Goal: Task Accomplishment & Management: Manage account settings

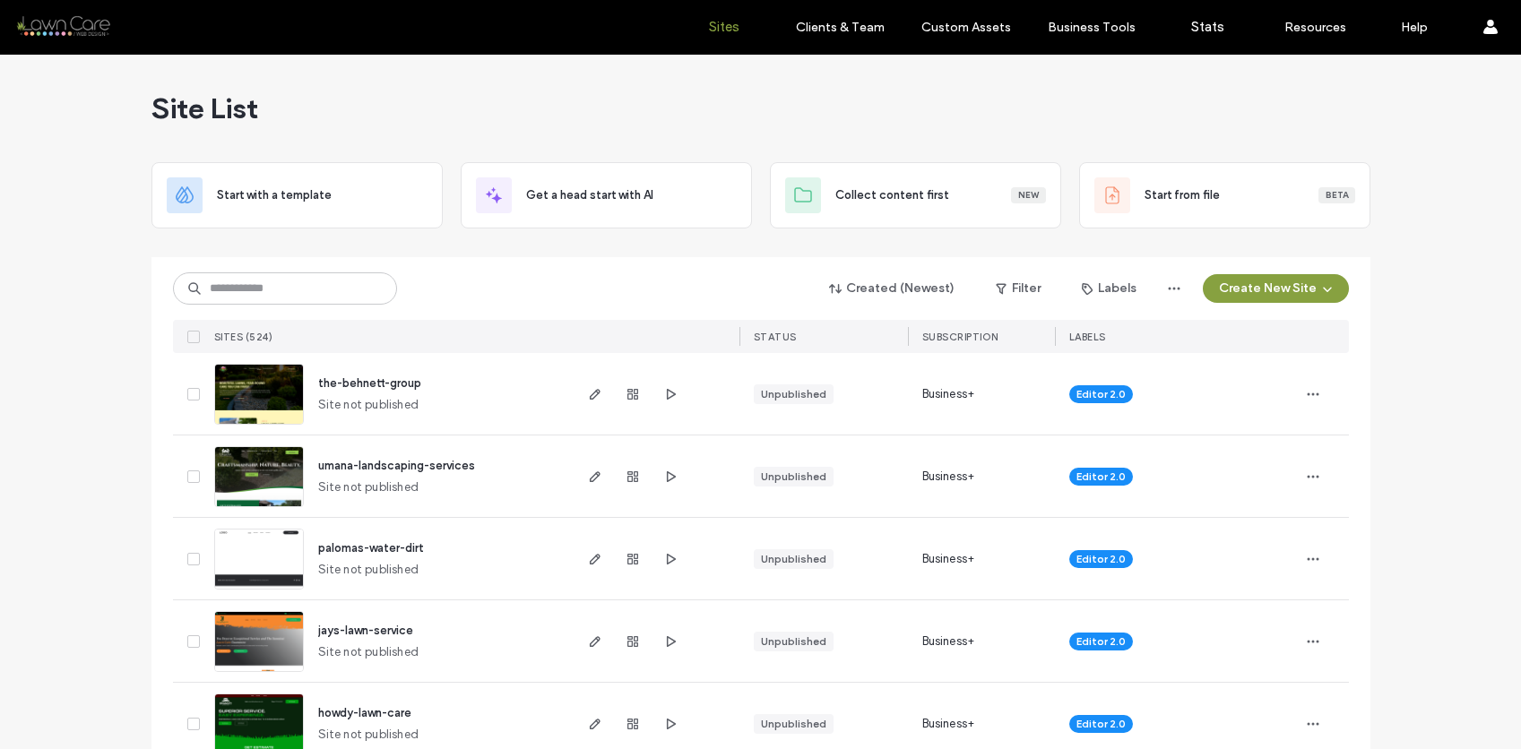
scroll to position [635, 0]
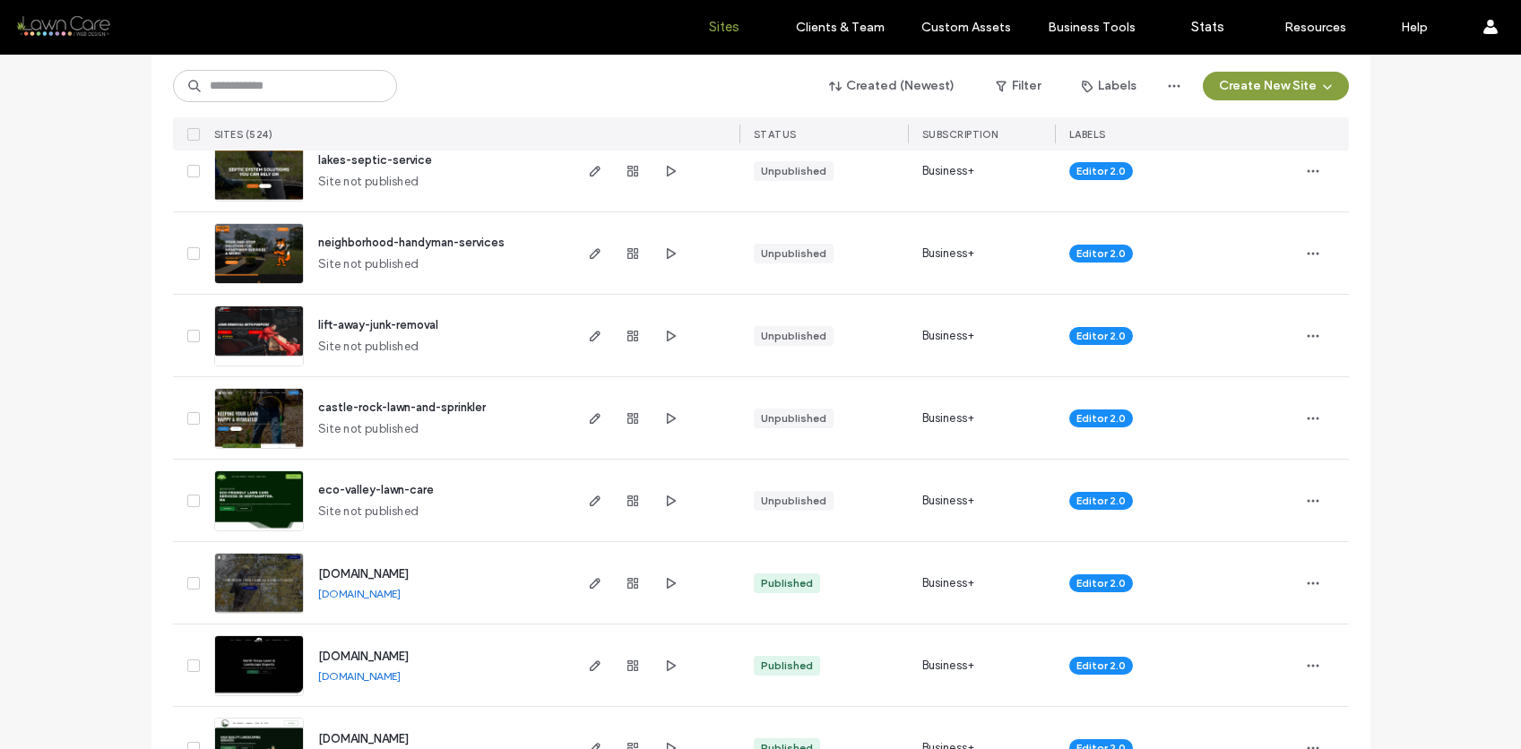
click at [263, 261] on img at bounding box center [259, 285] width 88 height 122
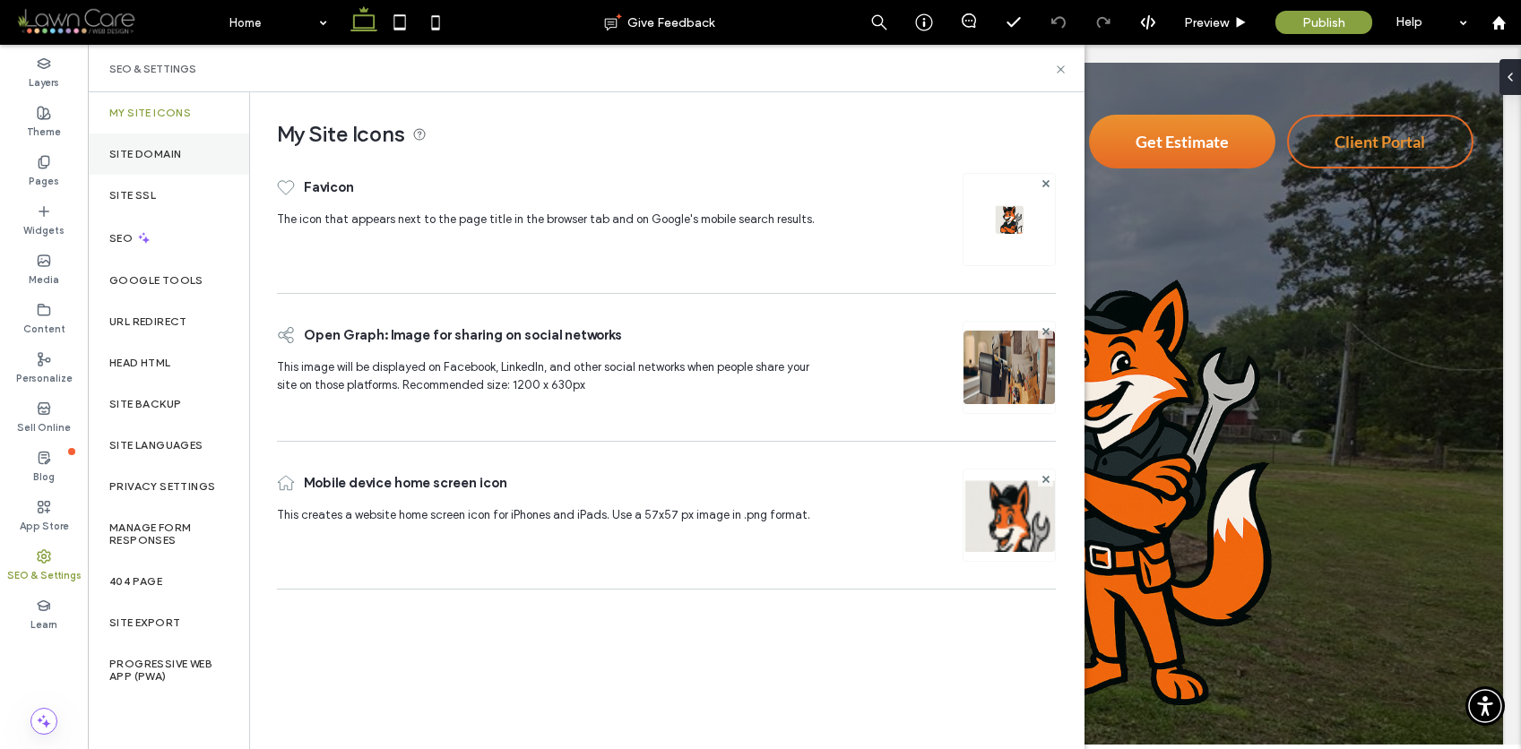
click at [177, 158] on label "Site Domain" at bounding box center [145, 154] width 72 height 13
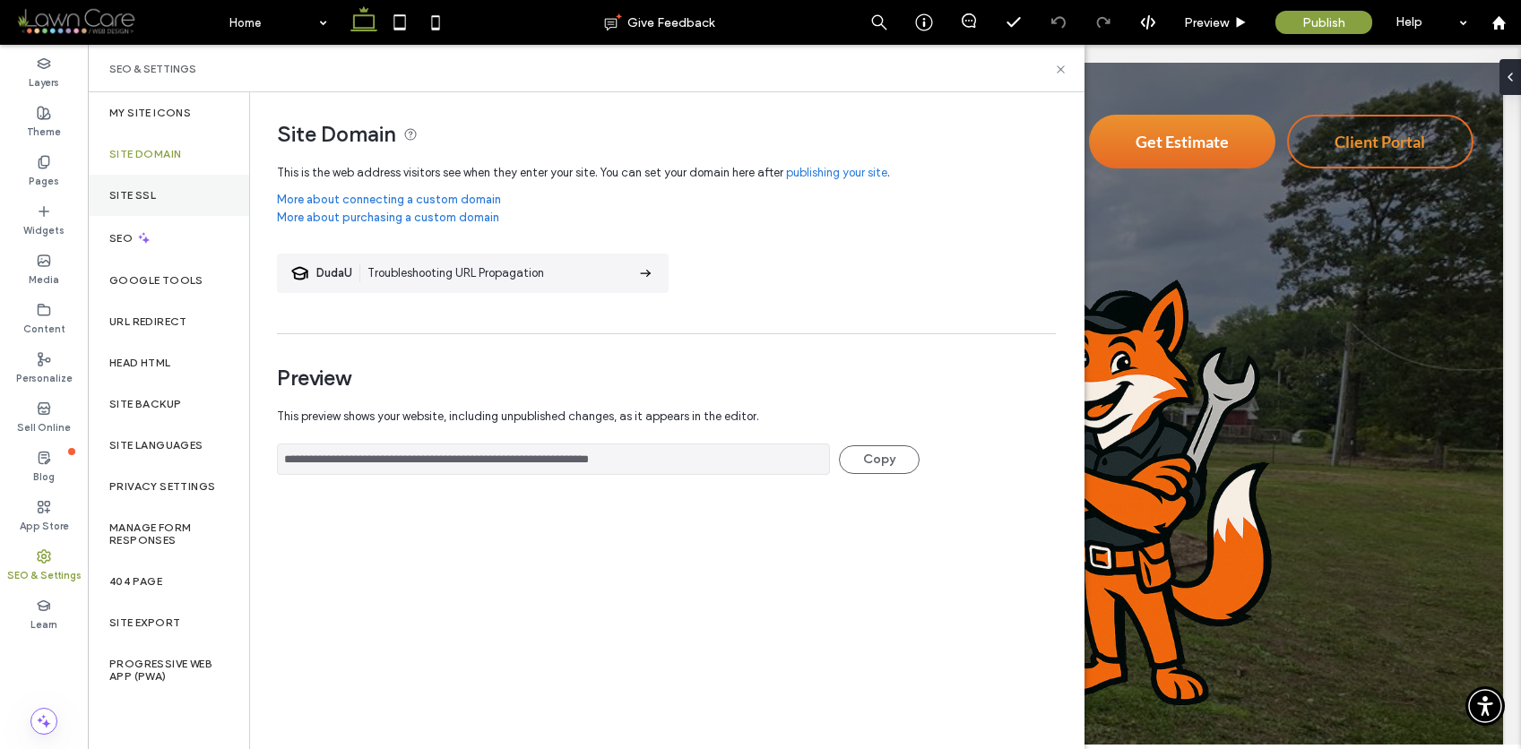
click at [168, 200] on div "Site SSL" at bounding box center [168, 195] width 161 height 41
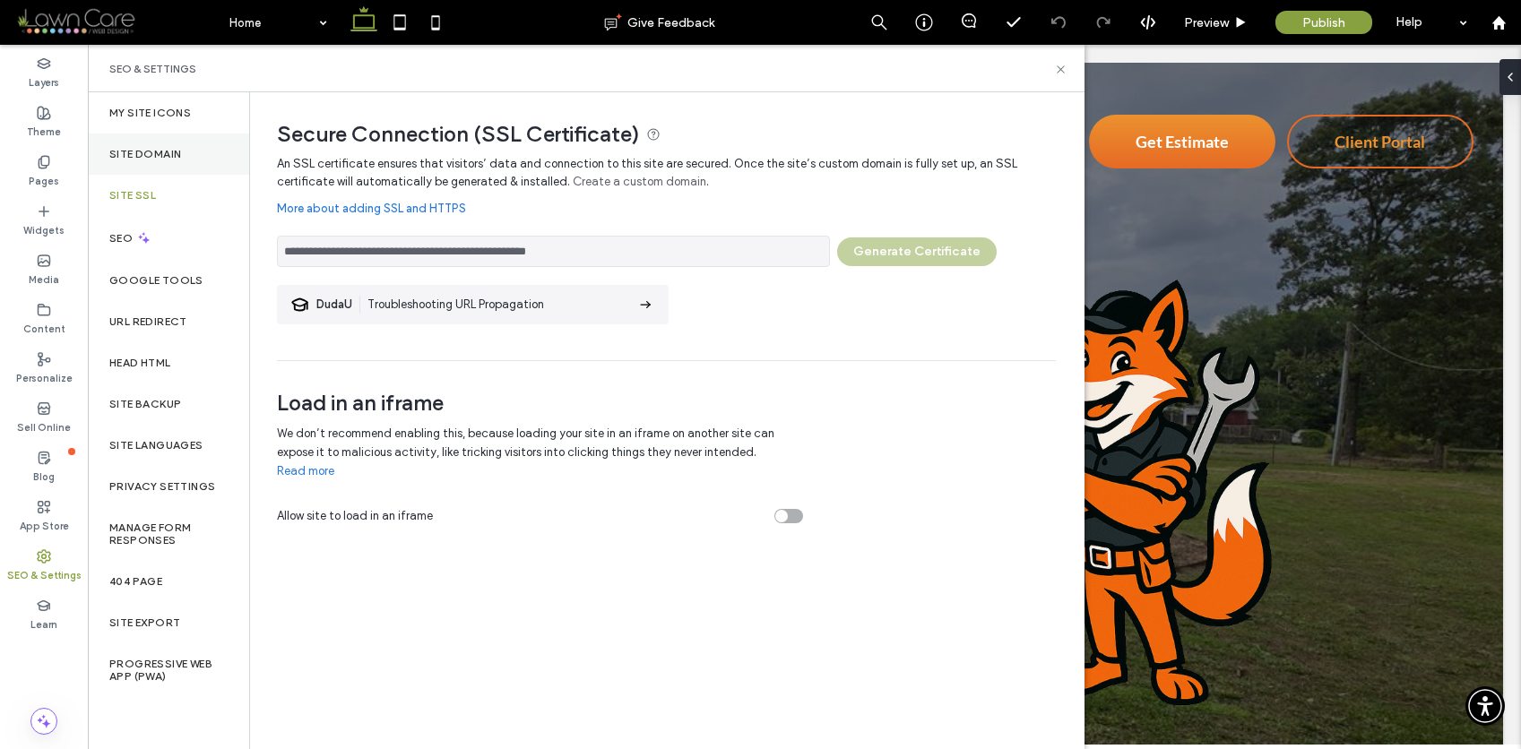
click at [173, 155] on label "Site Domain" at bounding box center [145, 154] width 72 height 13
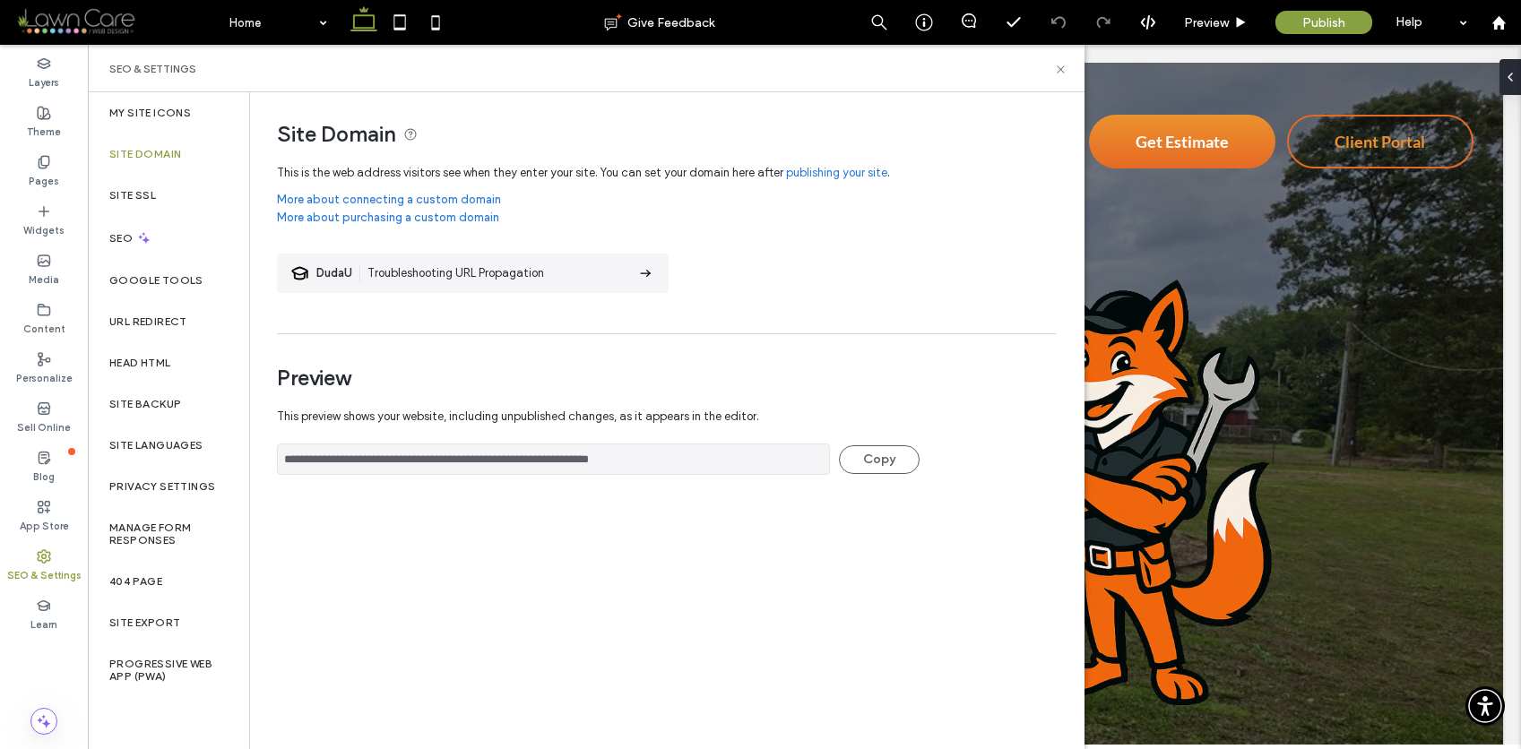
click at [857, 177] on link "publishing your site" at bounding box center [836, 173] width 101 height 18
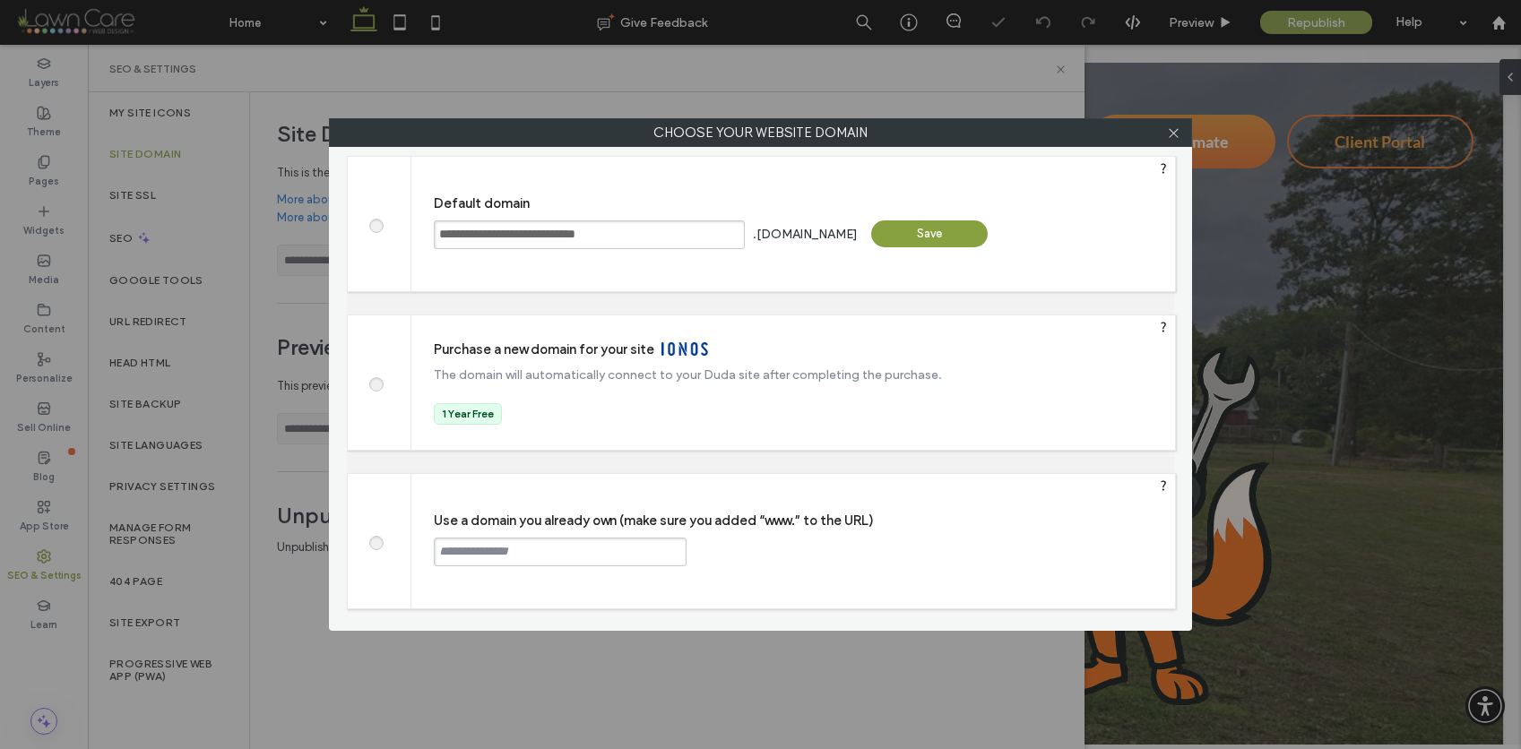
click at [376, 540] on span at bounding box center [376, 540] width 0 height 13
paste input "**********"
click at [440, 553] on input "**********" at bounding box center [560, 552] width 253 height 29
type input "**********"
click at [769, 496] on div "**********" at bounding box center [793, 541] width 764 height 134
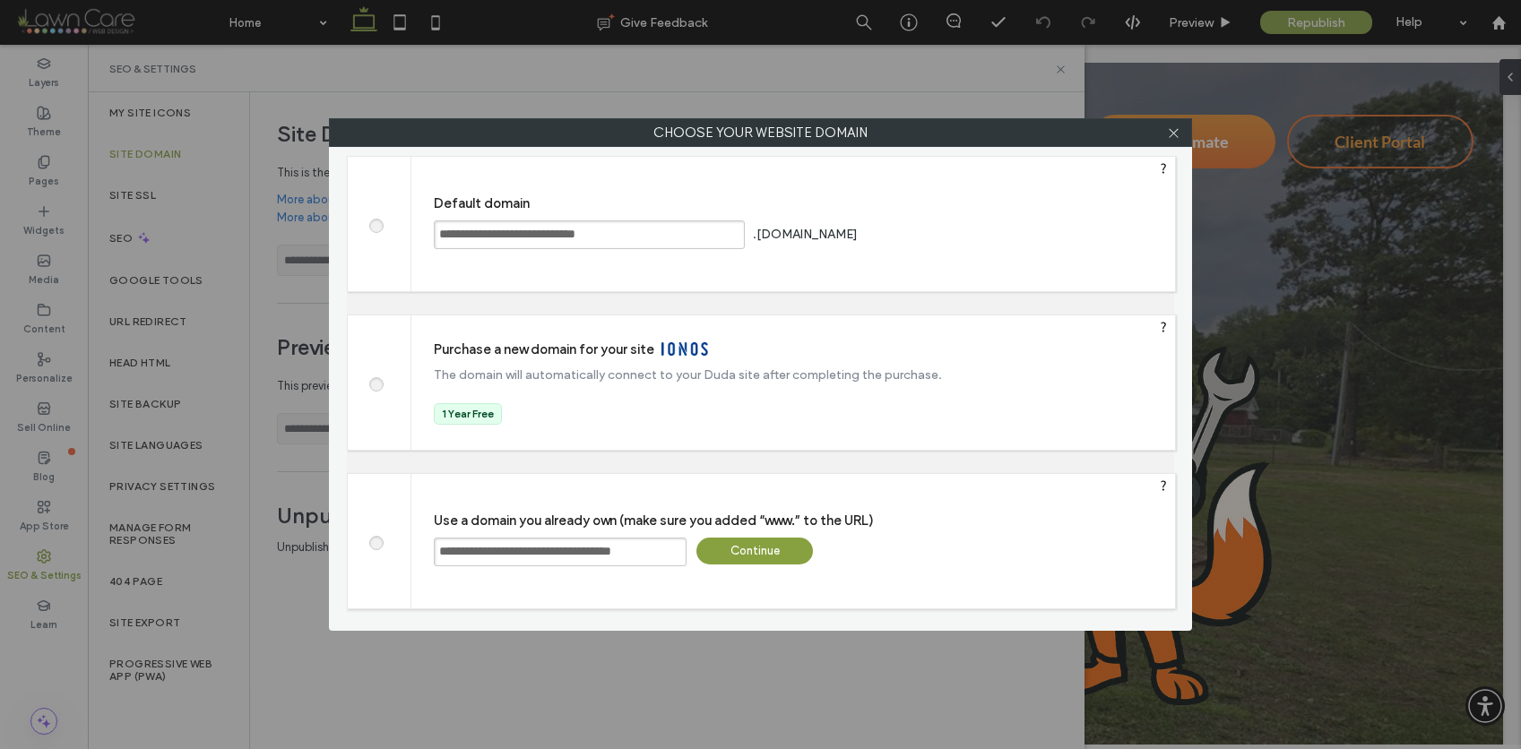
click at [741, 558] on div "Continue" at bounding box center [754, 551] width 117 height 27
type input "**********"
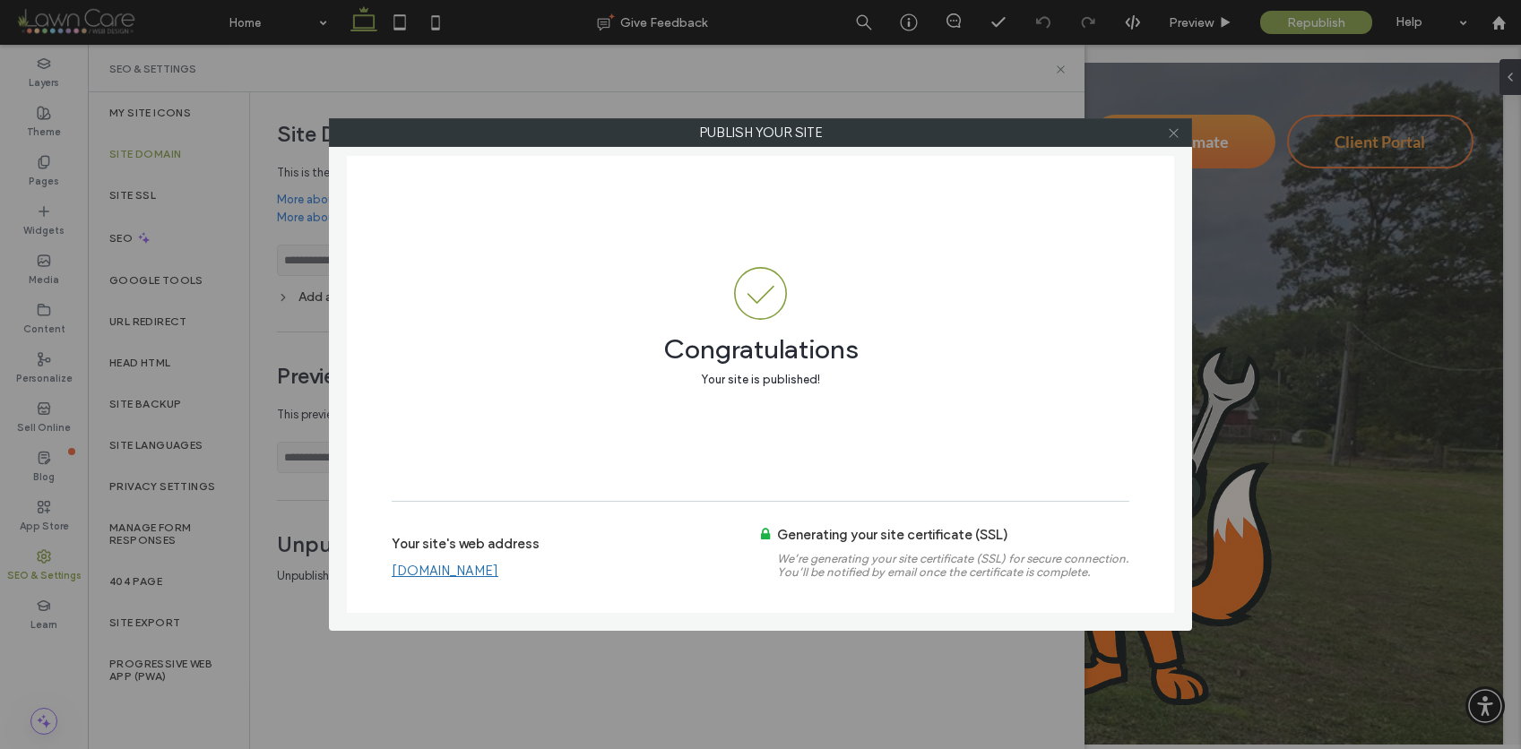
click at [1178, 135] on icon at bounding box center [1173, 132] width 13 height 13
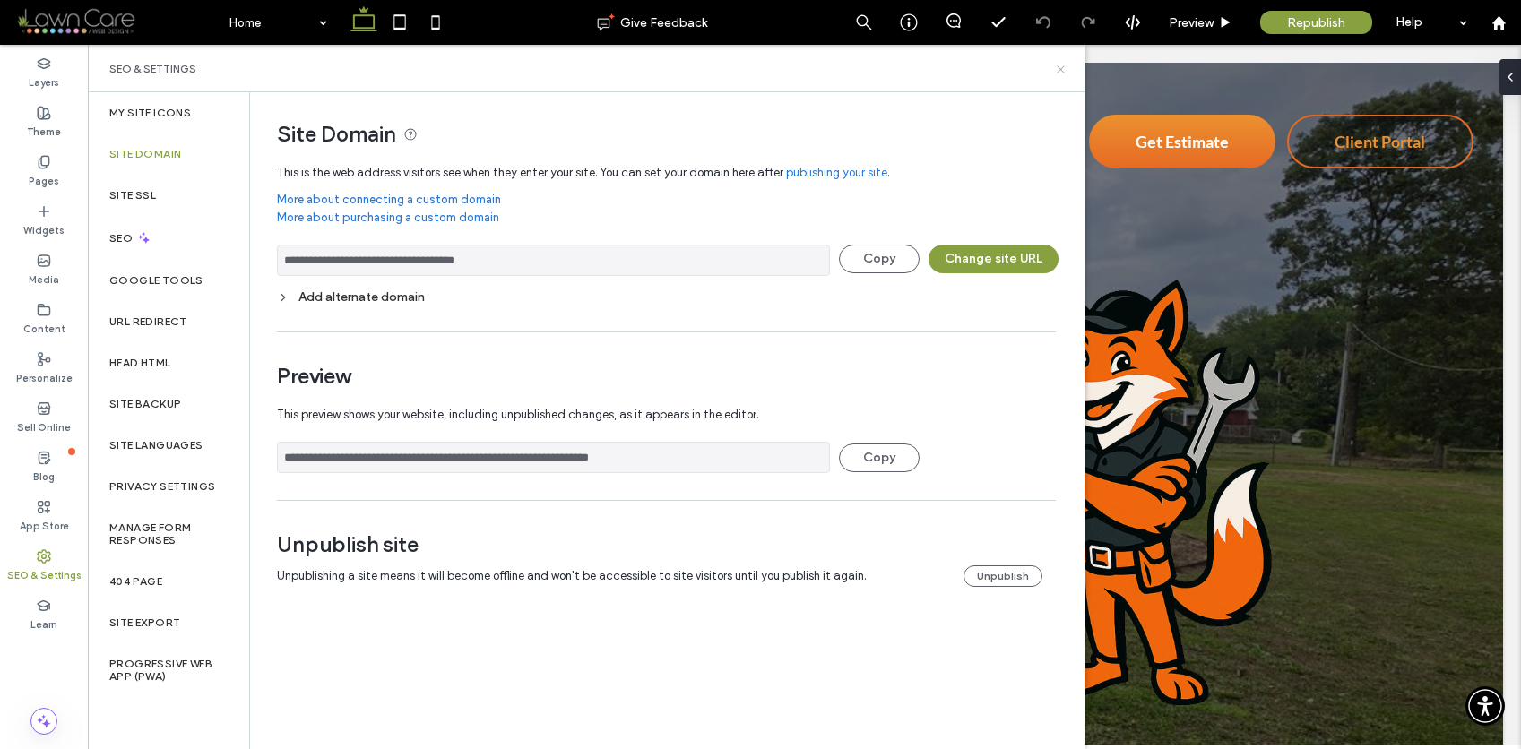
click at [1059, 68] on icon at bounding box center [1060, 69] width 13 height 13
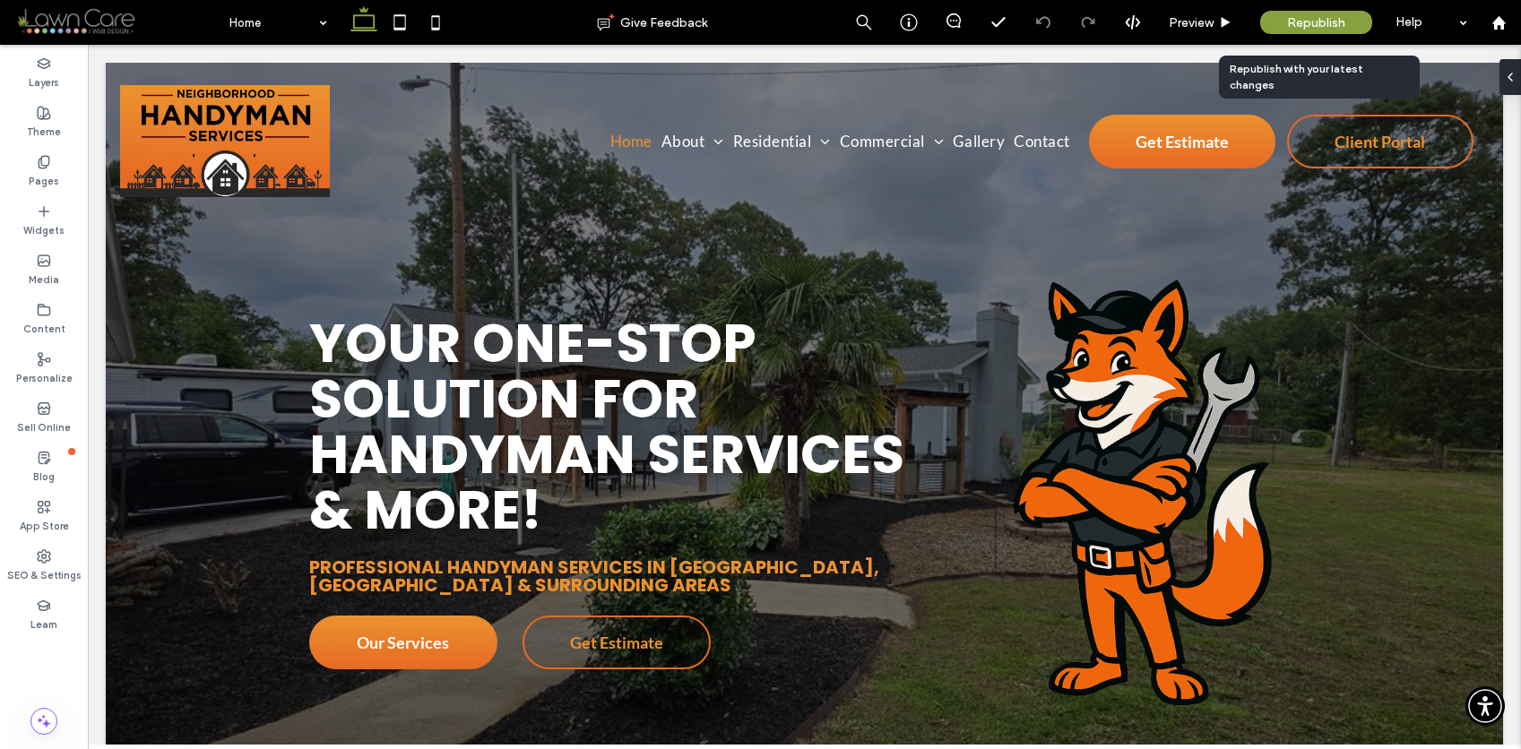
click at [1325, 29] on span "Republish" at bounding box center [1316, 22] width 58 height 15
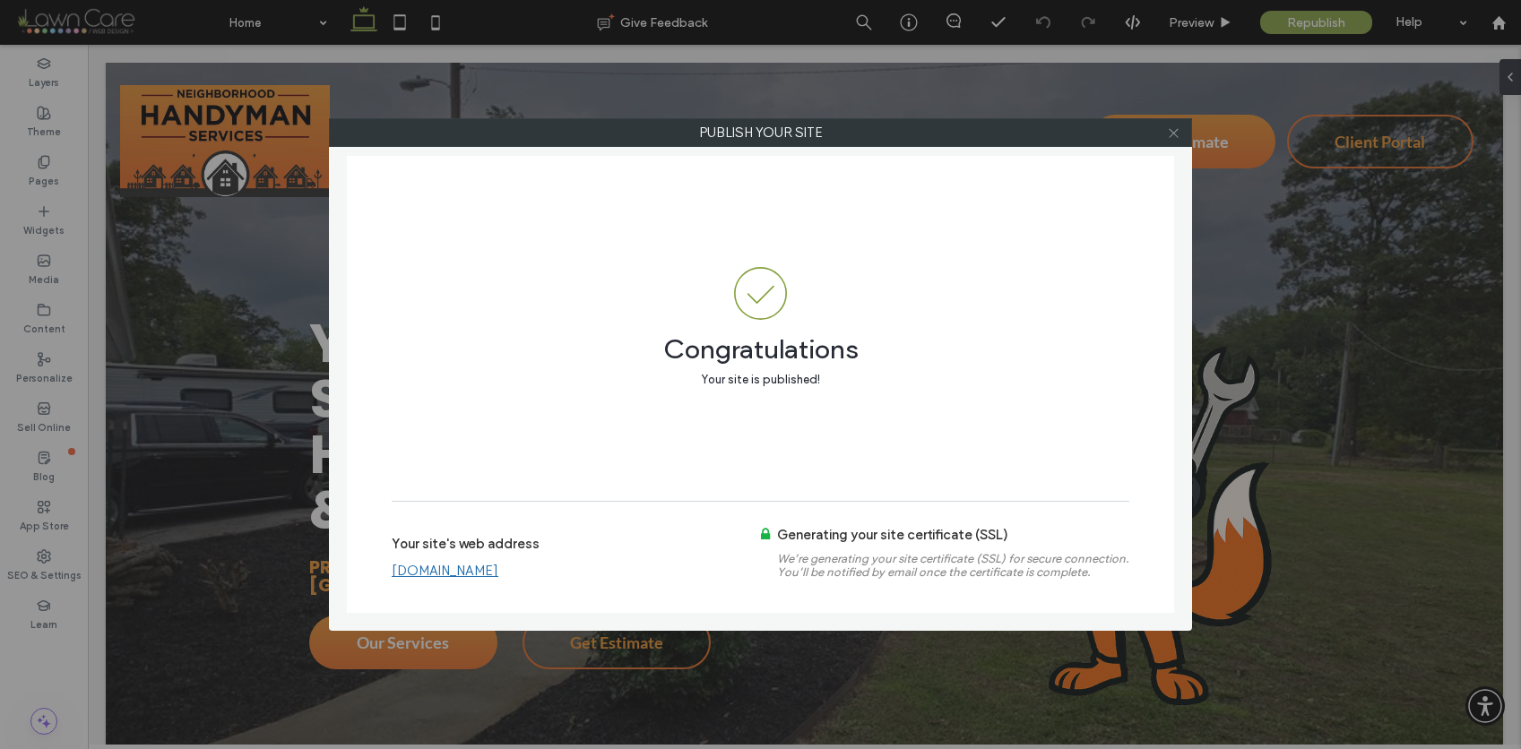
click at [1174, 134] on use at bounding box center [1173, 132] width 9 height 9
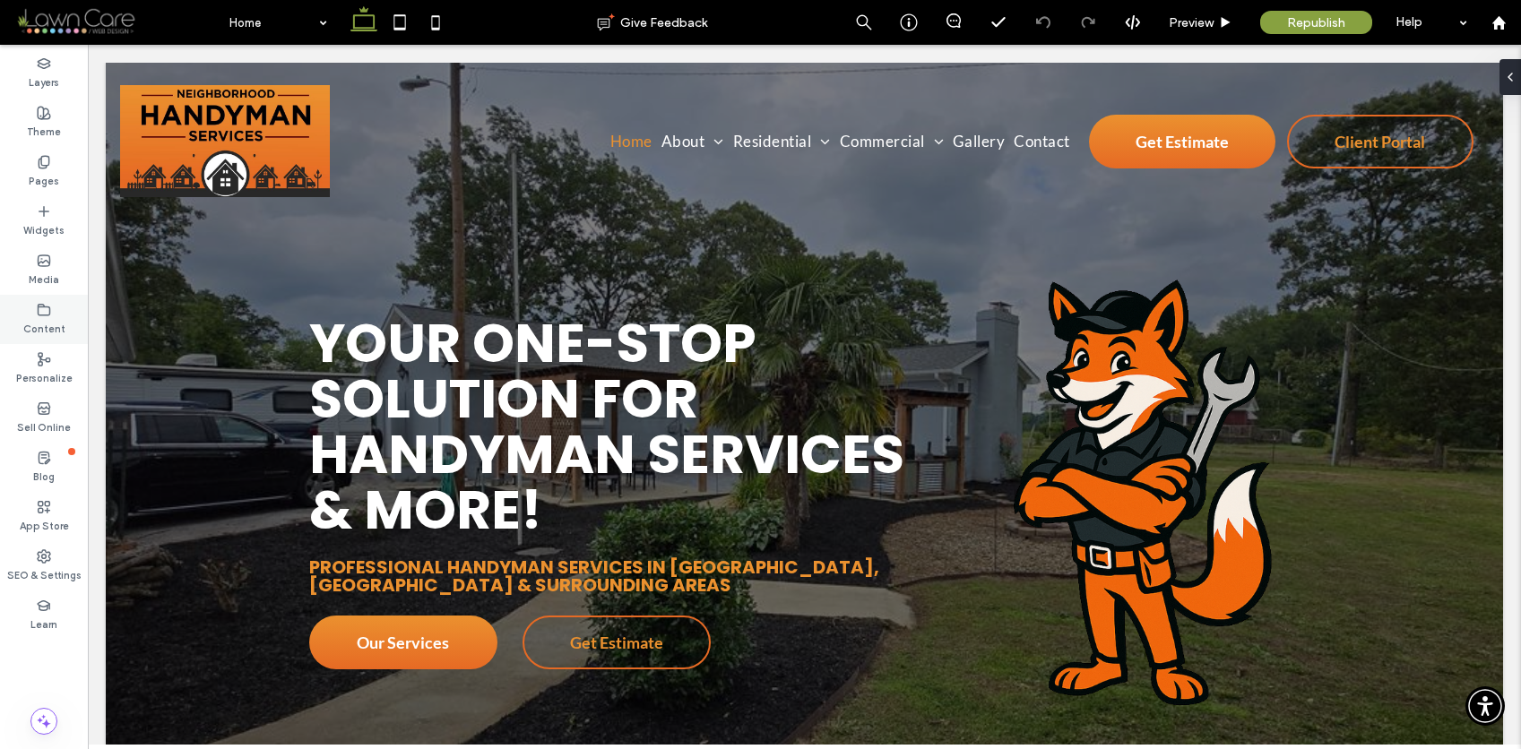
click at [50, 318] on label "Content" at bounding box center [44, 327] width 42 height 20
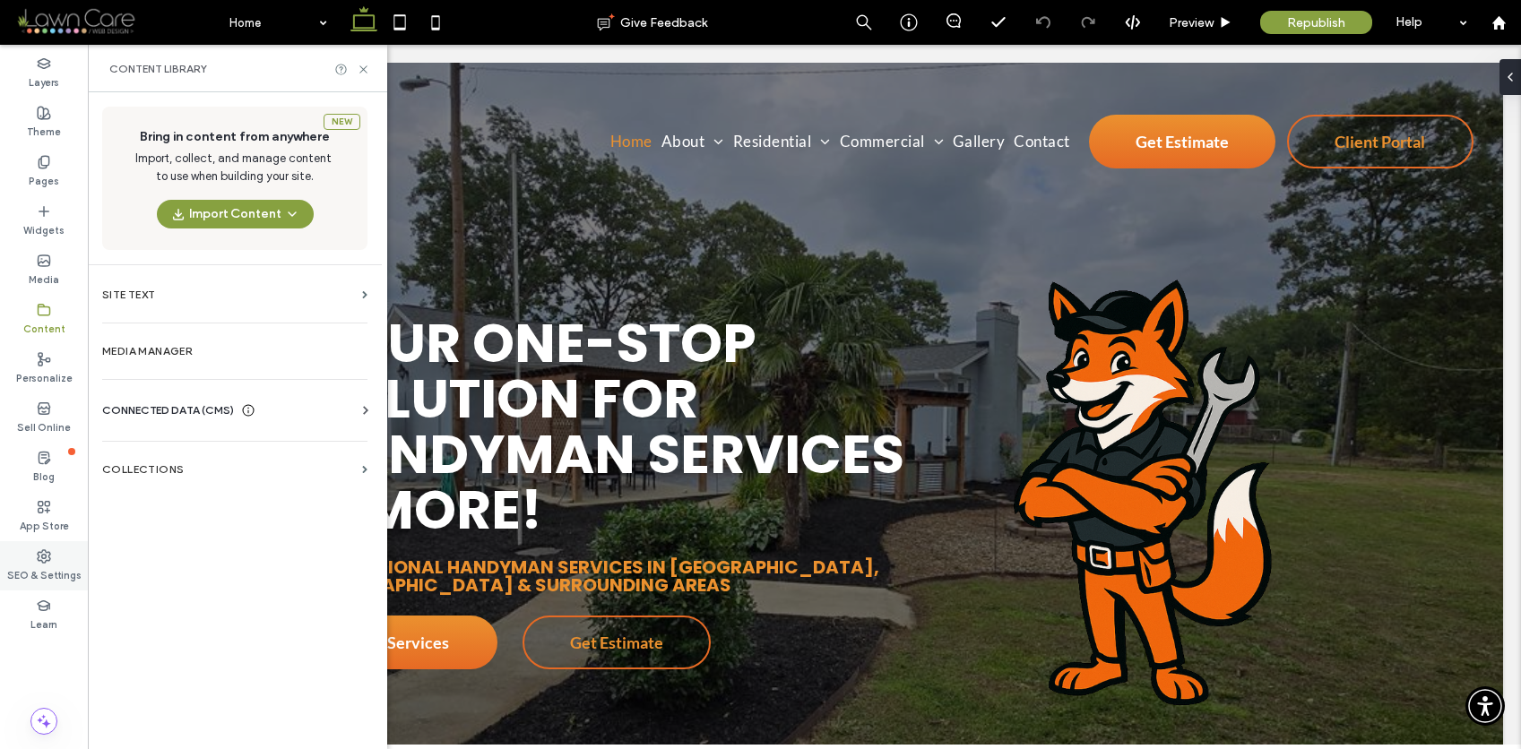
click at [51, 571] on label "SEO & Settings" at bounding box center [44, 574] width 74 height 20
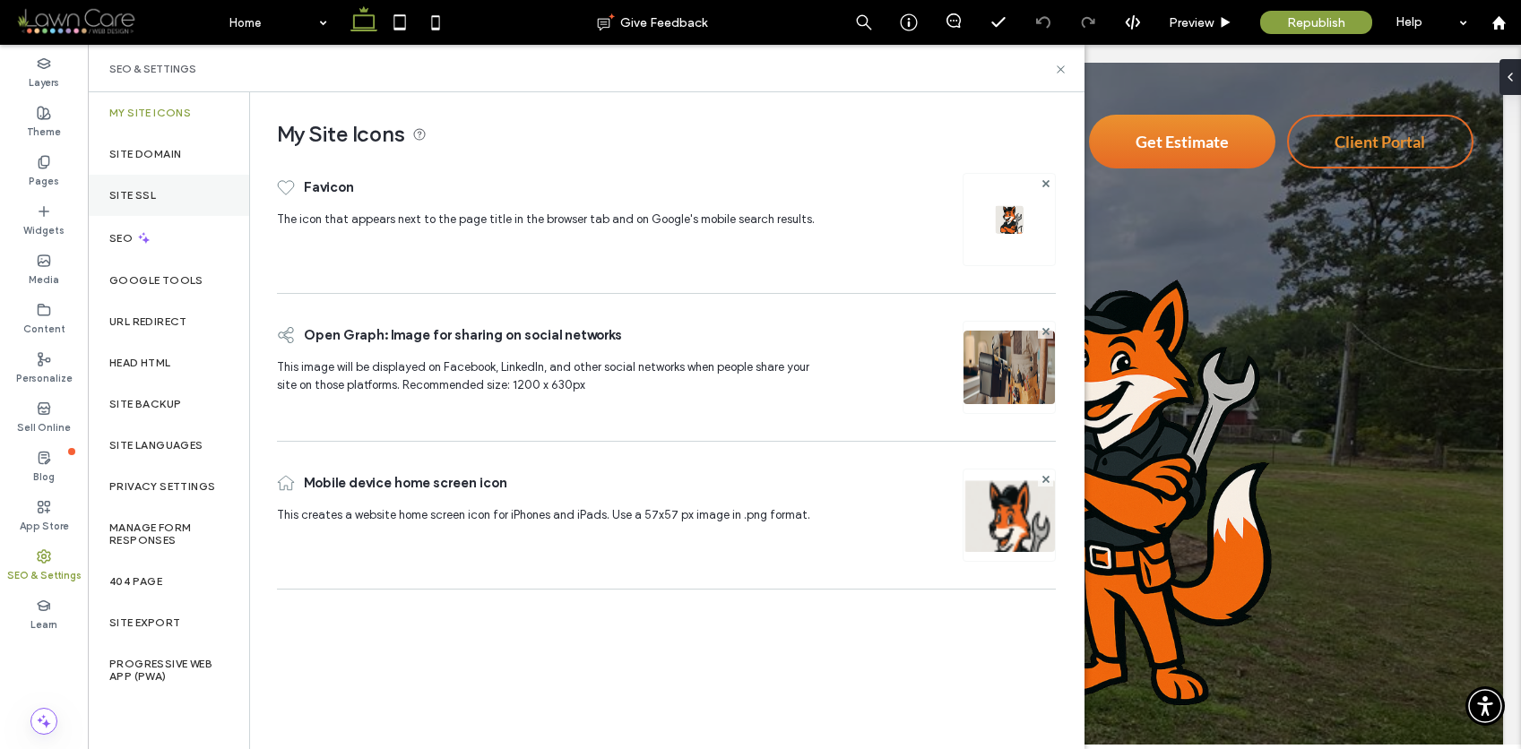
click at [147, 189] on label "Site SSL" at bounding box center [132, 195] width 47 height 13
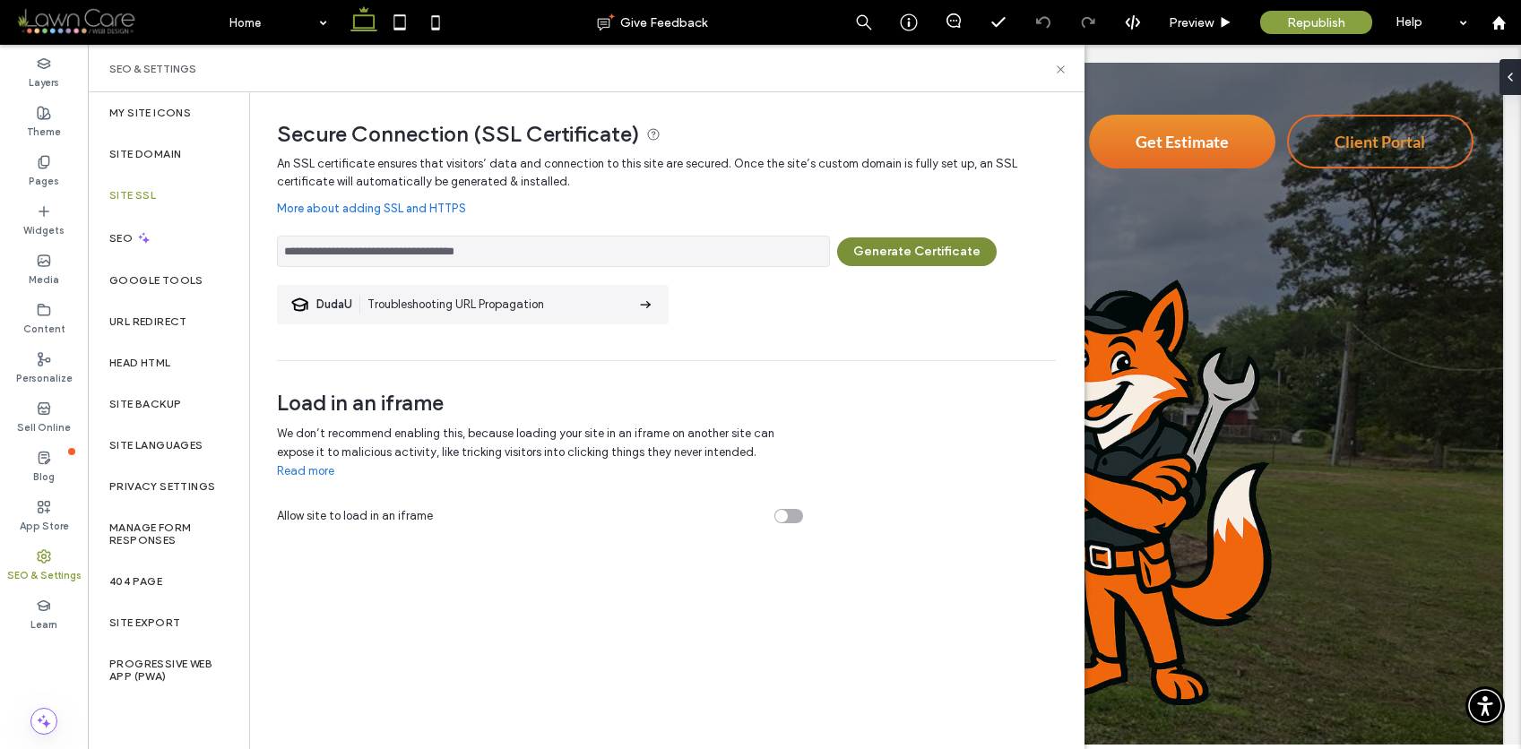
click at [875, 261] on button "Generate Certificate" at bounding box center [917, 251] width 160 height 29
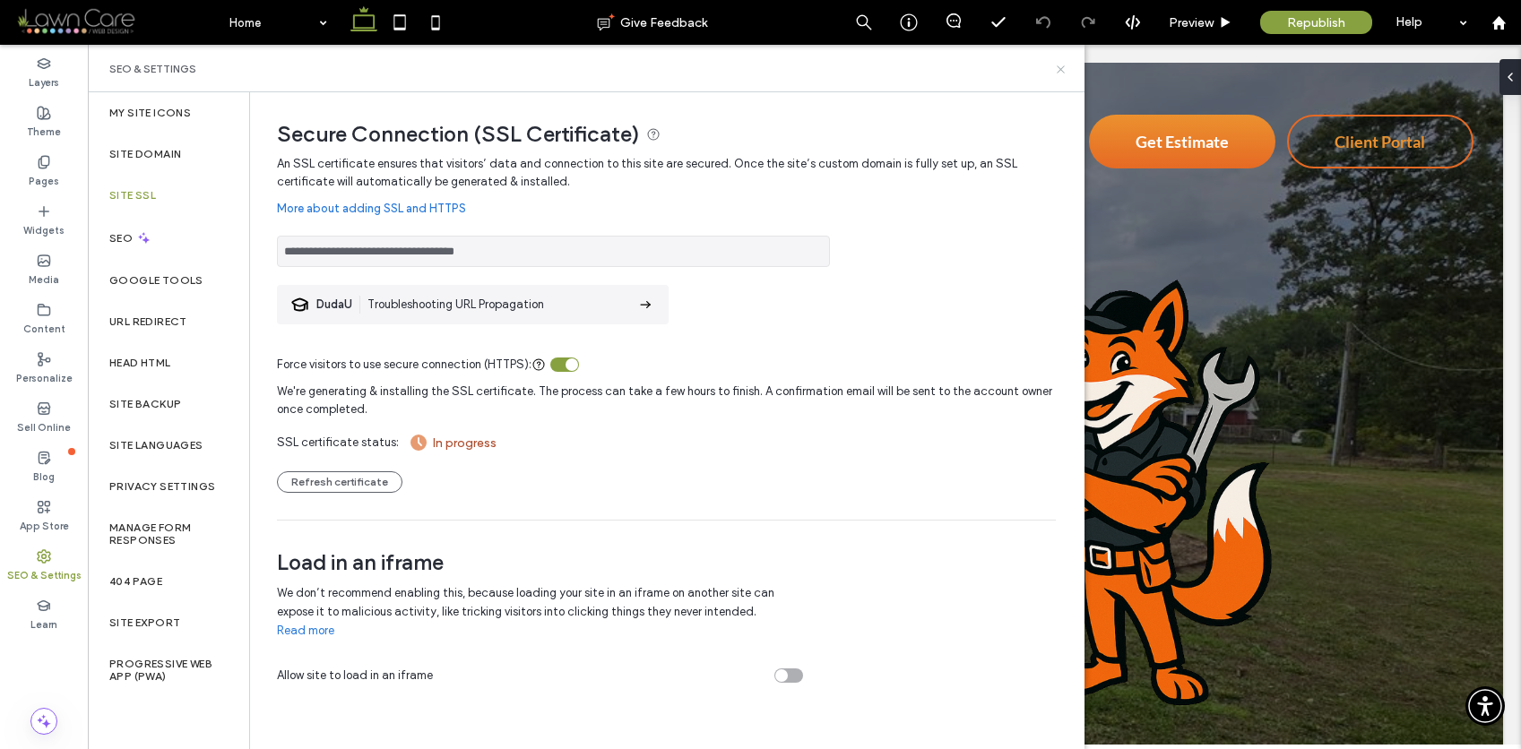
click at [1060, 70] on icon at bounding box center [1060, 69] width 13 height 13
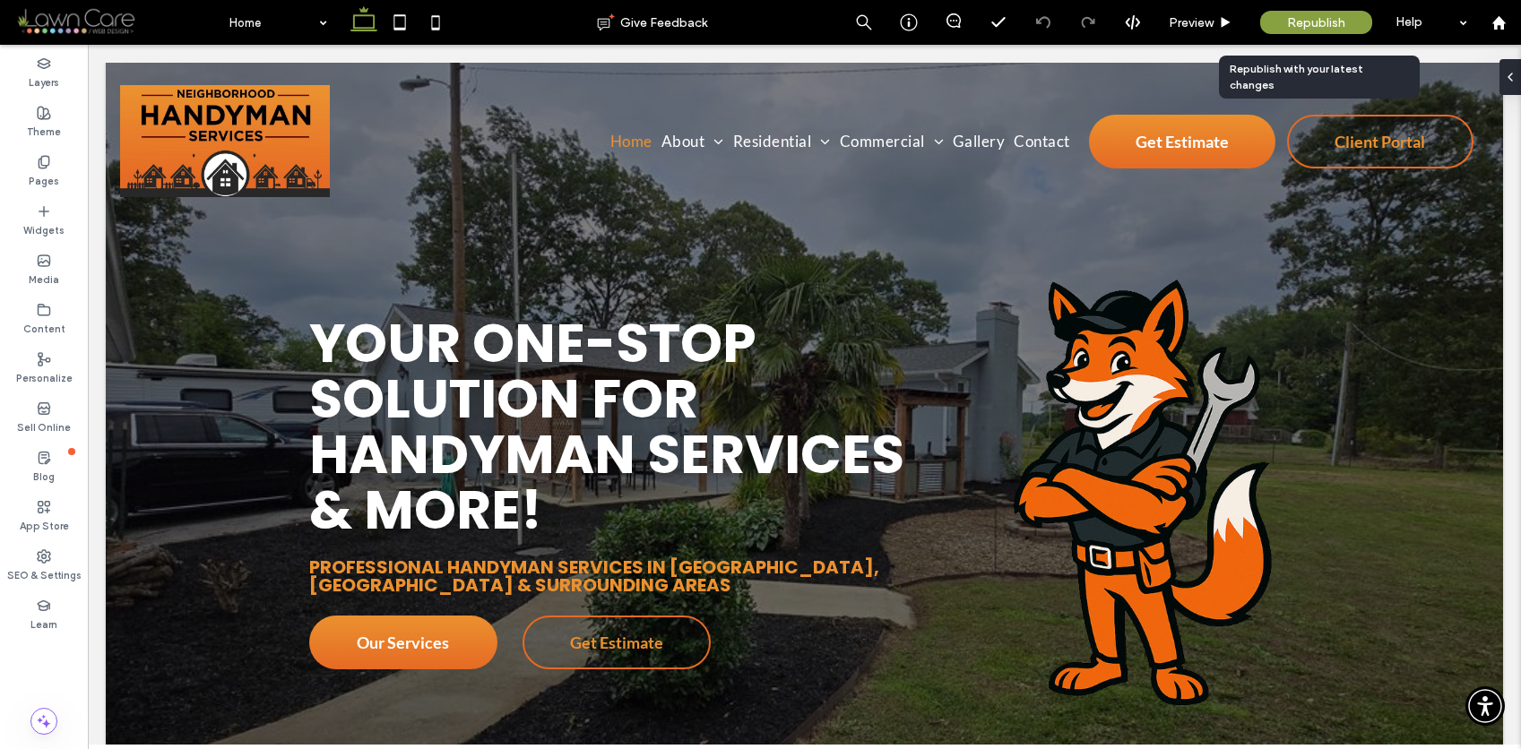
click at [1287, 24] on span "Republish" at bounding box center [1316, 22] width 58 height 15
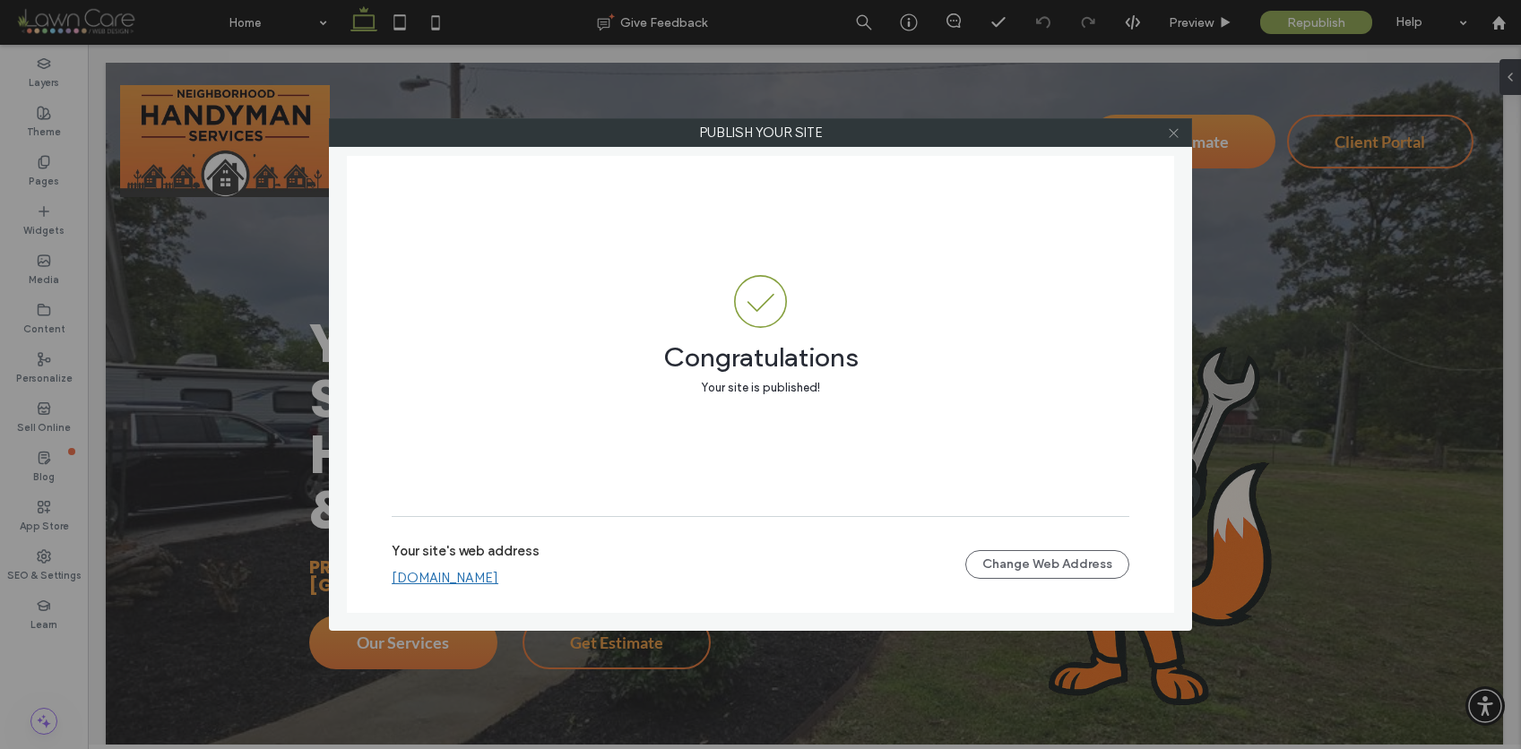
click at [1173, 134] on icon at bounding box center [1173, 132] width 13 height 13
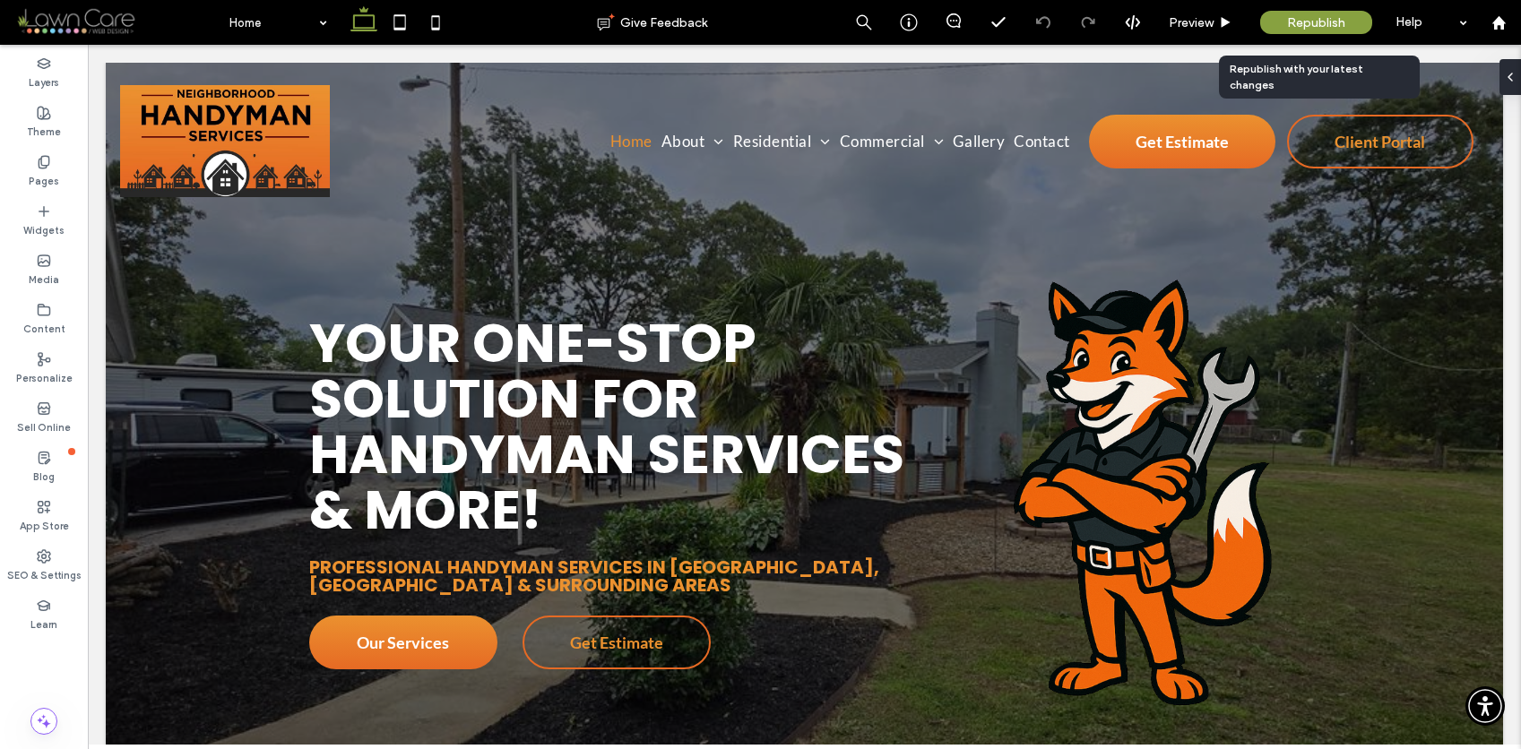
click at [1295, 16] on span "Republish" at bounding box center [1316, 22] width 58 height 15
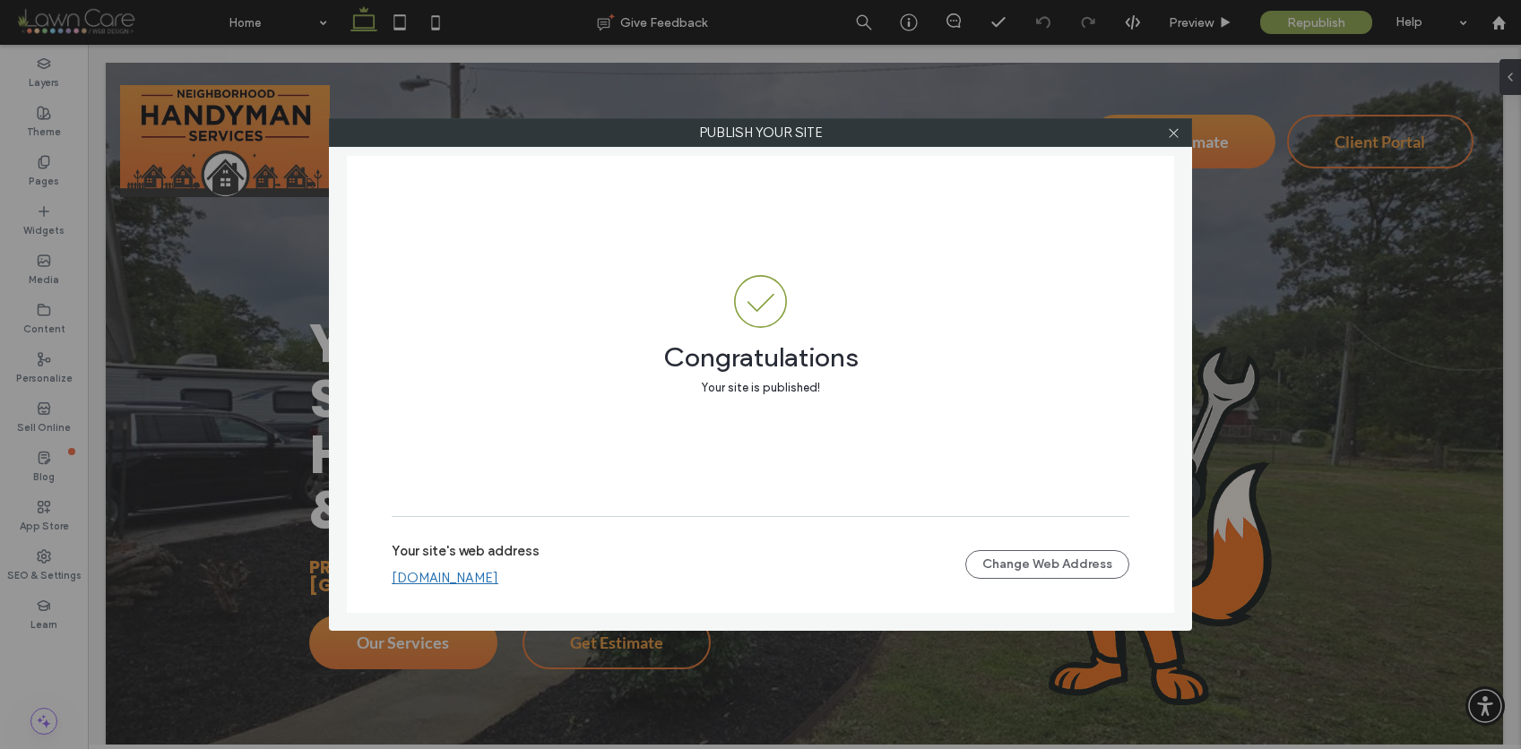
click at [498, 578] on link "[DOMAIN_NAME]" at bounding box center [445, 578] width 107 height 16
click at [1180, 131] on div at bounding box center [1173, 132] width 27 height 27
click at [1174, 132] on icon at bounding box center [1173, 132] width 13 height 13
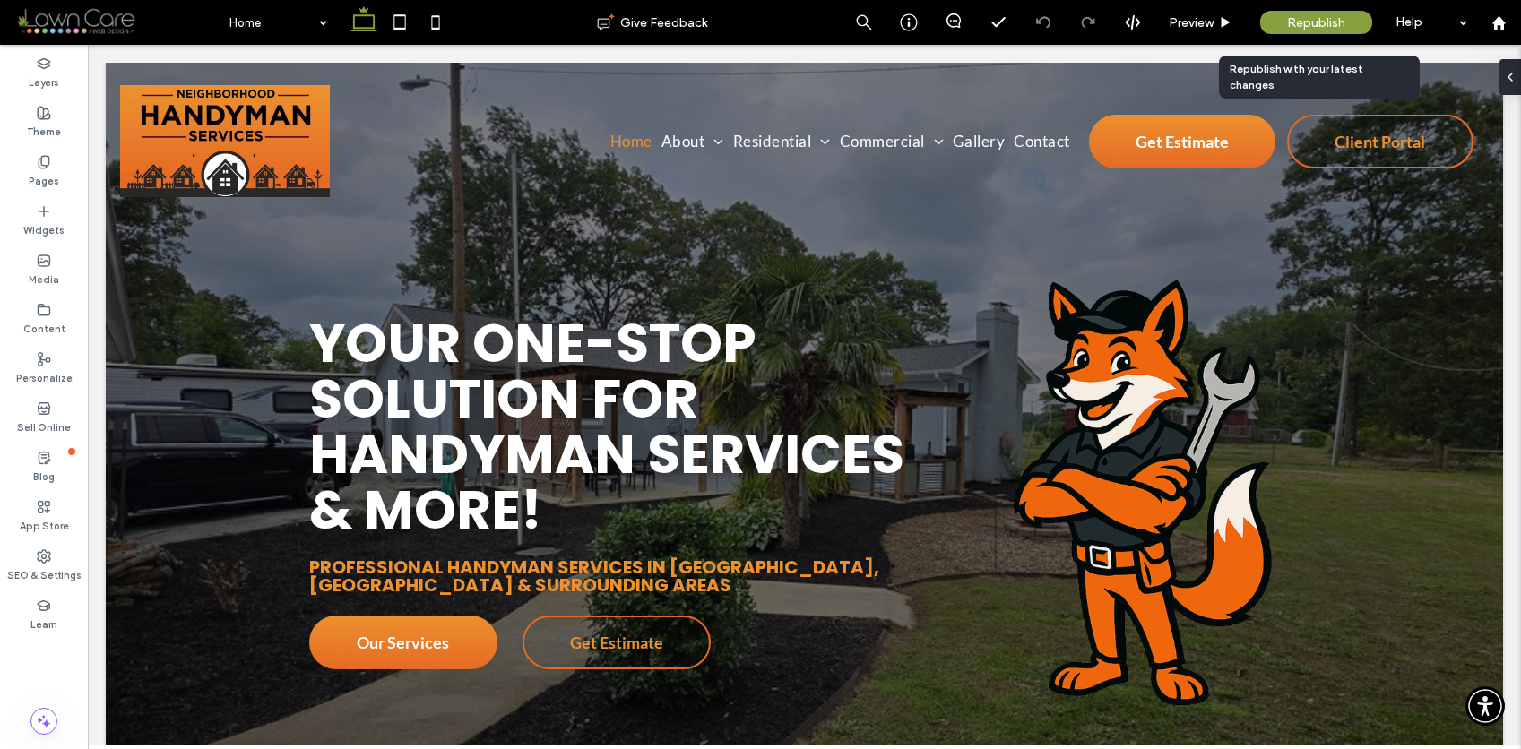
click at [1294, 20] on span "Republish" at bounding box center [1316, 22] width 58 height 15
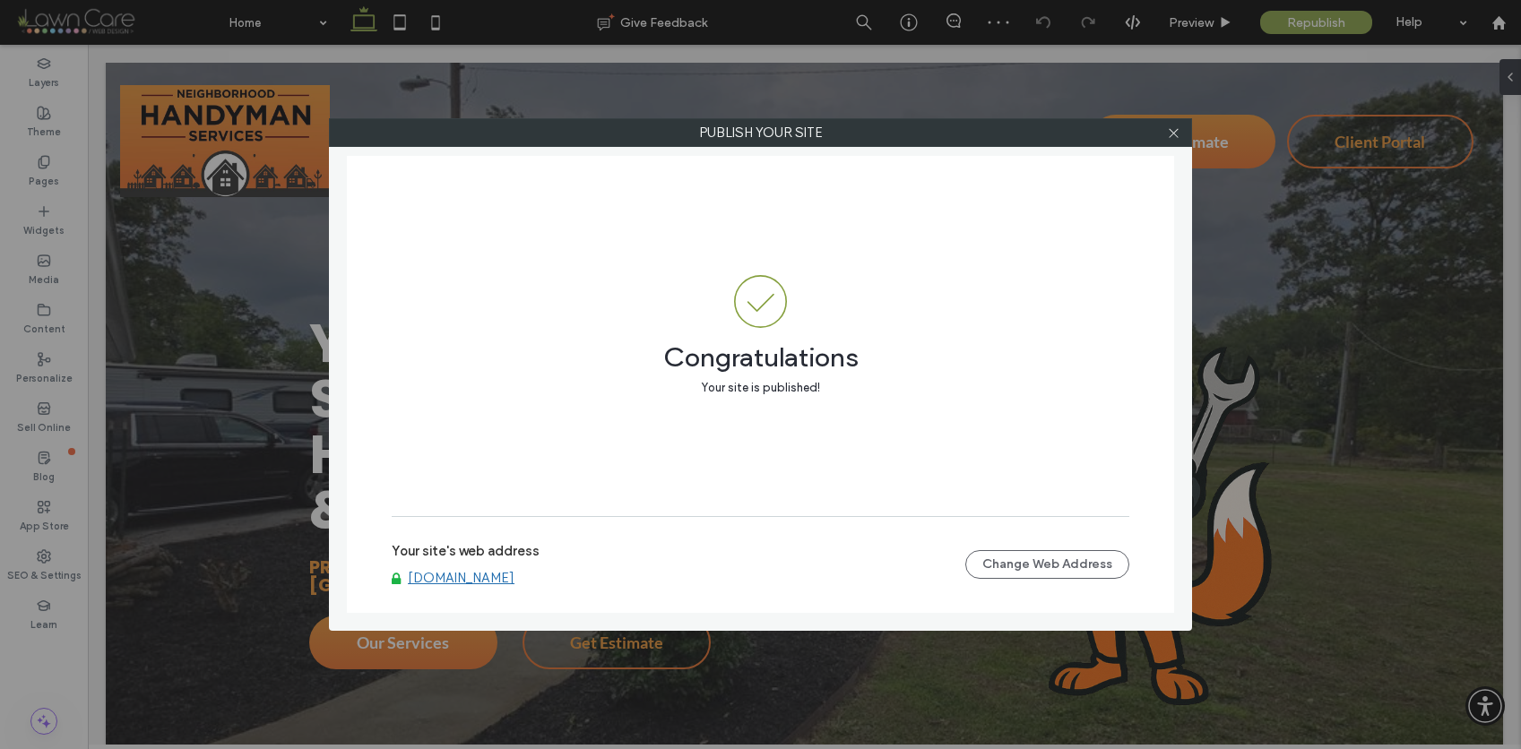
click at [514, 578] on link "[DOMAIN_NAME]" at bounding box center [461, 578] width 107 height 16
click at [1173, 131] on icon at bounding box center [1173, 132] width 13 height 13
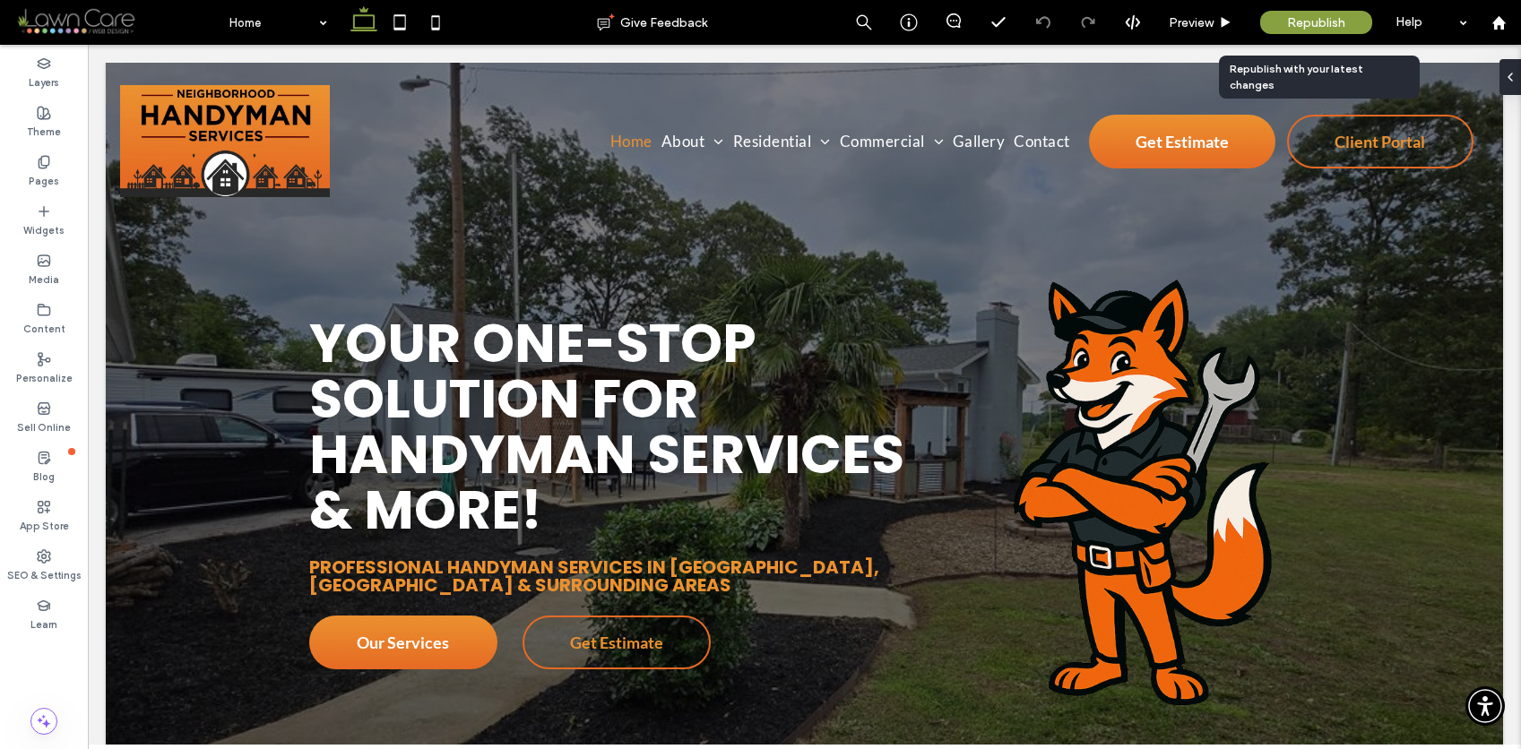
click at [1293, 17] on span "Republish" at bounding box center [1316, 22] width 58 height 15
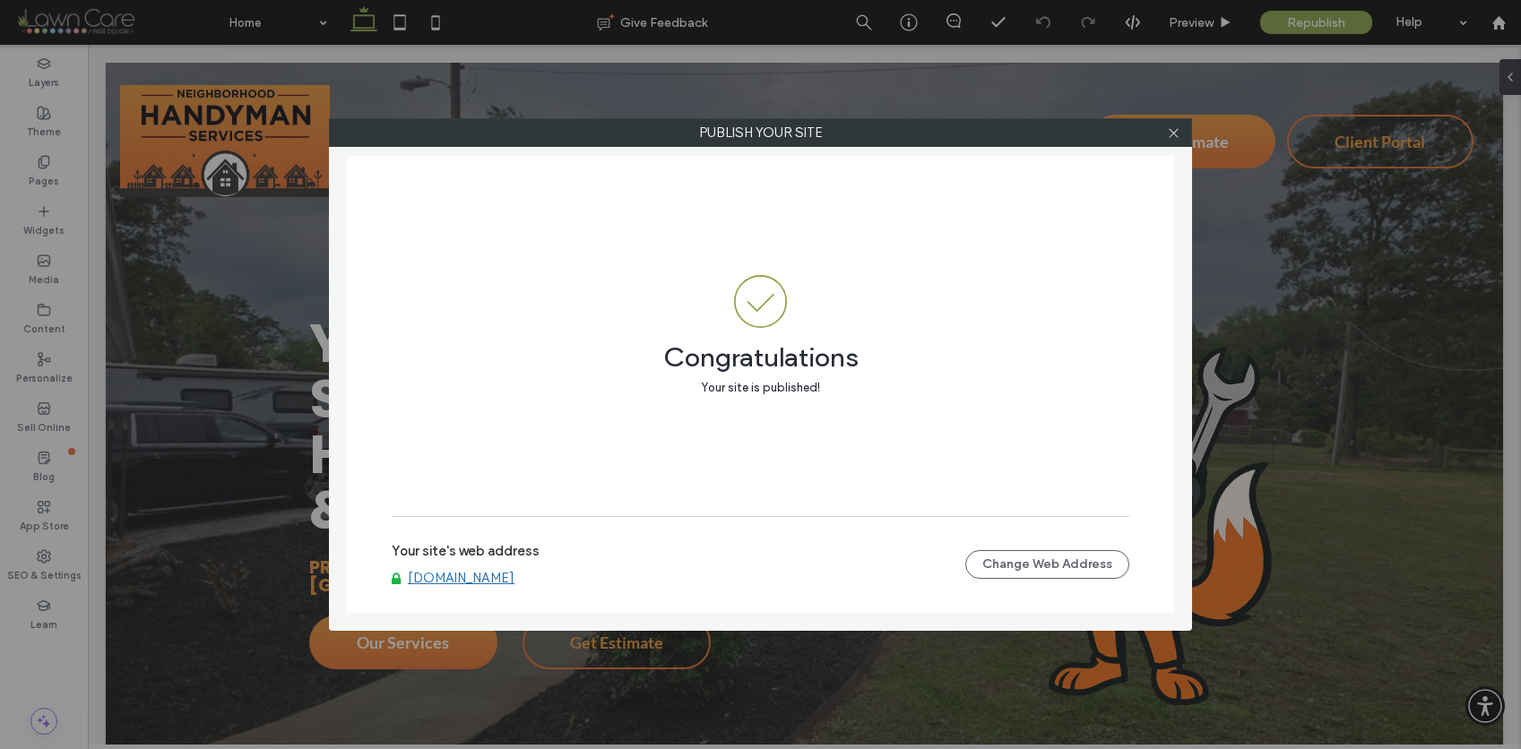
click at [514, 574] on link "[DOMAIN_NAME]" at bounding box center [461, 578] width 107 height 16
click at [1175, 133] on icon at bounding box center [1173, 132] width 13 height 13
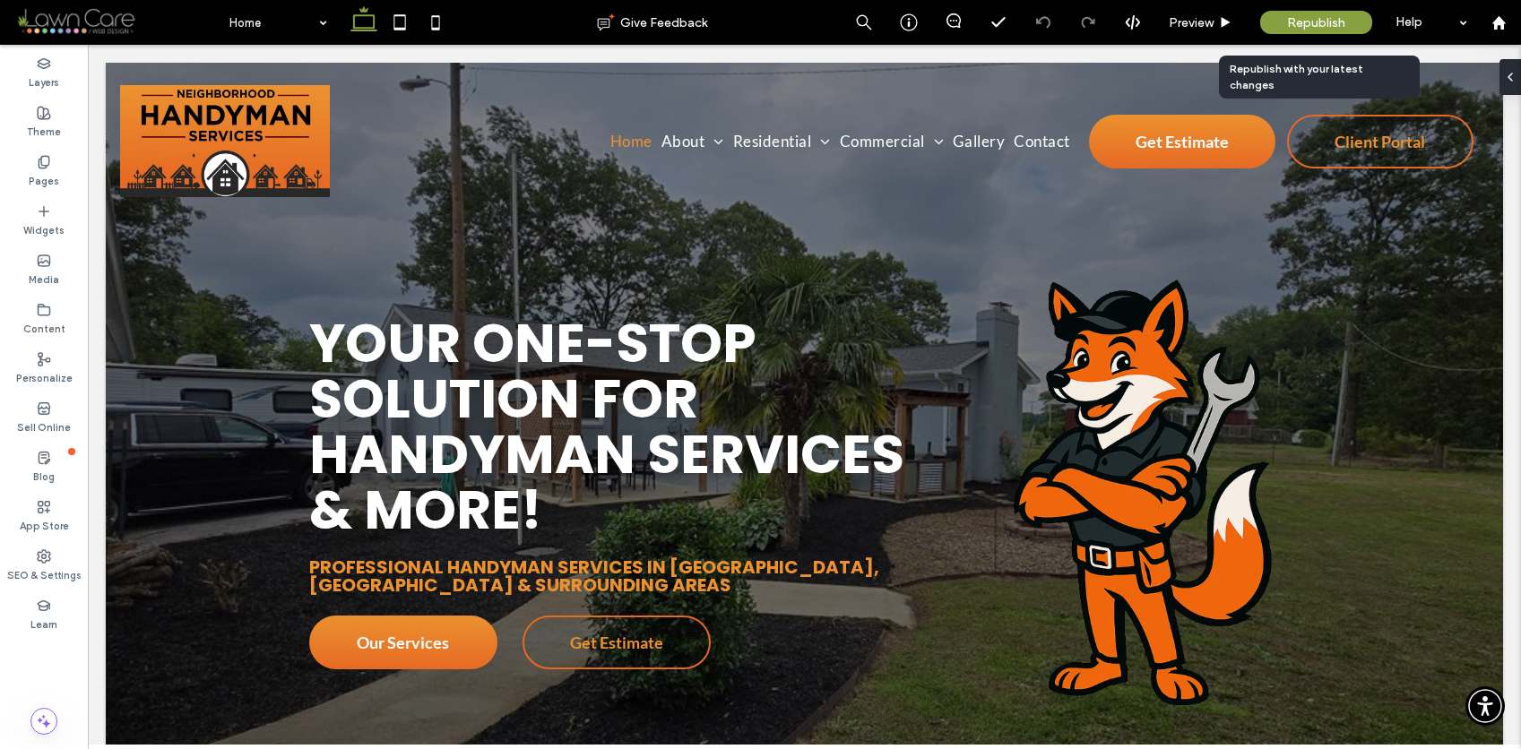
click at [1307, 20] on span "Republish" at bounding box center [1316, 22] width 58 height 15
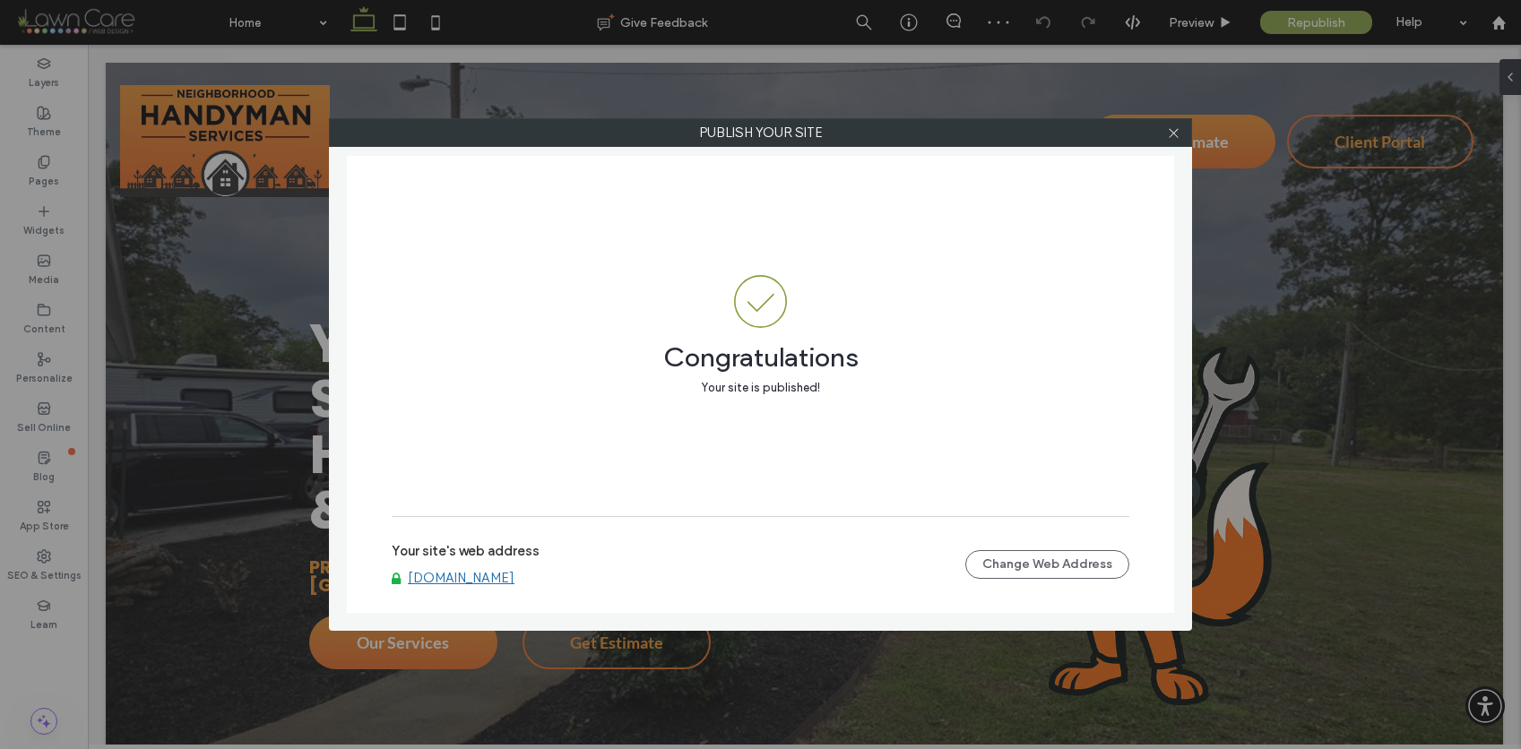
click at [514, 574] on link "[DOMAIN_NAME]" at bounding box center [461, 578] width 107 height 16
click at [1174, 139] on span at bounding box center [1173, 132] width 13 height 27
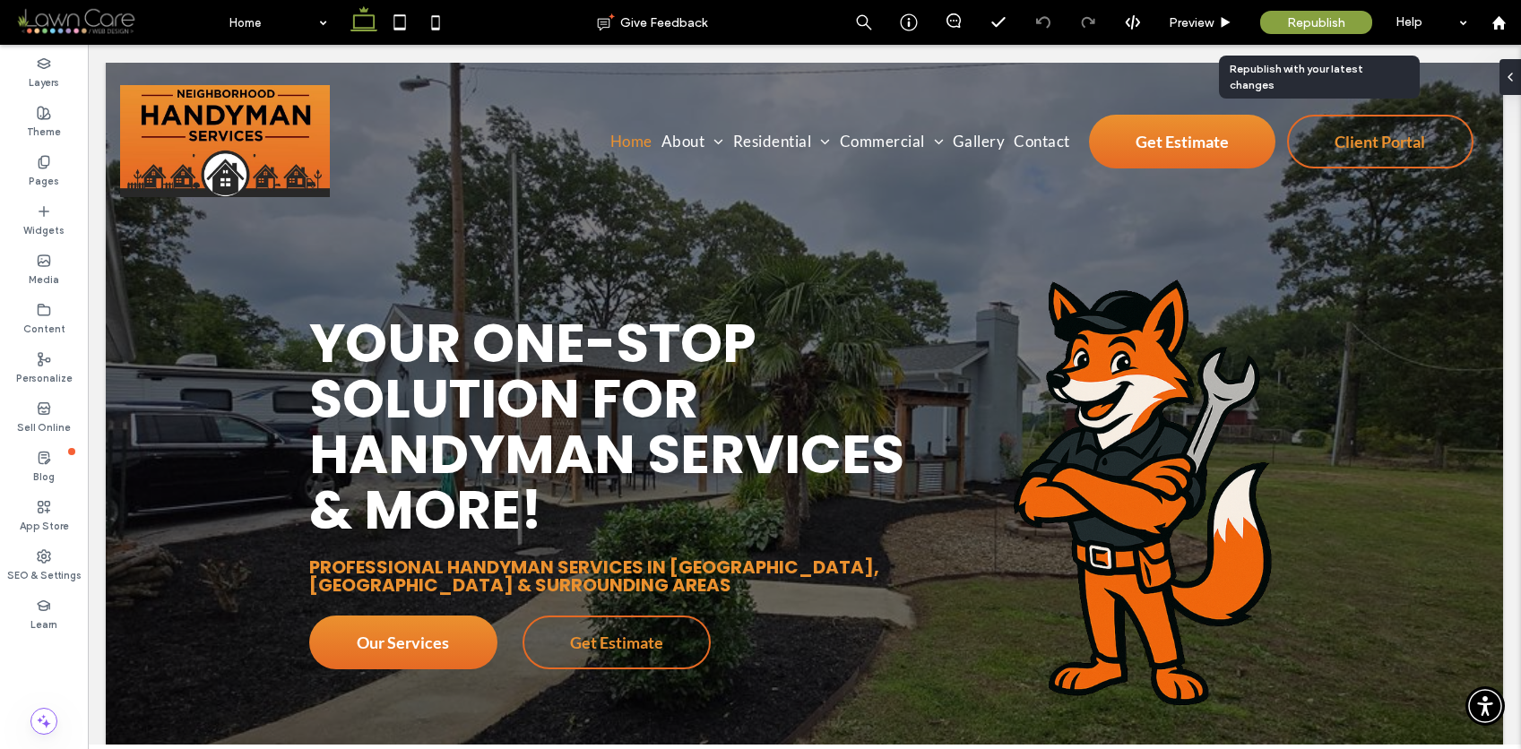
click at [1287, 22] on span "Republish" at bounding box center [1316, 22] width 58 height 15
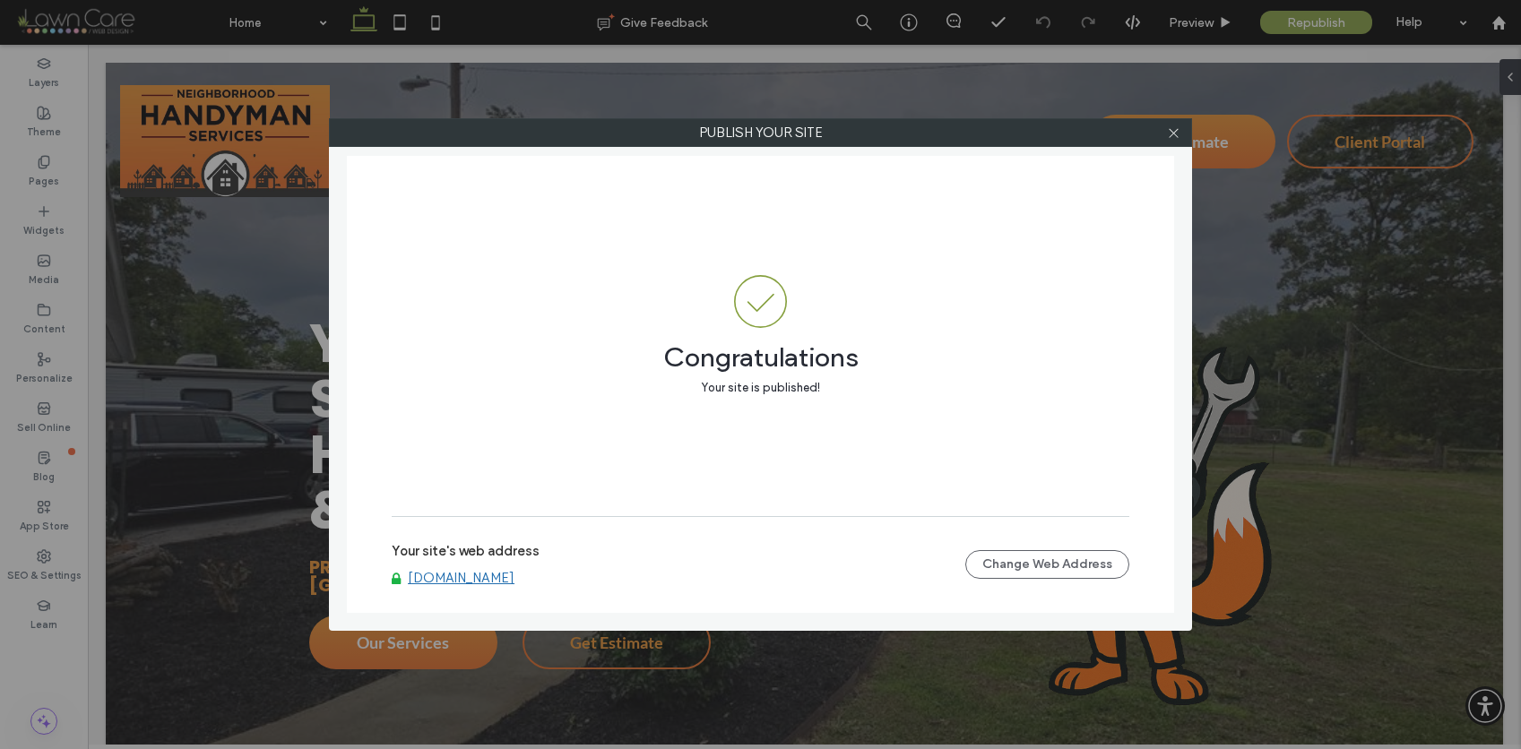
click at [514, 577] on link "[DOMAIN_NAME]" at bounding box center [461, 578] width 107 height 16
click at [1173, 134] on icon at bounding box center [1173, 132] width 13 height 13
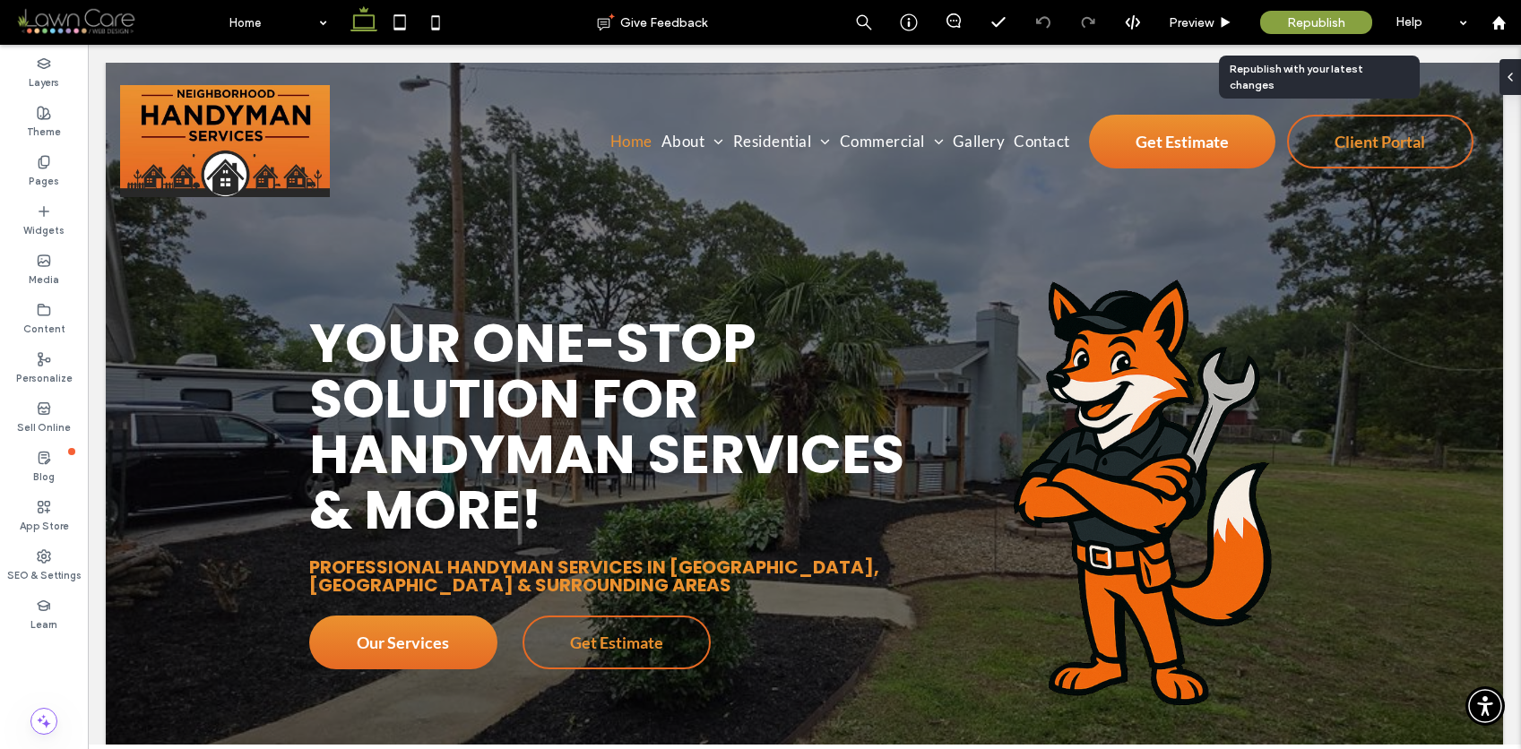
click at [1309, 19] on span "Republish" at bounding box center [1316, 22] width 58 height 15
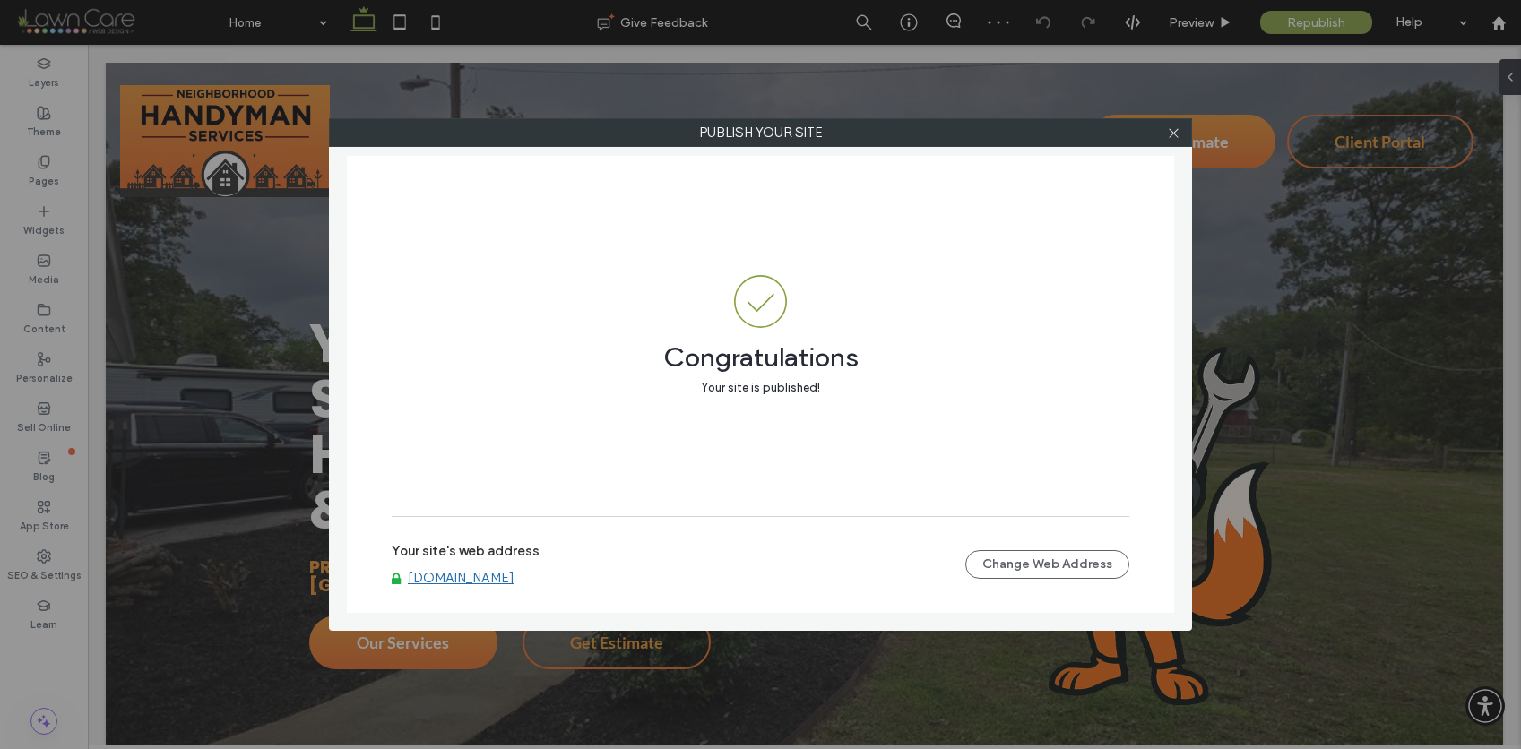
click at [511, 580] on link "[DOMAIN_NAME]" at bounding box center [461, 578] width 107 height 16
click at [1176, 133] on icon at bounding box center [1173, 132] width 13 height 13
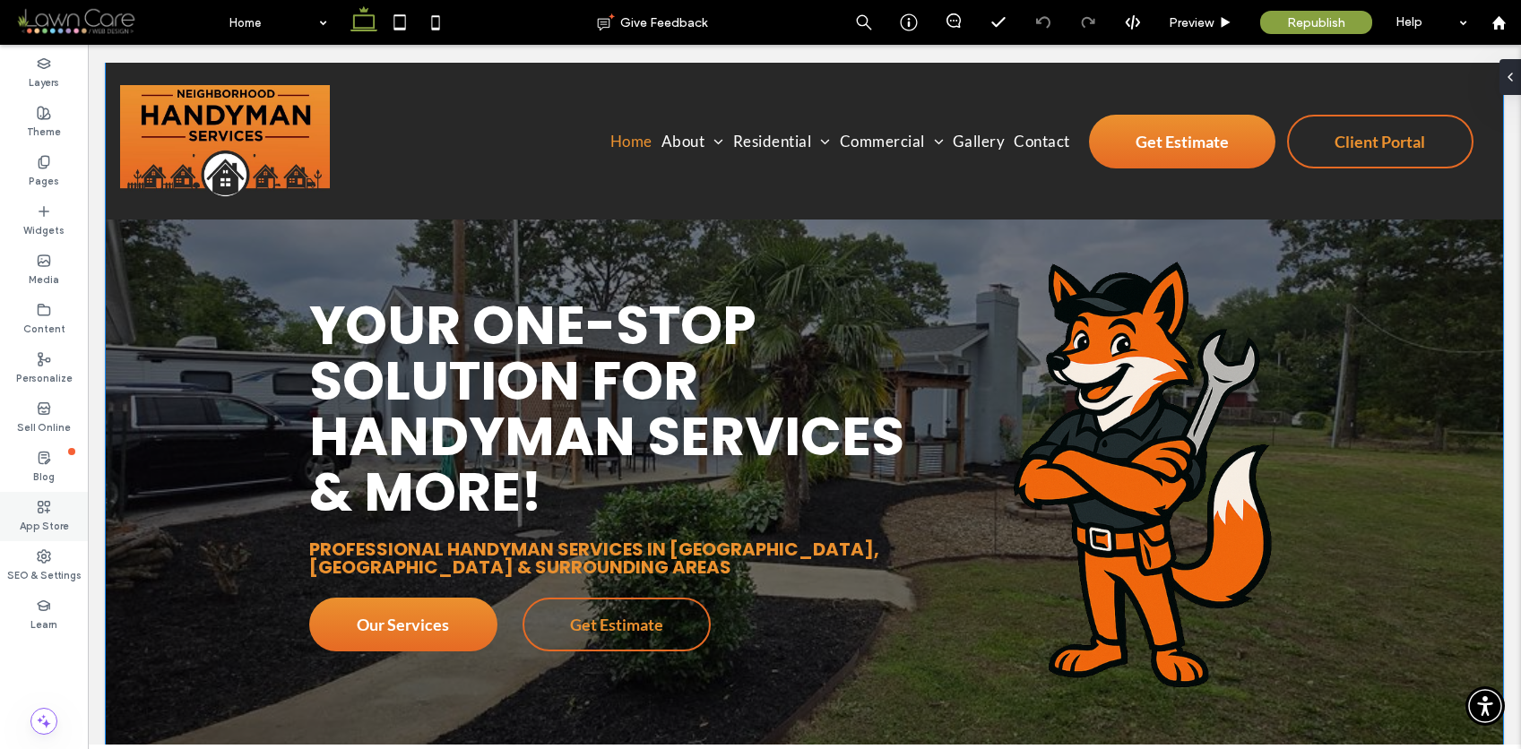
scroll to position [19, 0]
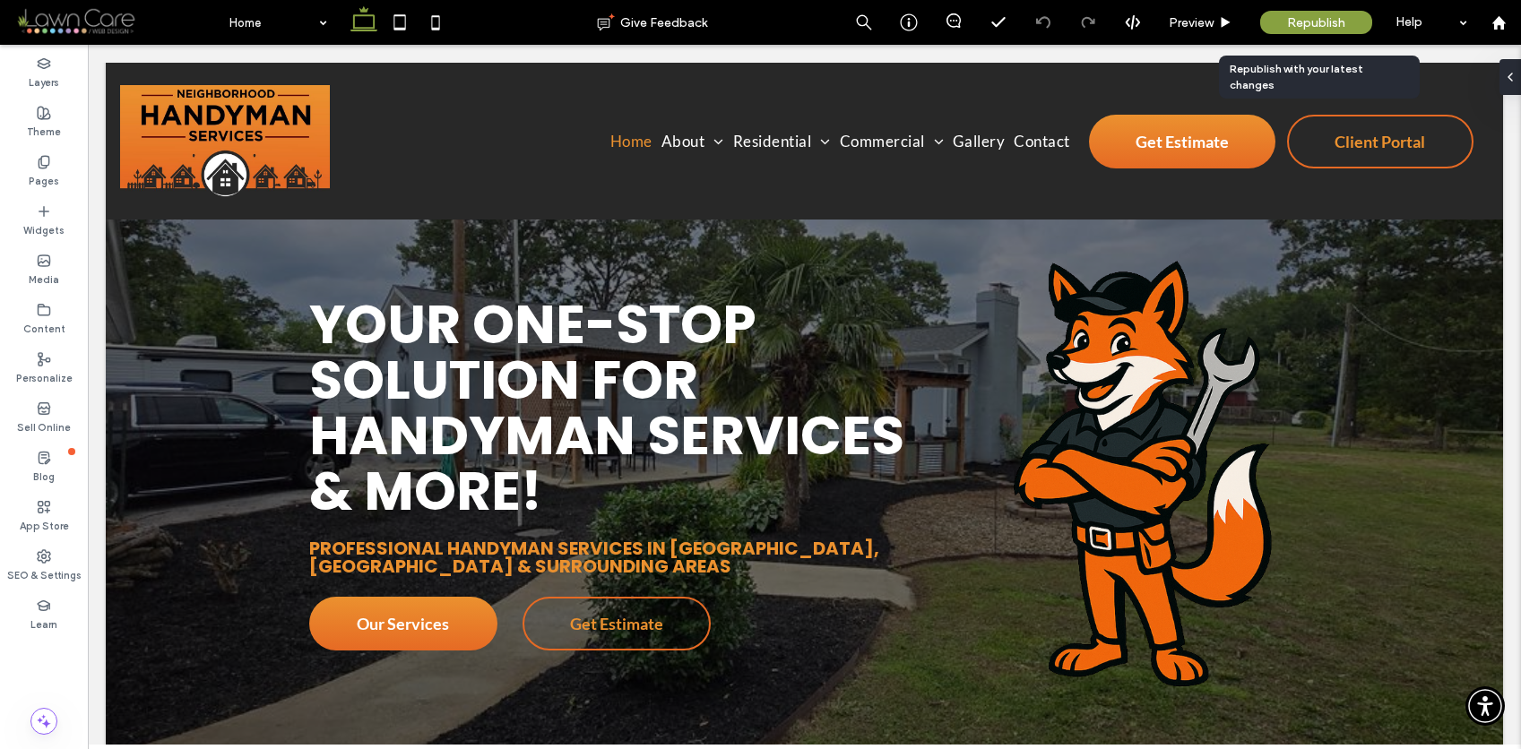
click at [1330, 25] on span "Republish" at bounding box center [1316, 22] width 58 height 15
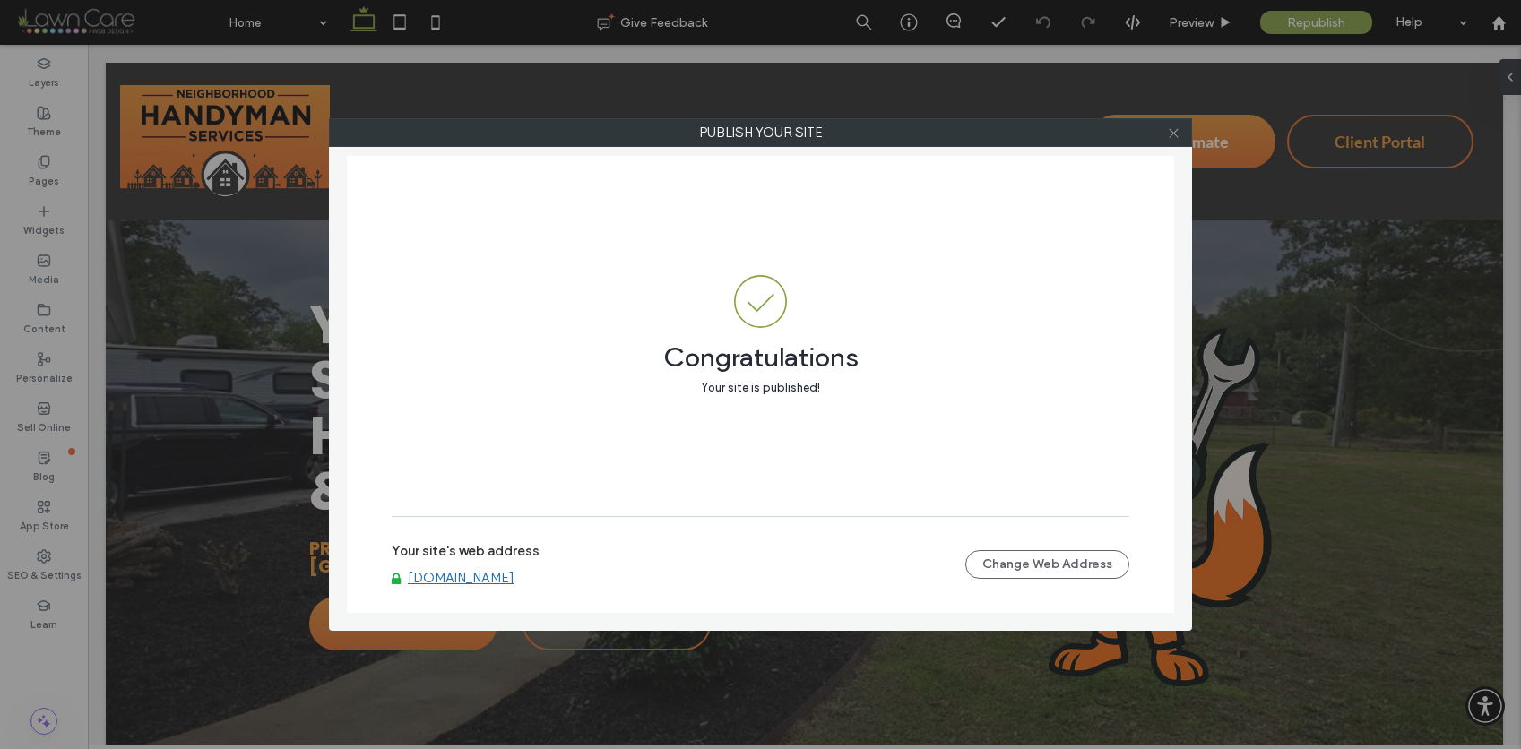
click at [1171, 137] on icon at bounding box center [1173, 132] width 13 height 13
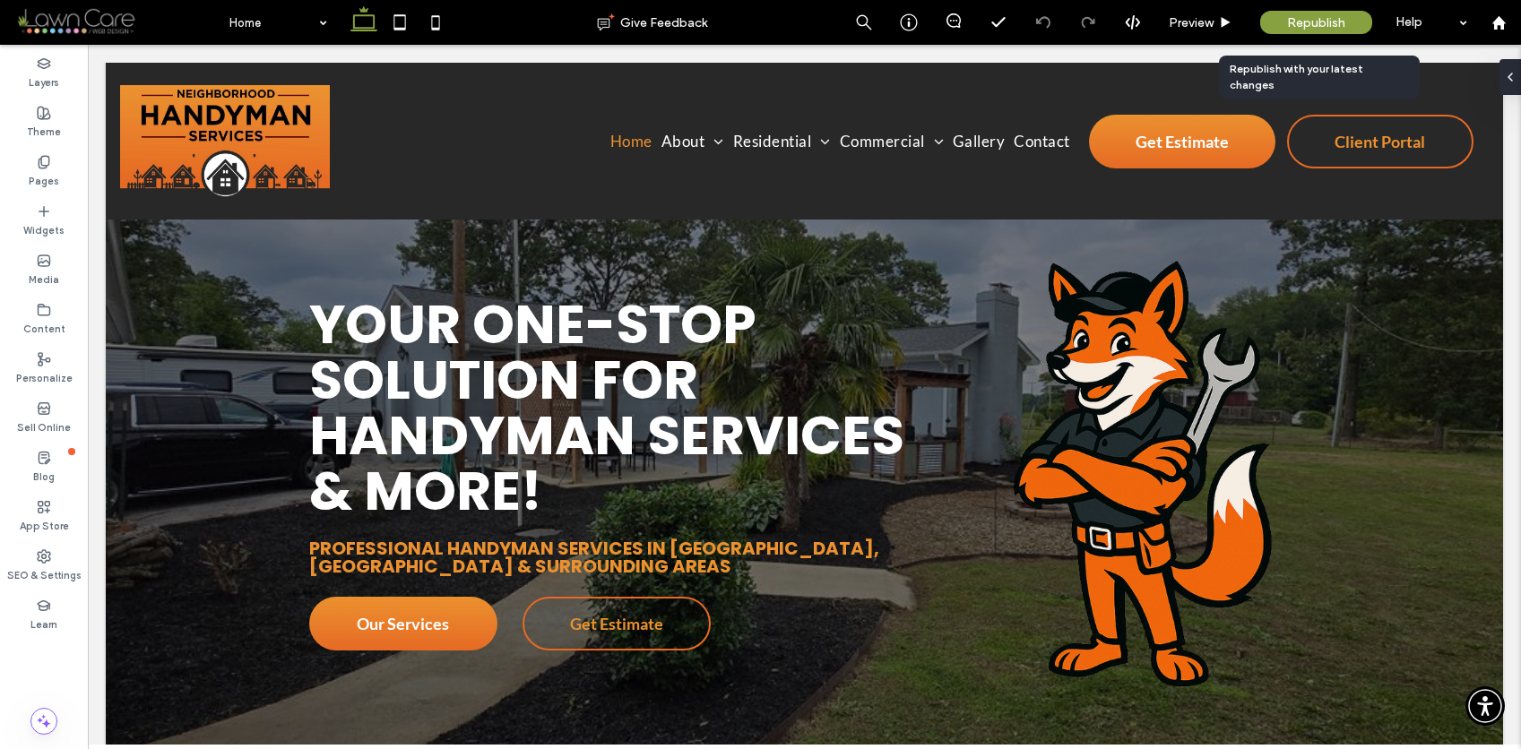
click at [1299, 28] on span "Republish" at bounding box center [1316, 22] width 58 height 15
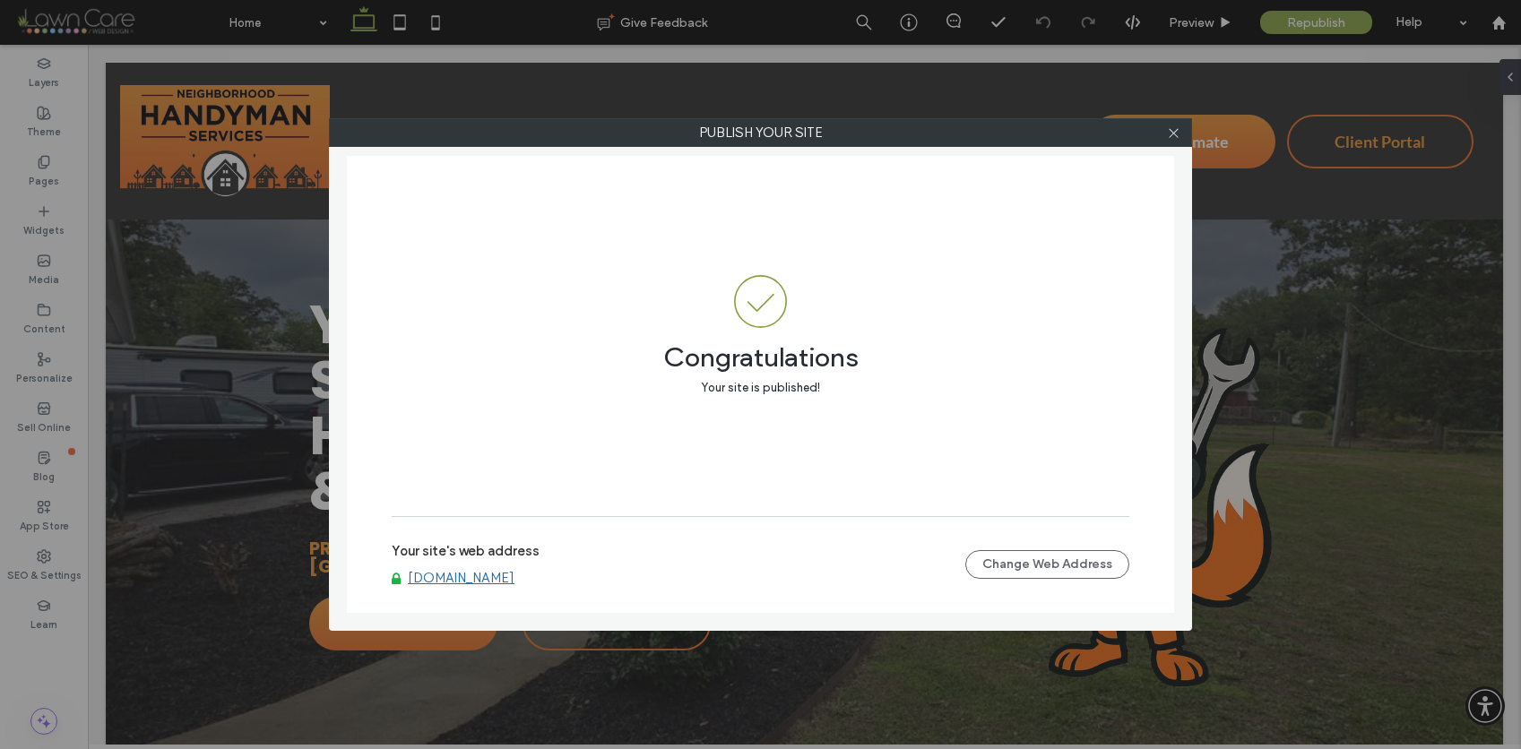
click at [460, 575] on link "[DOMAIN_NAME]" at bounding box center [461, 578] width 107 height 16
click at [1168, 130] on icon at bounding box center [1173, 132] width 13 height 13
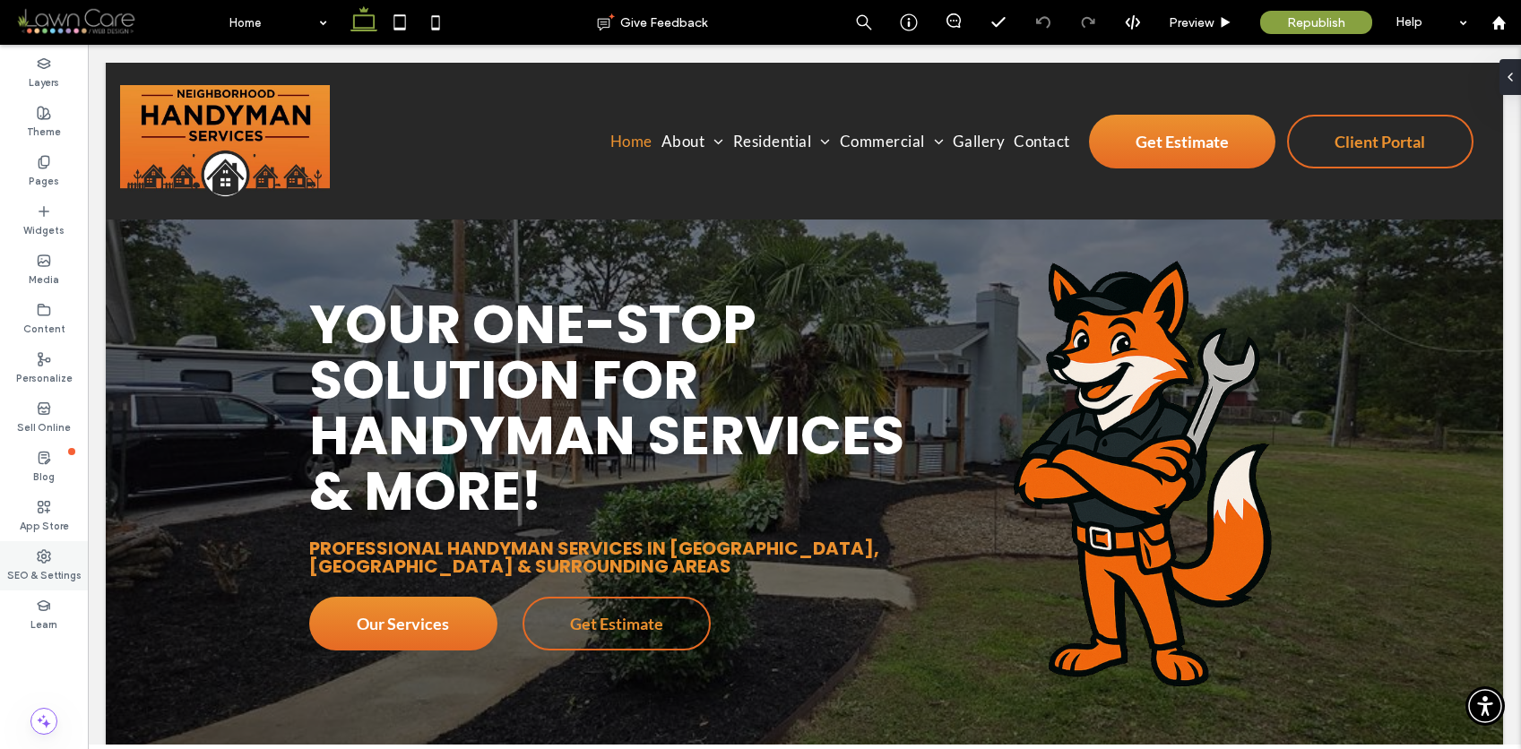
click at [55, 573] on label "SEO & Settings" at bounding box center [44, 574] width 74 height 20
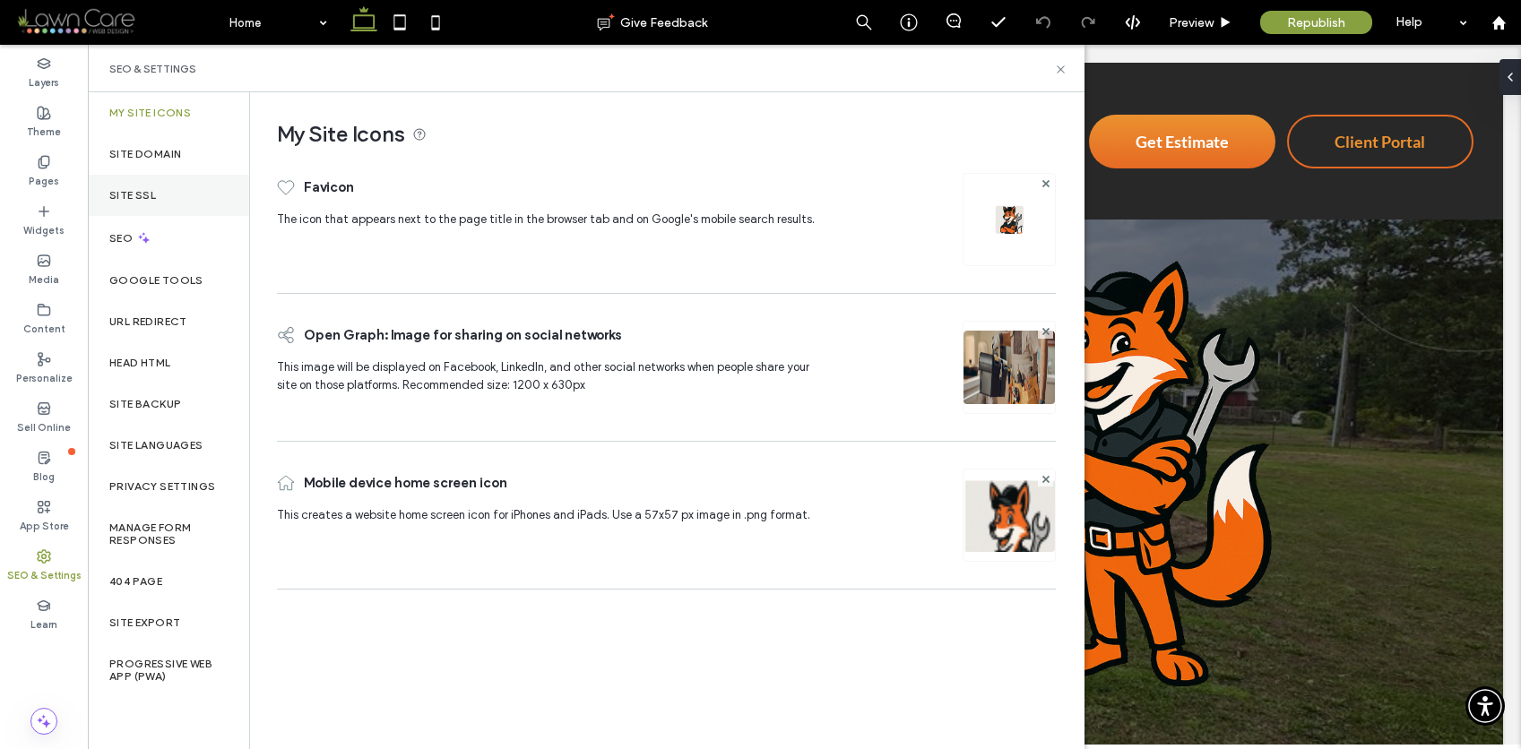
click at [138, 191] on label "Site SSL" at bounding box center [132, 195] width 47 height 13
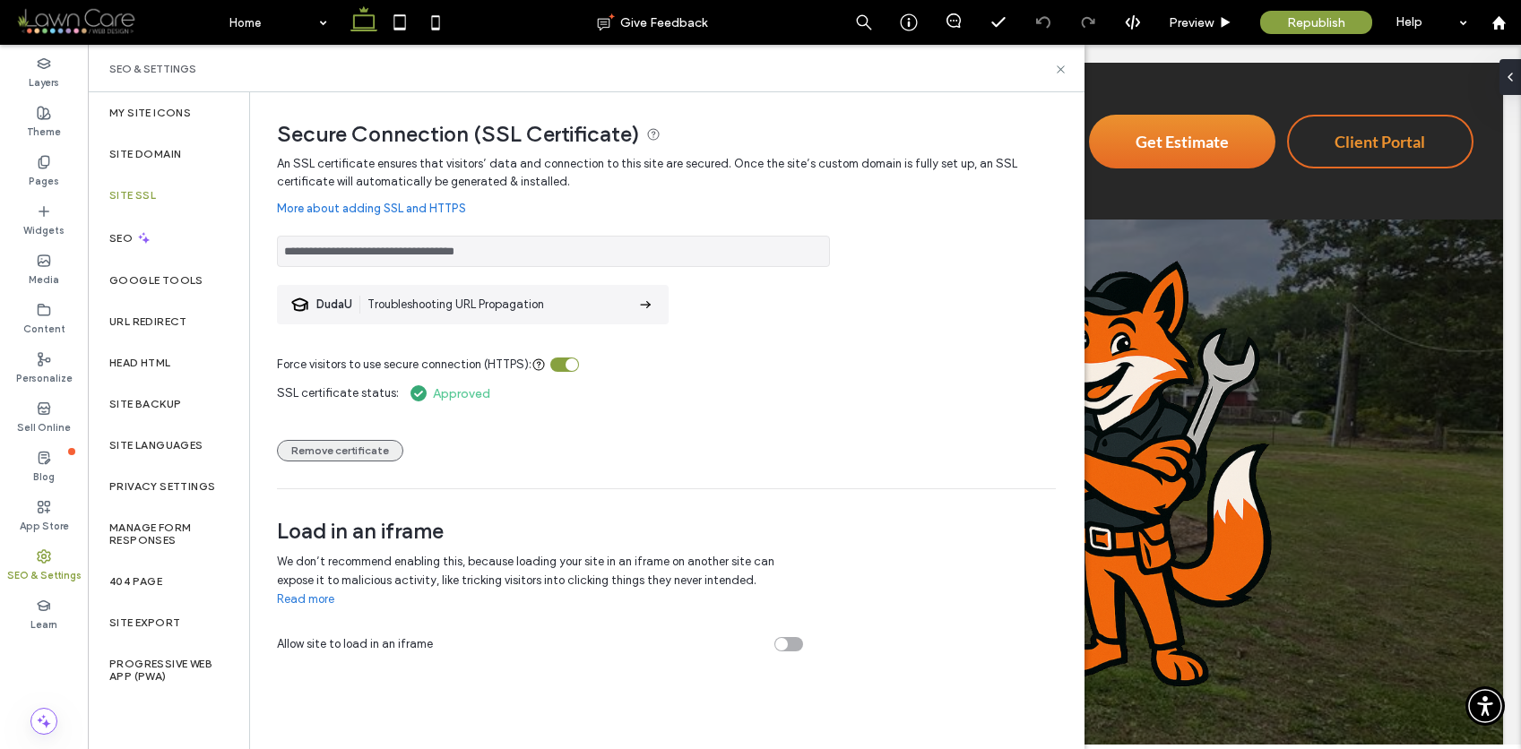
click at [371, 451] on button "Remove certificate" at bounding box center [340, 451] width 126 height 22
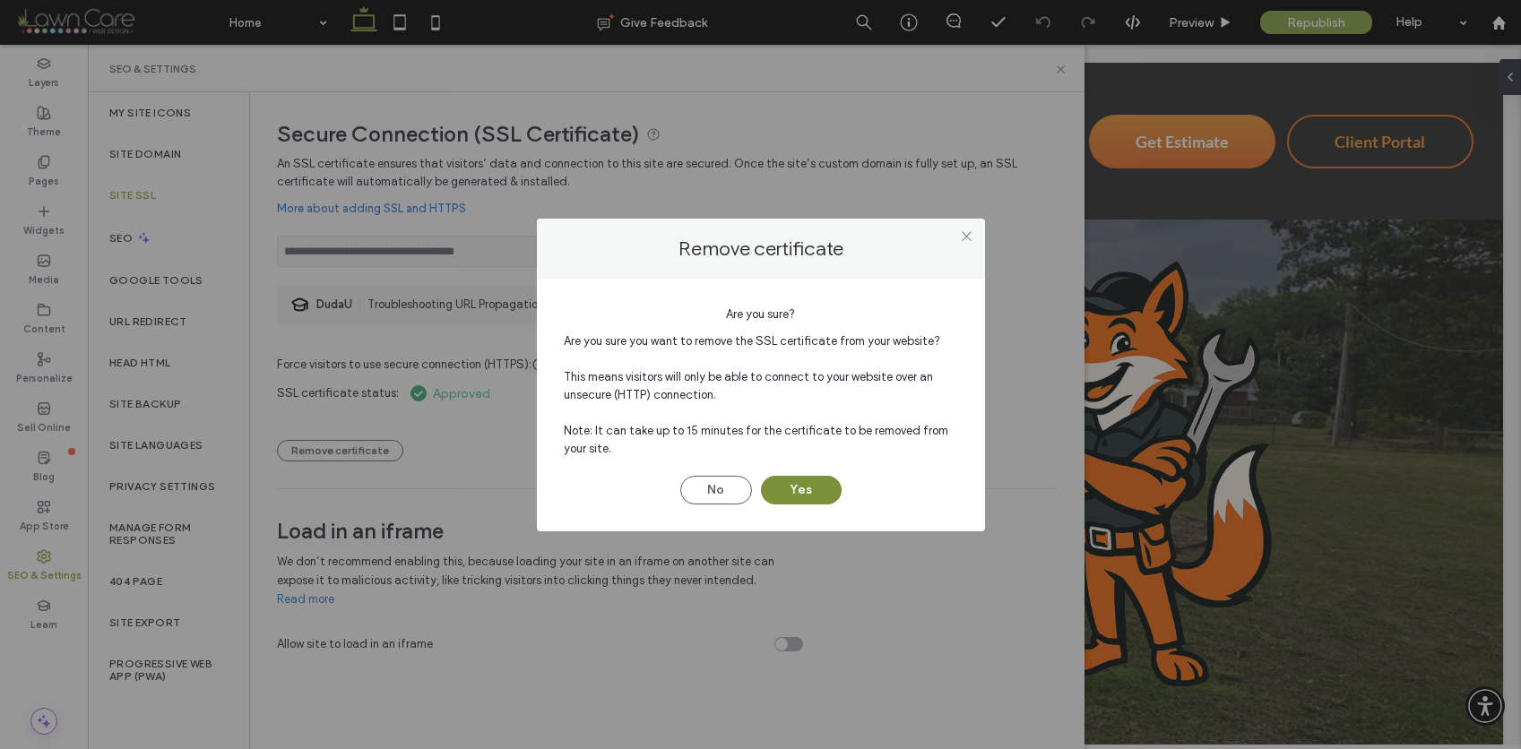
click at [800, 495] on button "Yes" at bounding box center [801, 490] width 81 height 29
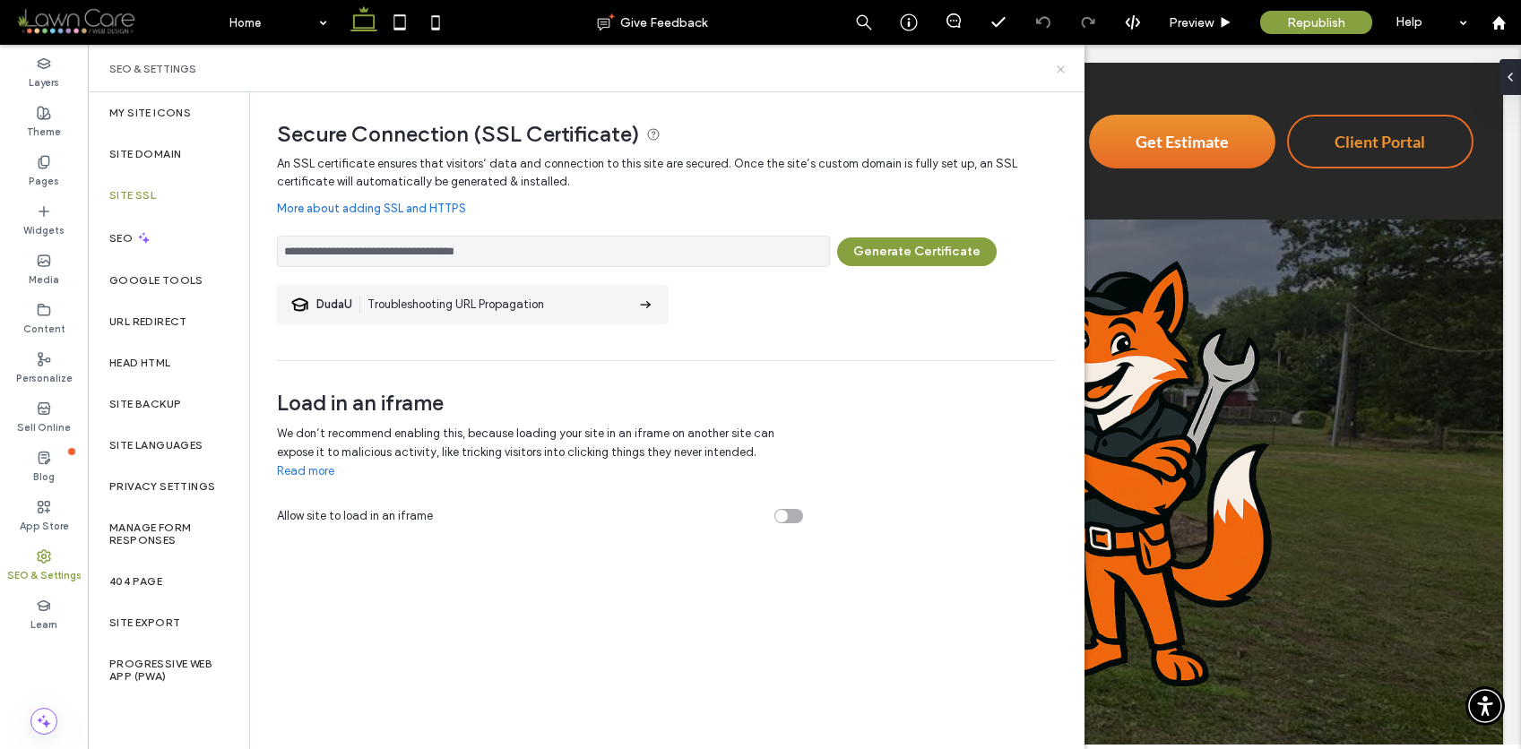
click at [1061, 68] on use at bounding box center [1060, 68] width 7 height 7
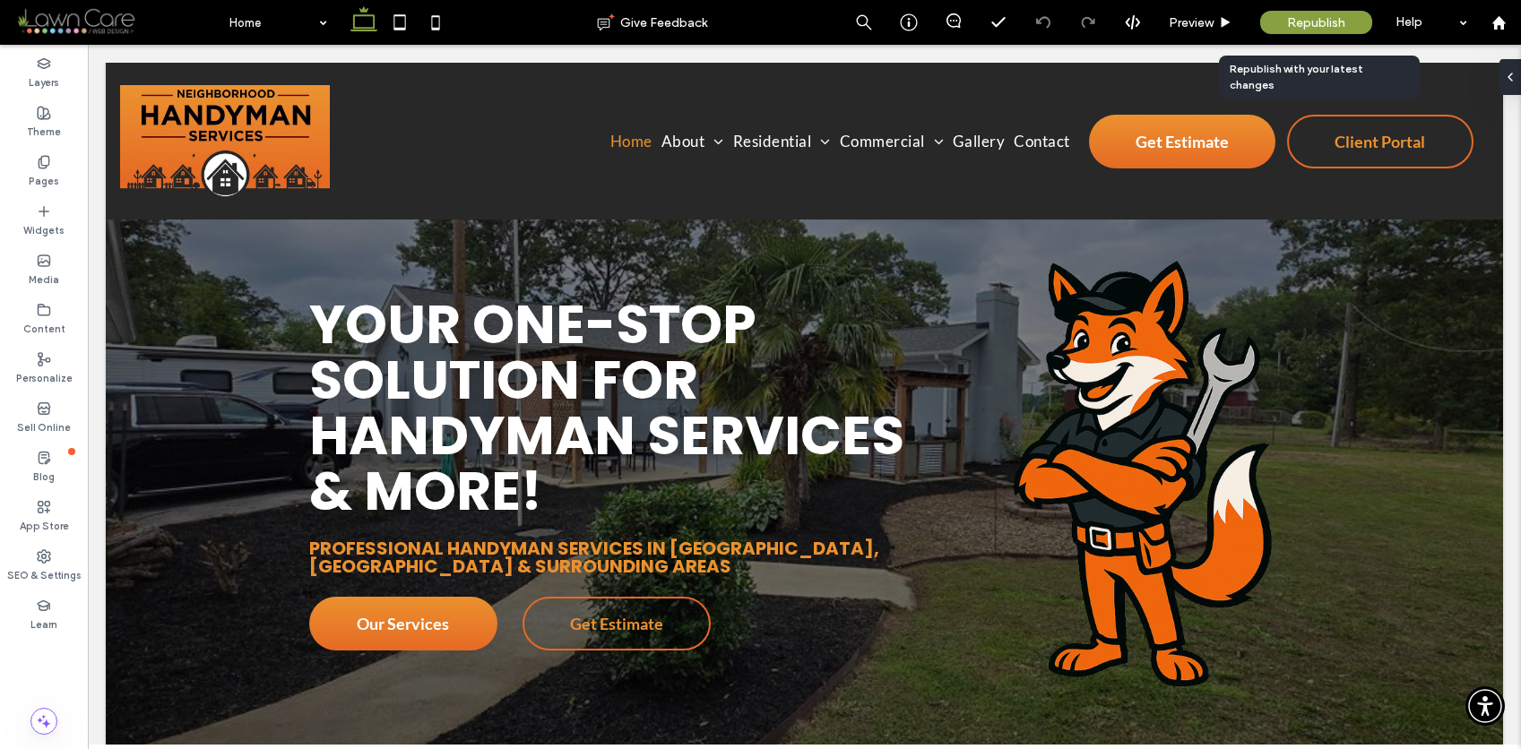
click at [1300, 18] on span "Republish" at bounding box center [1316, 22] width 58 height 15
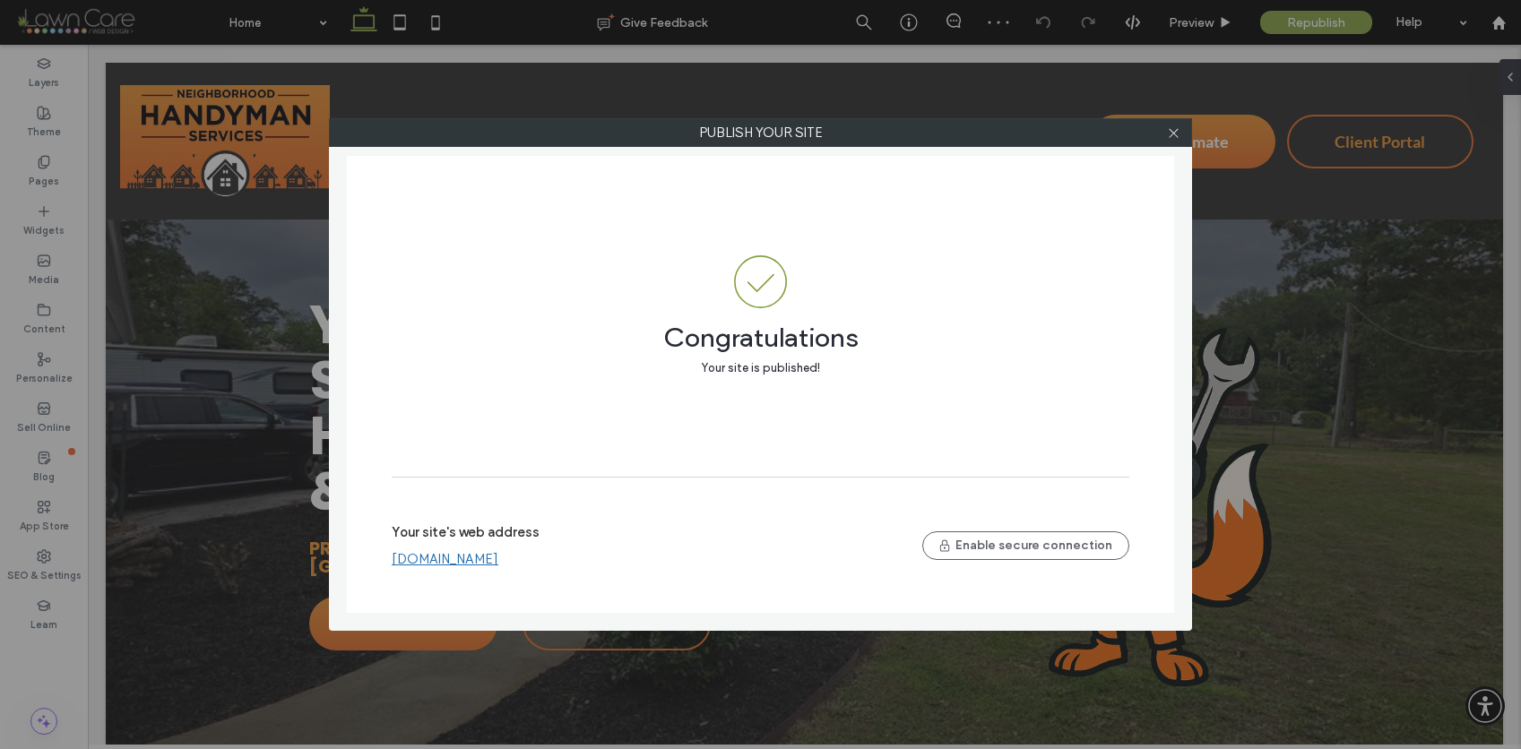
click at [498, 556] on link "[DOMAIN_NAME]" at bounding box center [445, 559] width 107 height 16
click at [1170, 134] on use at bounding box center [1173, 132] width 9 height 9
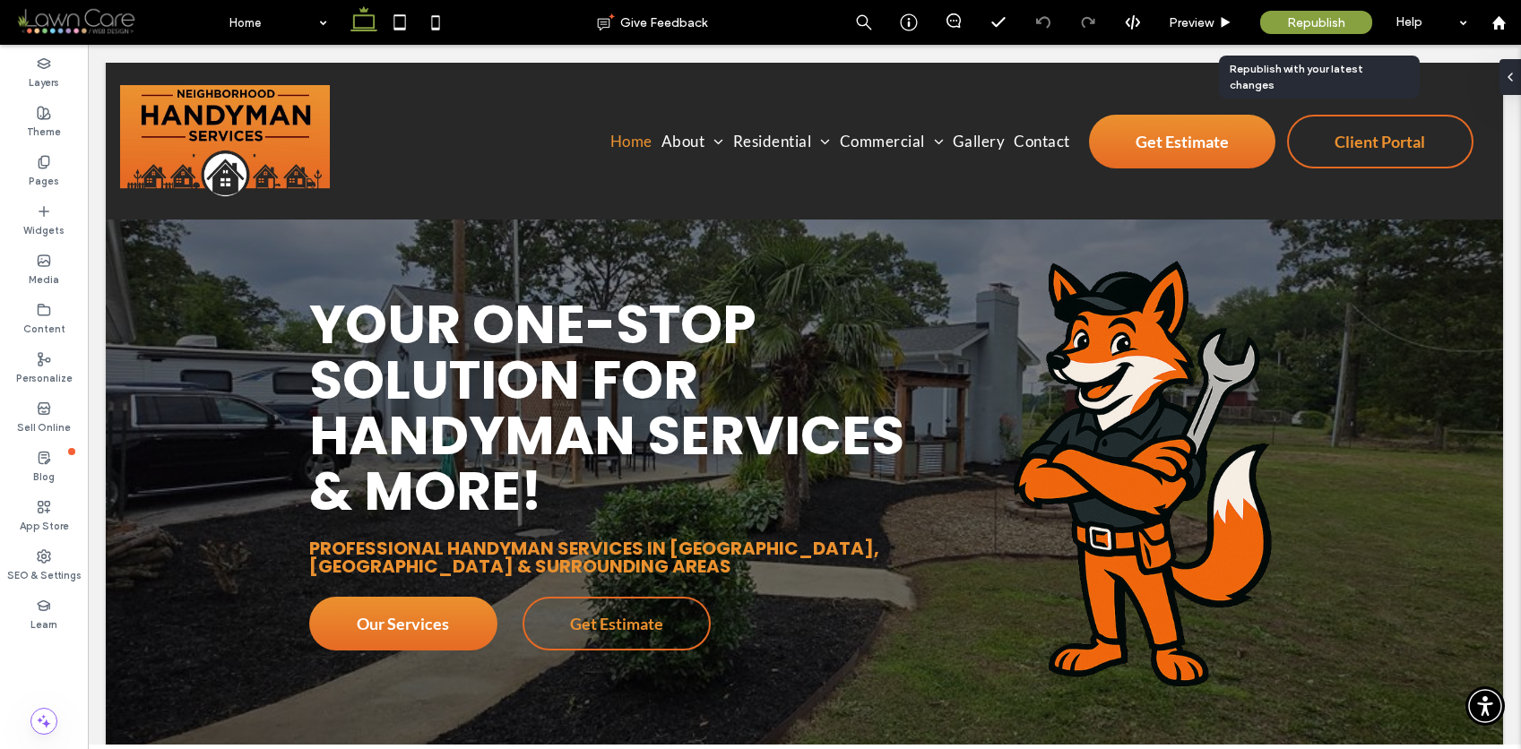
click at [1309, 22] on span "Republish" at bounding box center [1316, 22] width 58 height 15
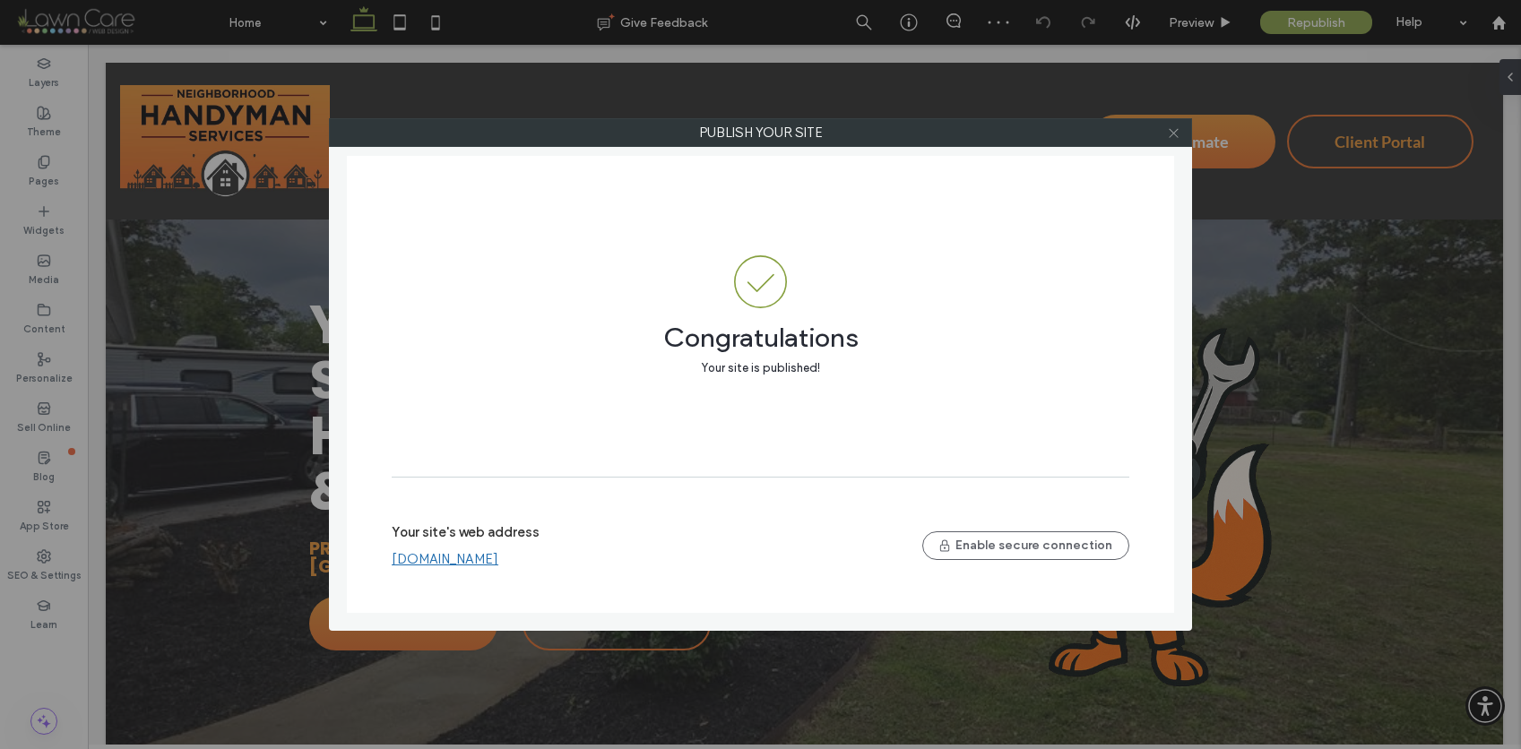
click at [1172, 134] on icon at bounding box center [1173, 132] width 13 height 13
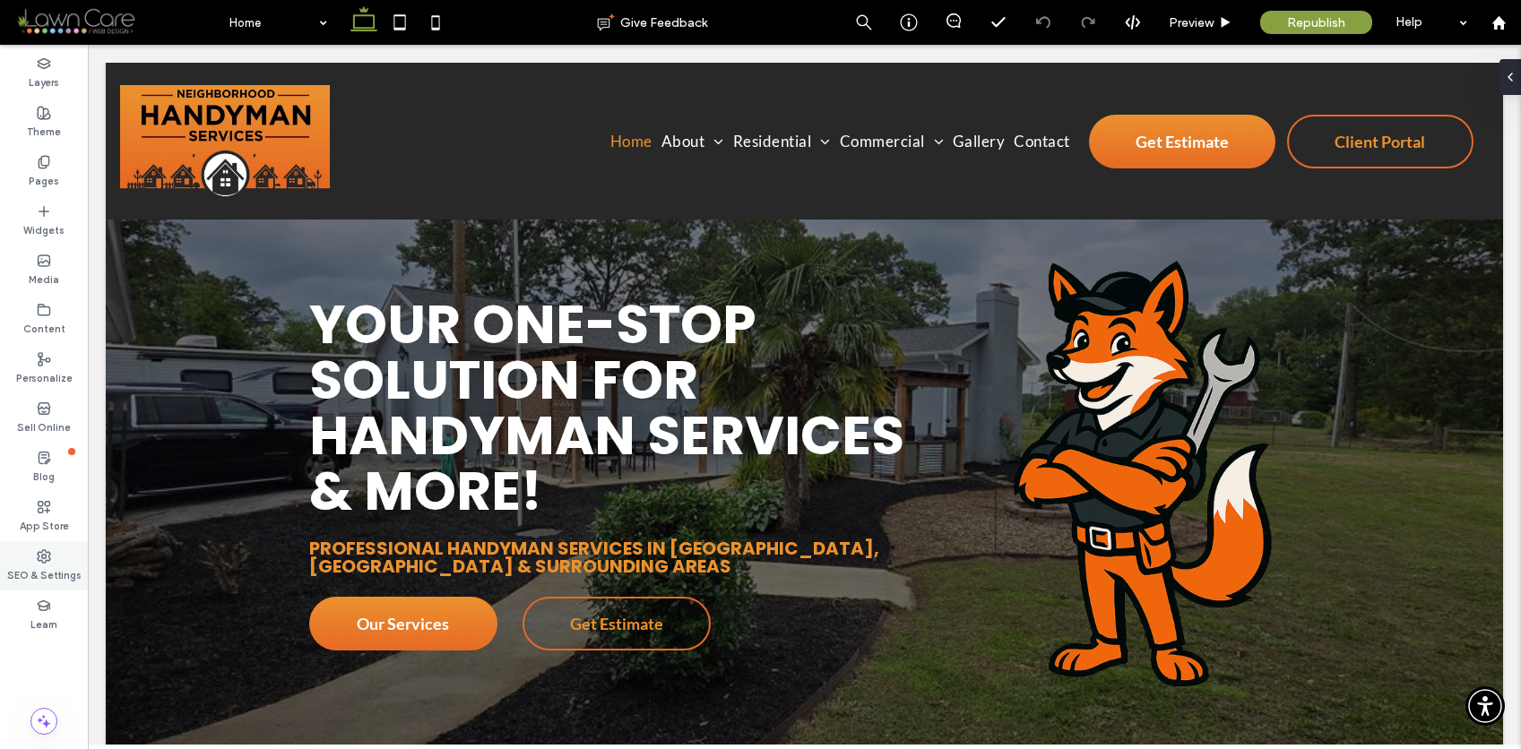
click at [30, 577] on label "SEO & Settings" at bounding box center [44, 574] width 74 height 20
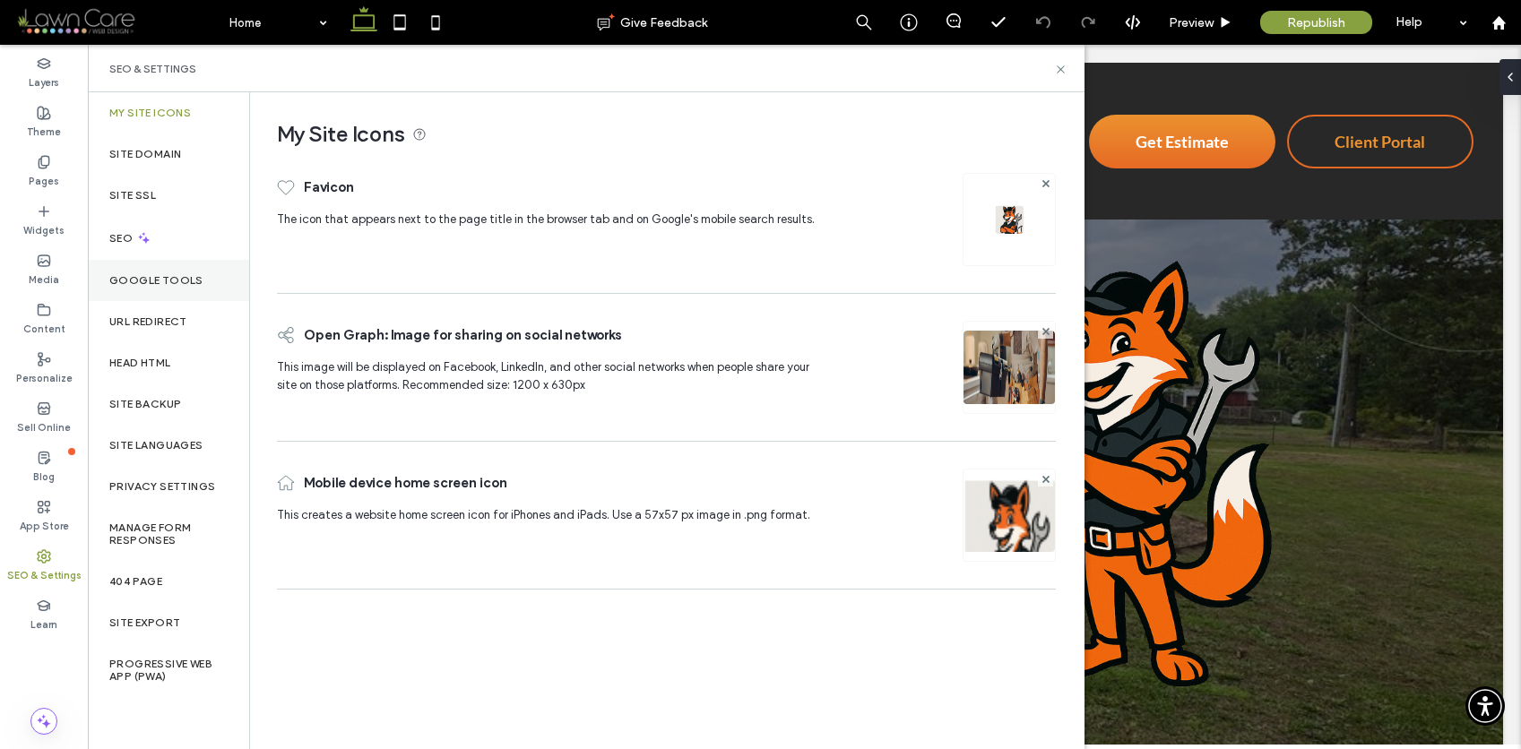
click at [155, 287] on div "Google Tools" at bounding box center [168, 280] width 161 height 41
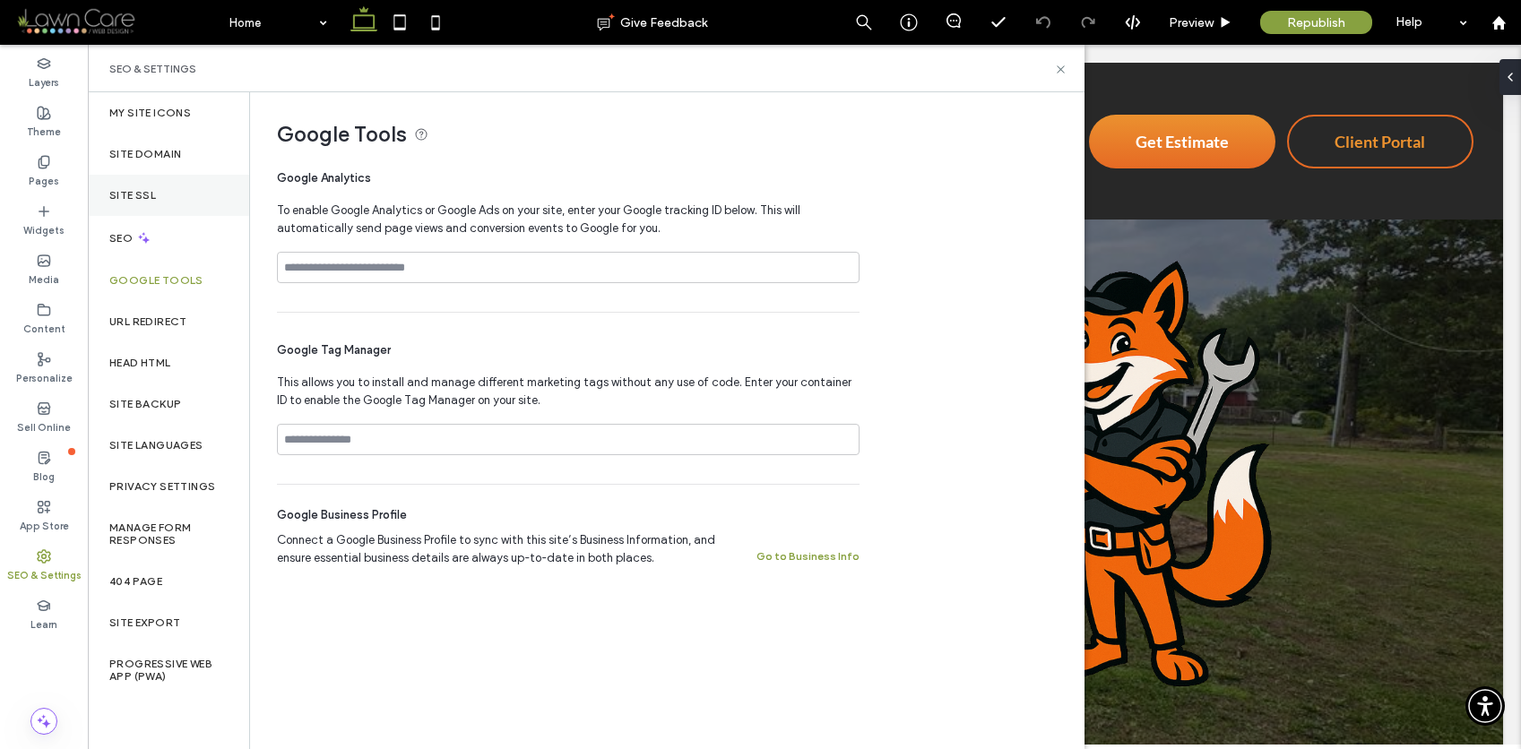
click at [164, 204] on div "Site SSL" at bounding box center [168, 195] width 161 height 41
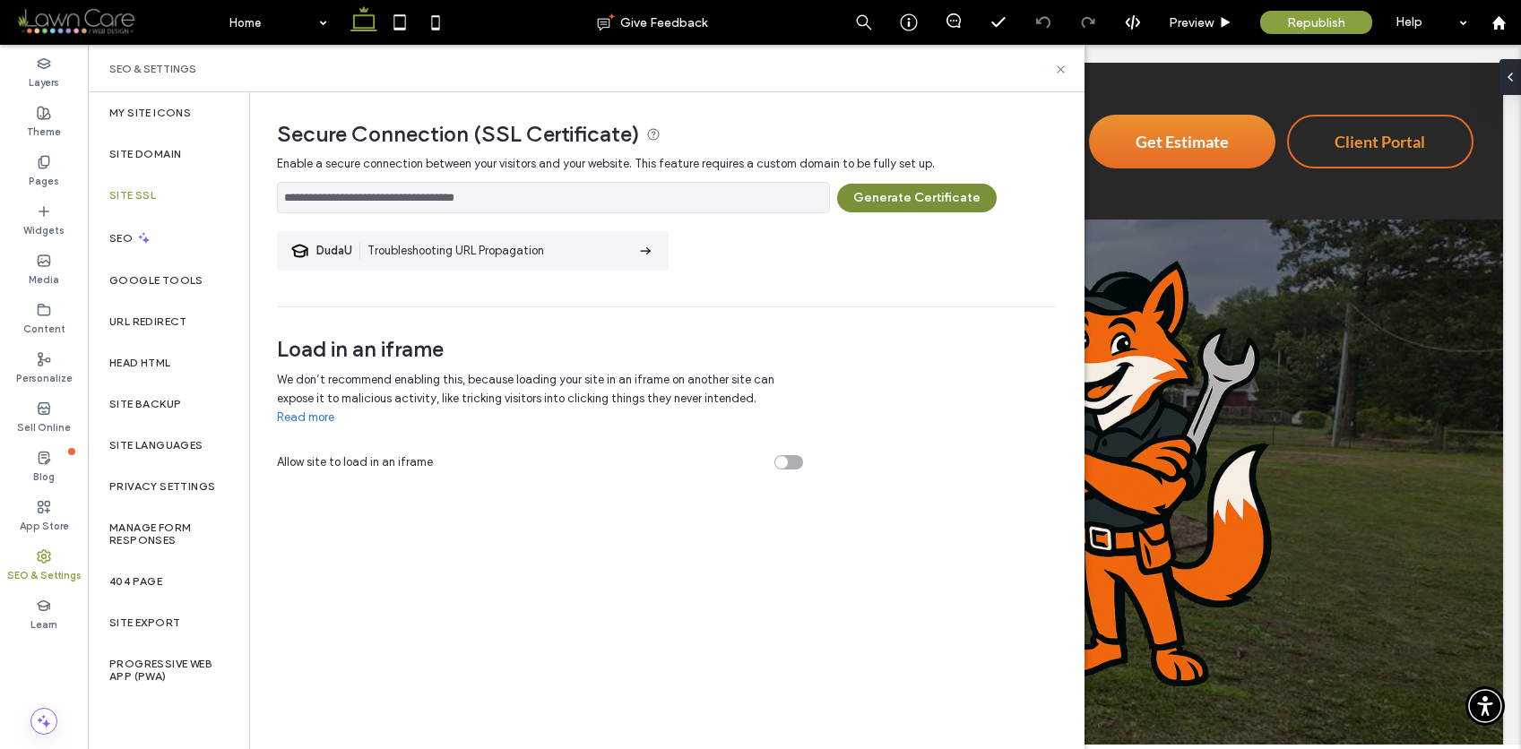
click at [922, 194] on button "Generate Certificate" at bounding box center [917, 198] width 160 height 29
click at [1060, 72] on div at bounding box center [760, 374] width 1521 height 749
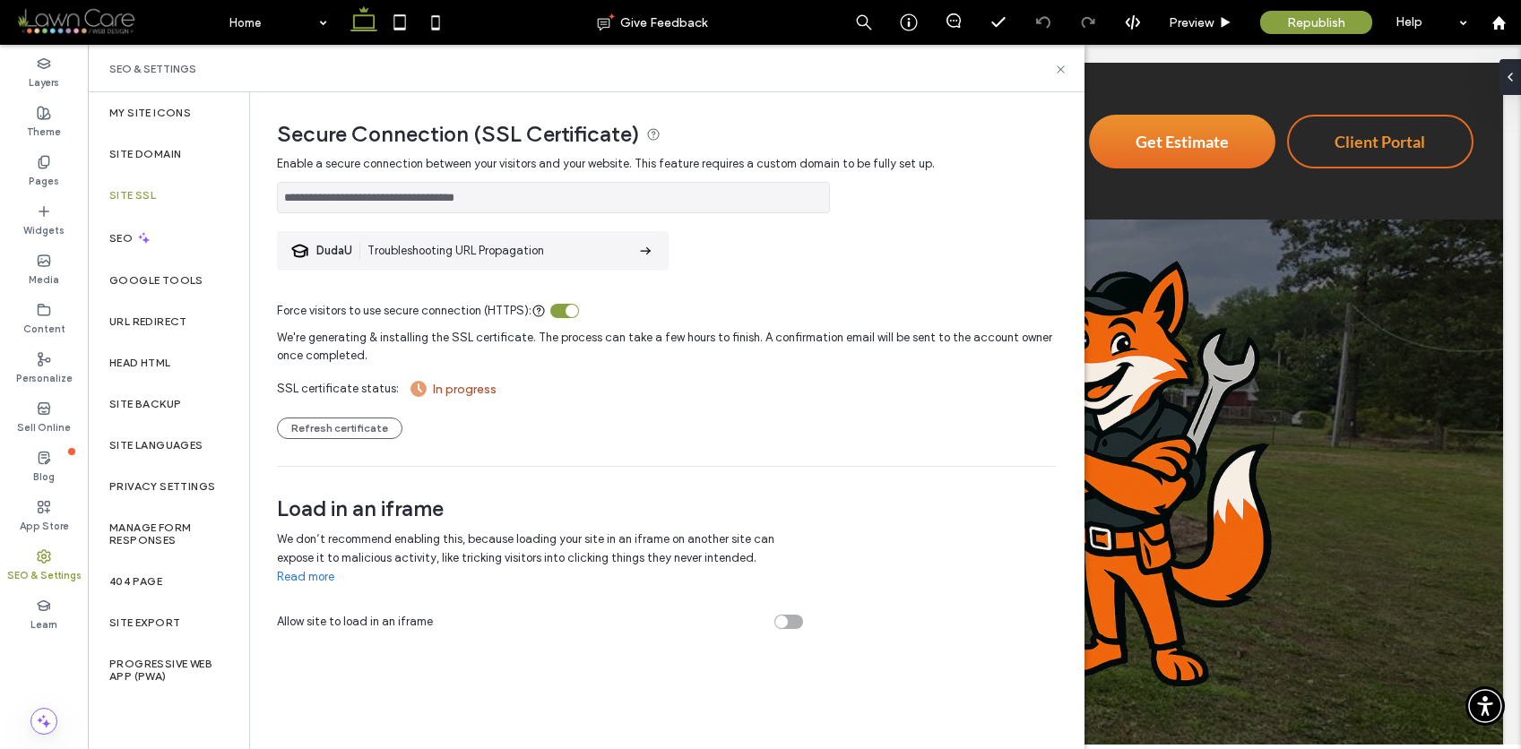
click at [1060, 72] on icon at bounding box center [1060, 69] width 13 height 13
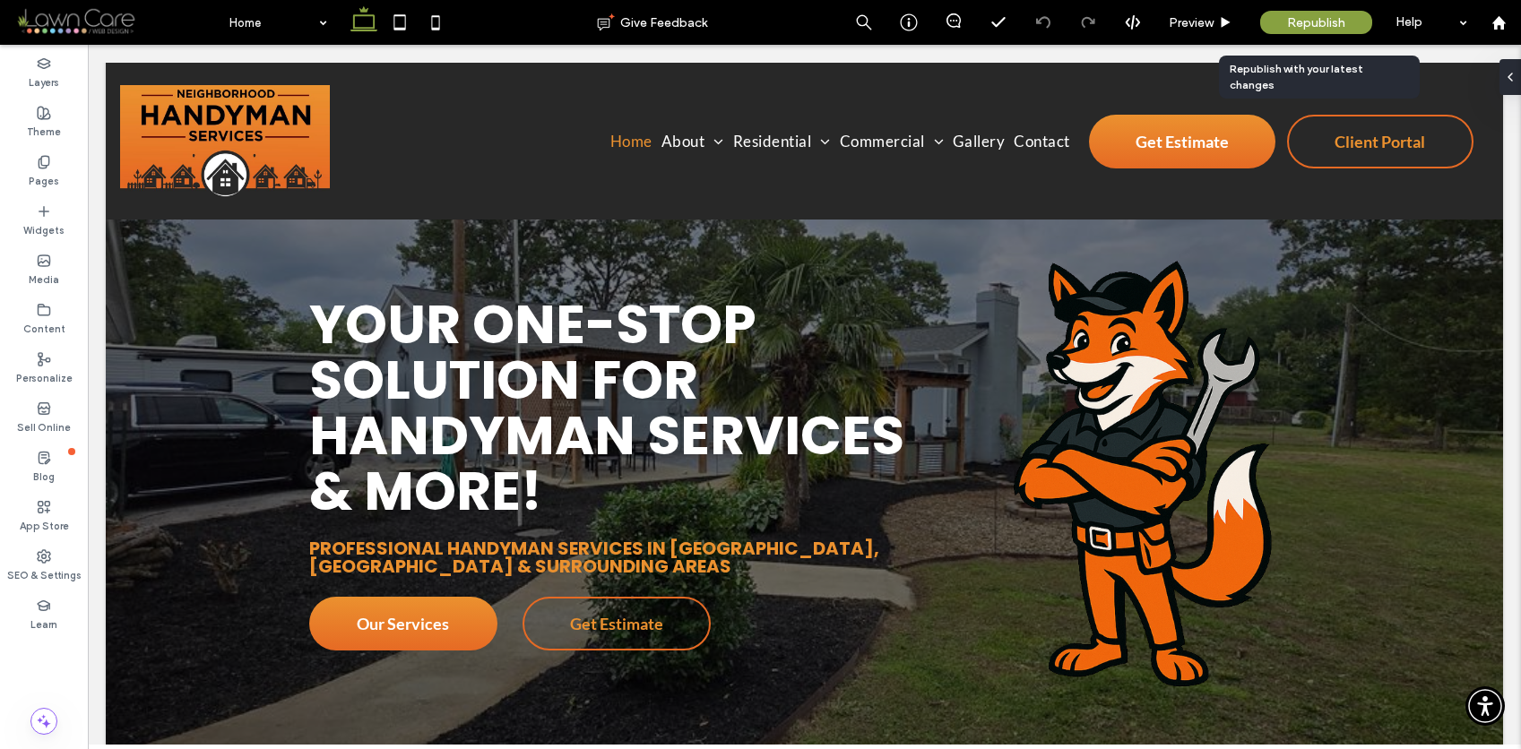
click at [1333, 20] on span "Republish" at bounding box center [1316, 22] width 58 height 15
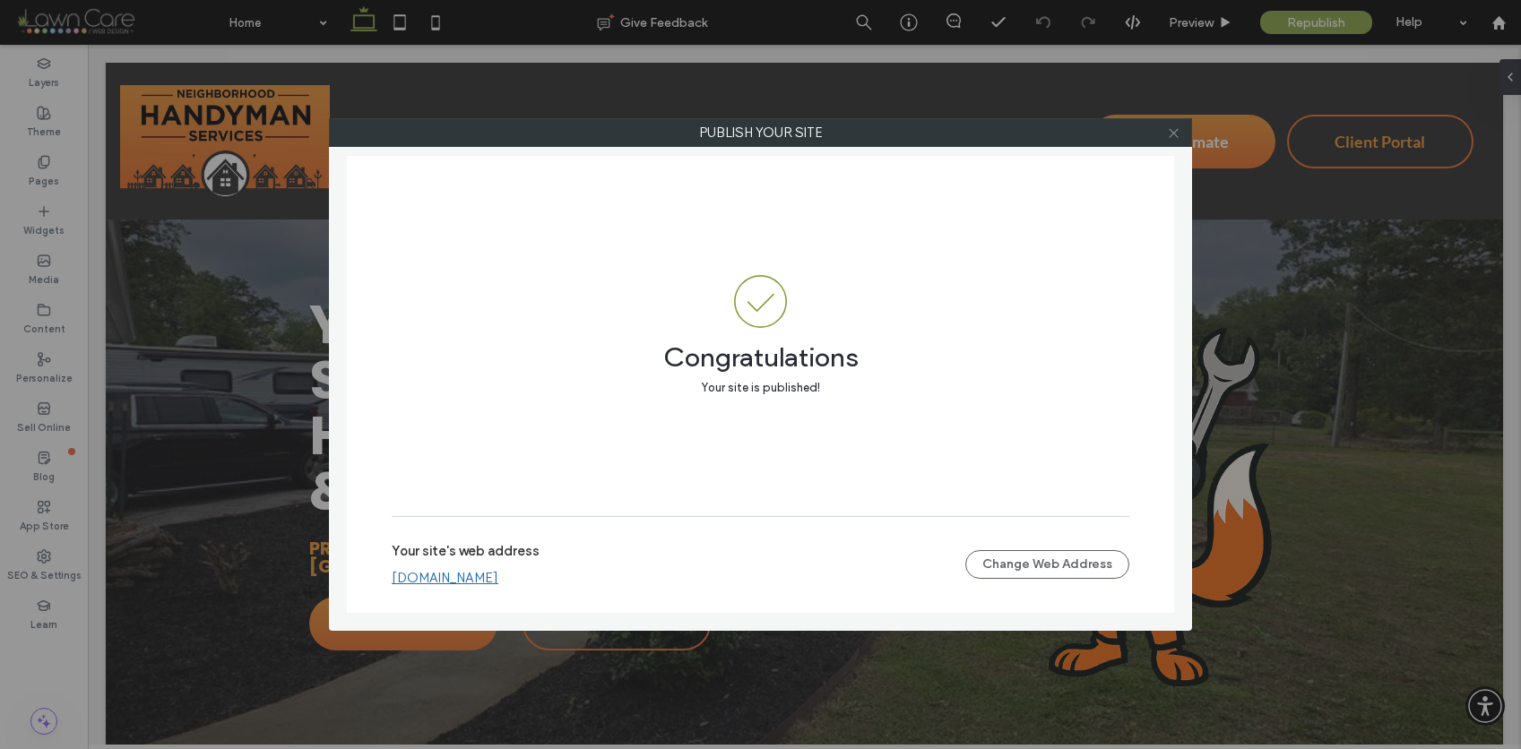
click at [1174, 136] on icon at bounding box center [1173, 132] width 13 height 13
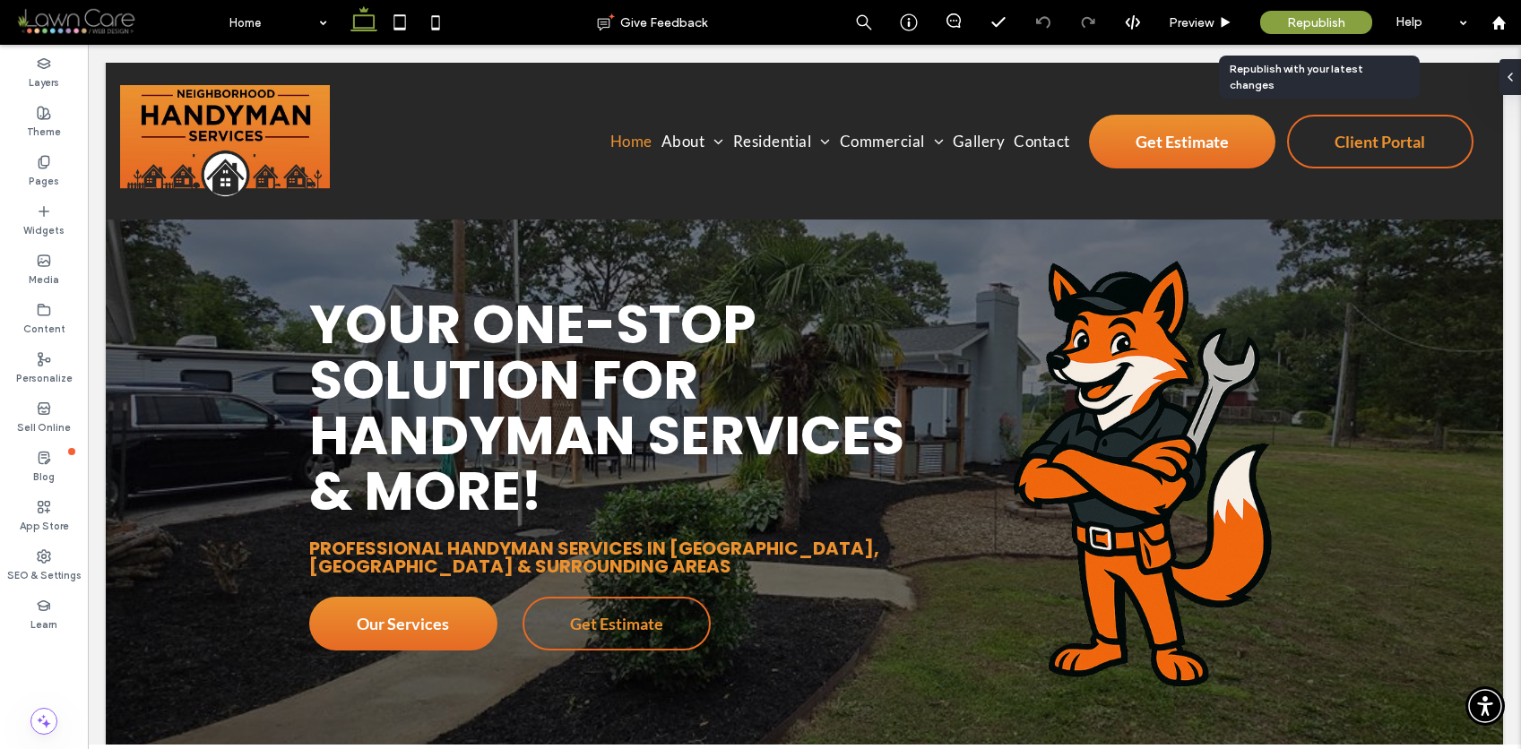
click at [1326, 27] on span "Republish" at bounding box center [1316, 22] width 58 height 15
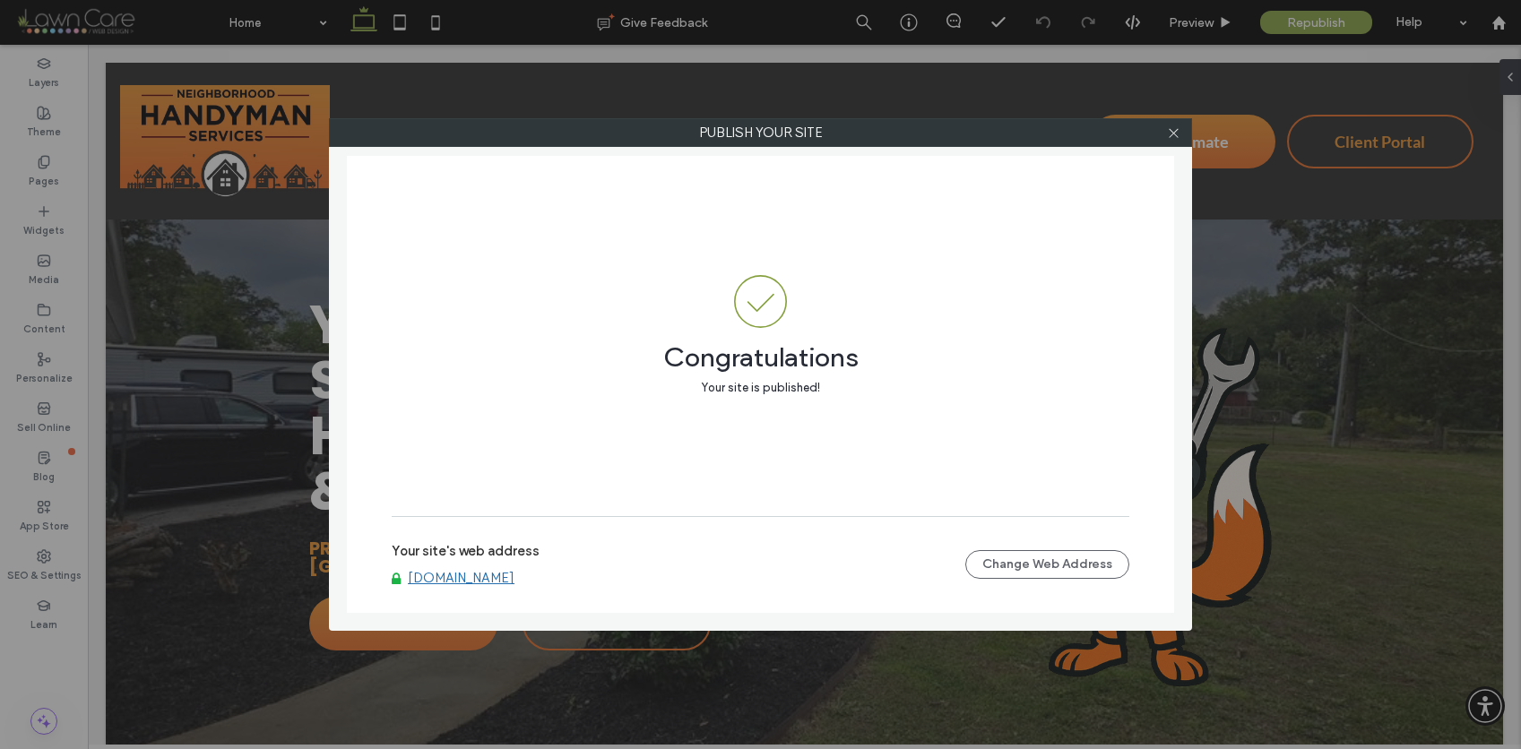
click at [514, 577] on link "[DOMAIN_NAME]" at bounding box center [461, 578] width 107 height 16
click at [1179, 135] on icon at bounding box center [1173, 132] width 13 height 13
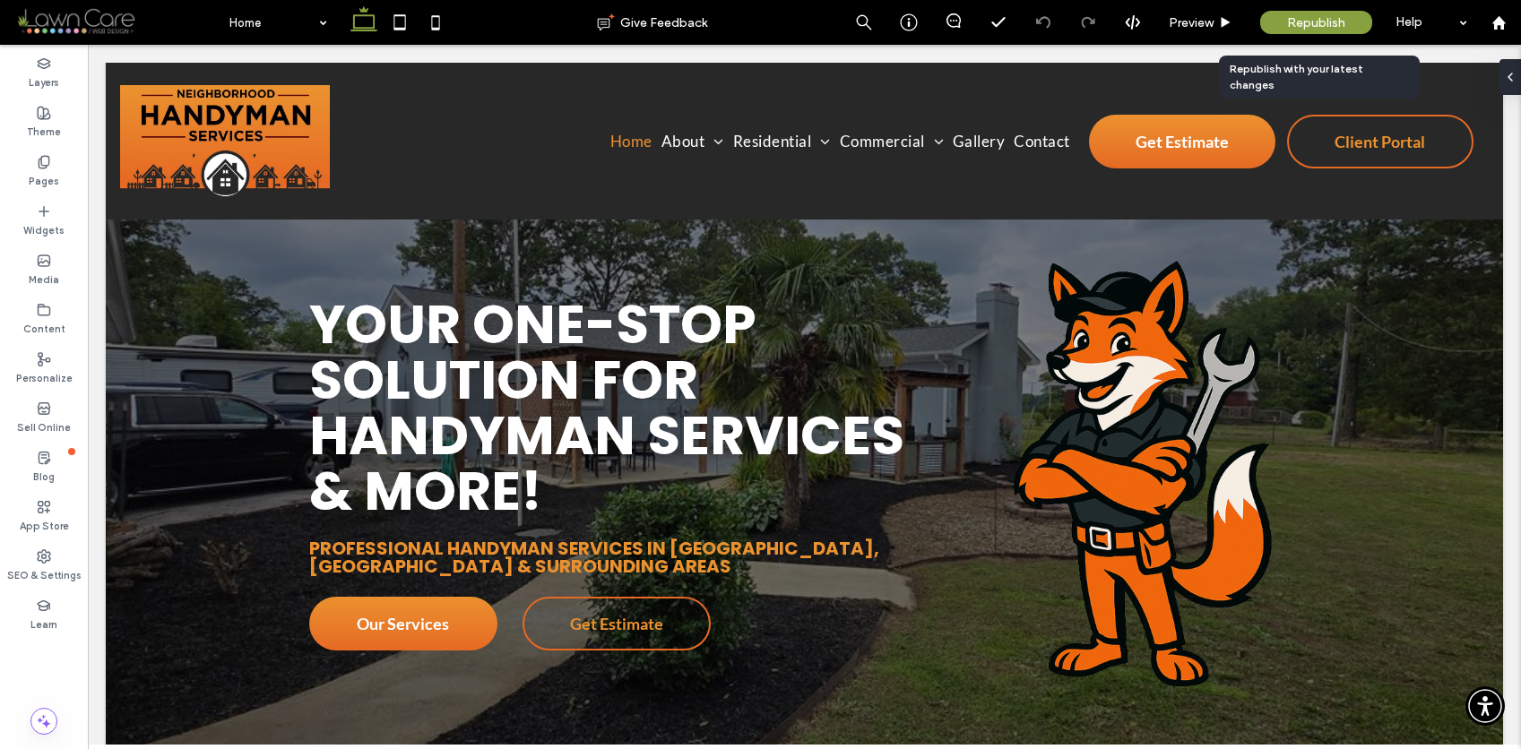
click at [1326, 19] on span "Republish" at bounding box center [1316, 22] width 58 height 15
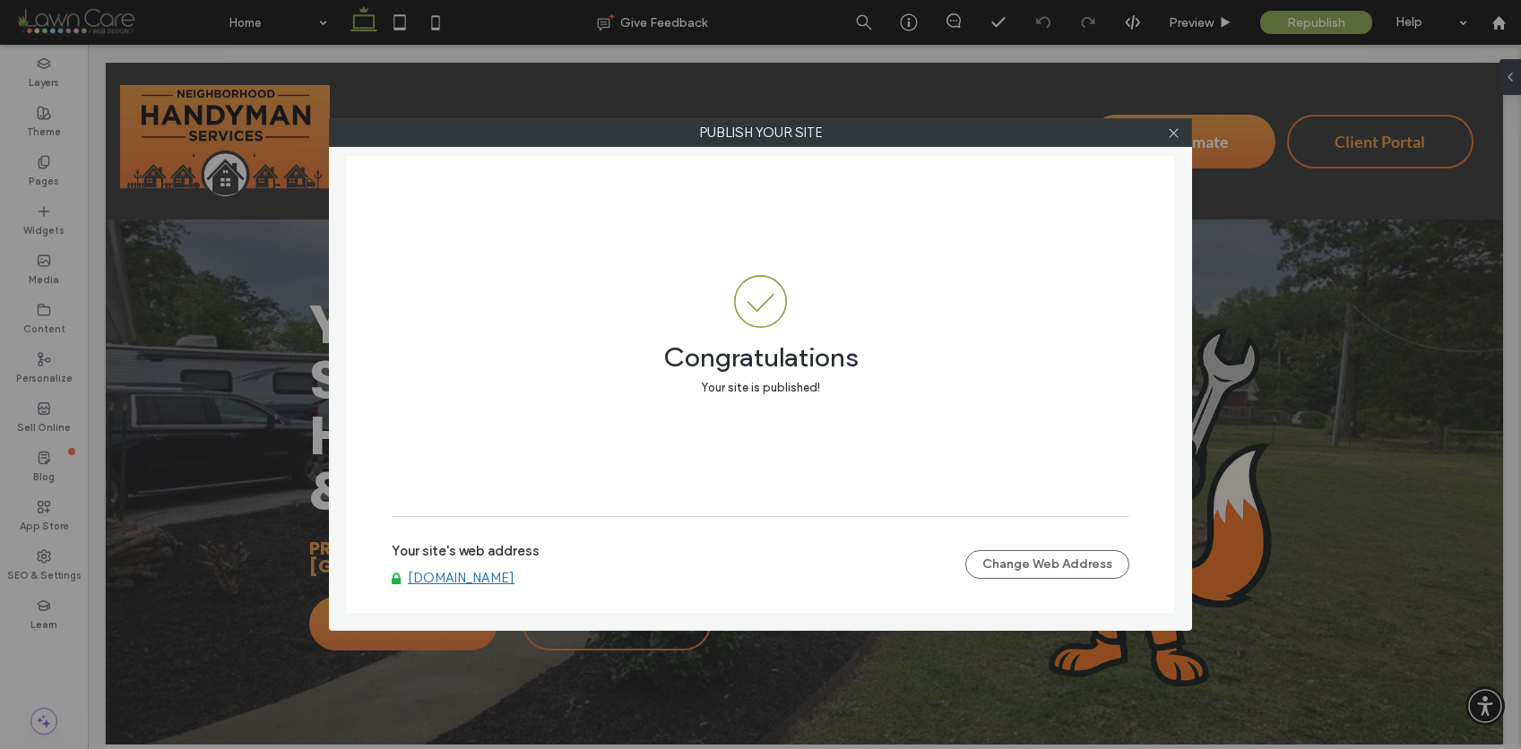
click at [514, 580] on link "[DOMAIN_NAME]" at bounding box center [461, 578] width 107 height 16
click at [1175, 136] on icon at bounding box center [1173, 132] width 13 height 13
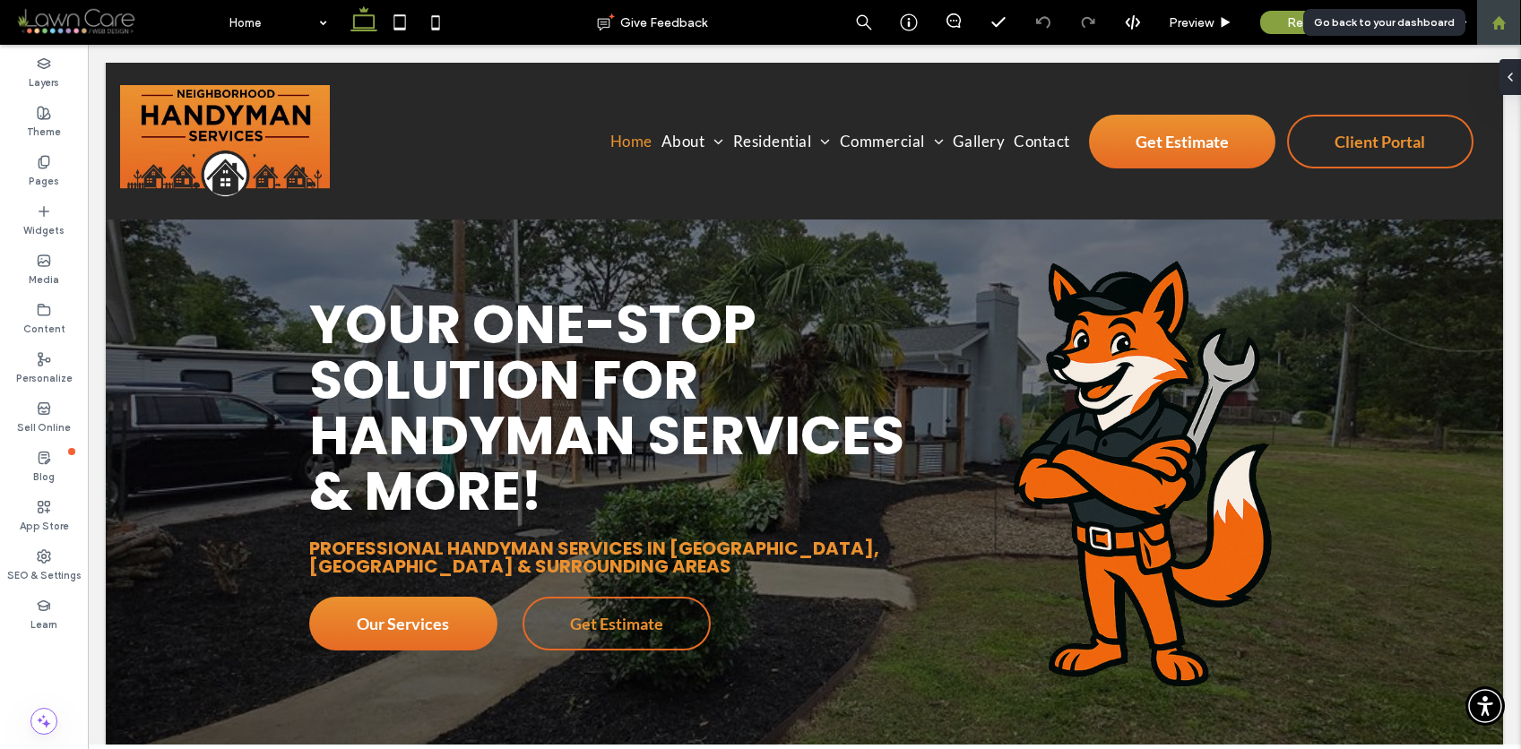
click at [1493, 31] on div at bounding box center [1498, 22] width 45 height 45
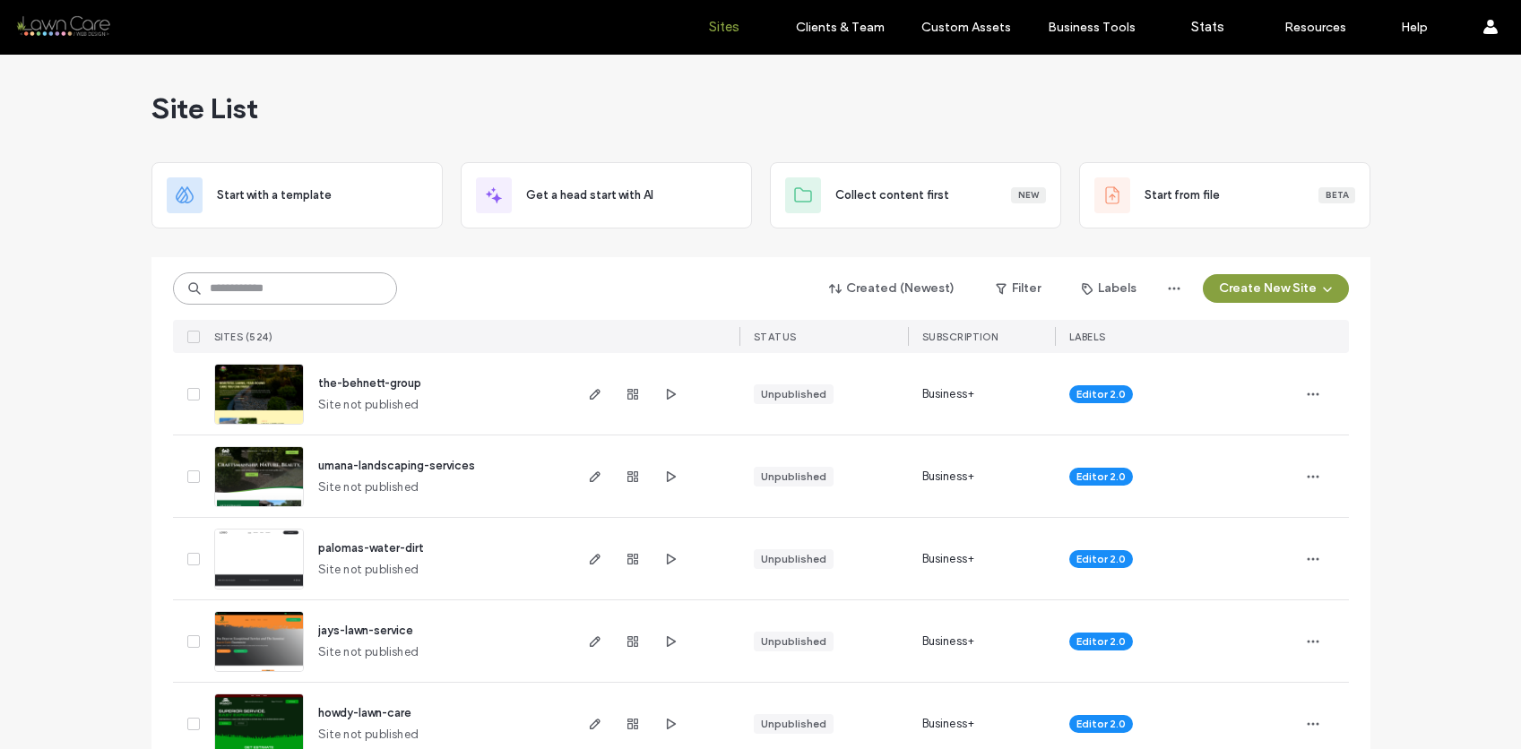
click at [288, 282] on input at bounding box center [285, 288] width 224 height 32
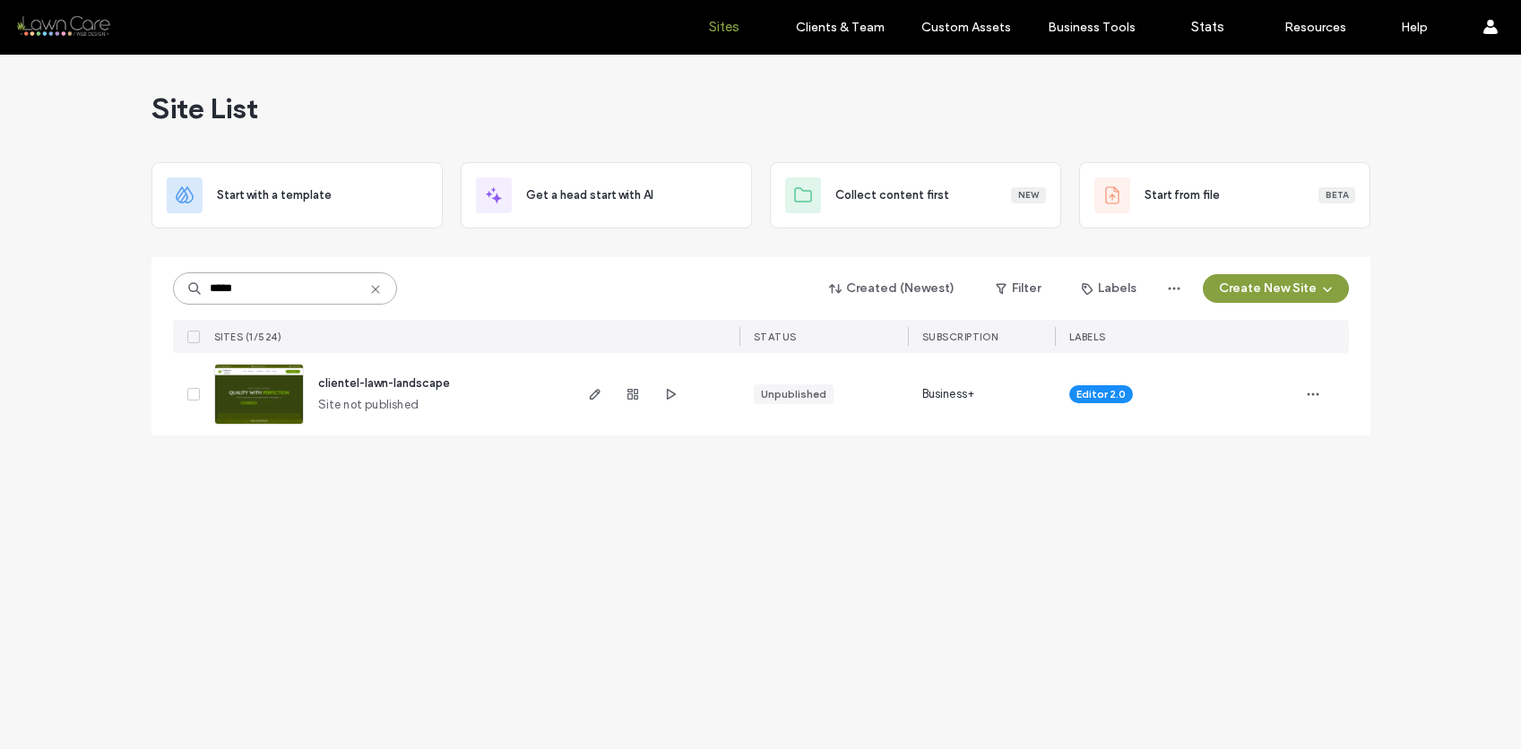
type input "*****"
click at [289, 396] on img at bounding box center [259, 426] width 88 height 122
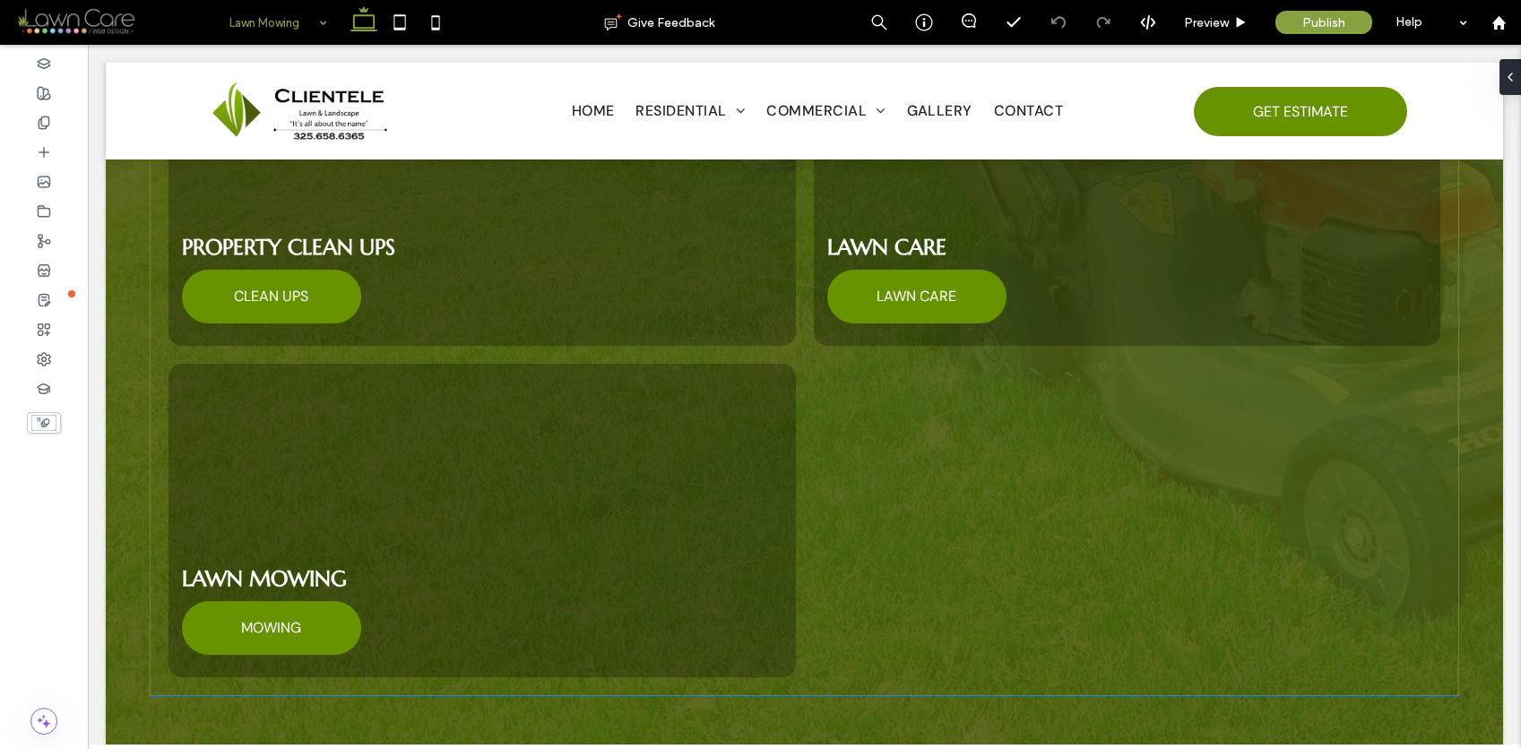
scroll to position [2147, 0]
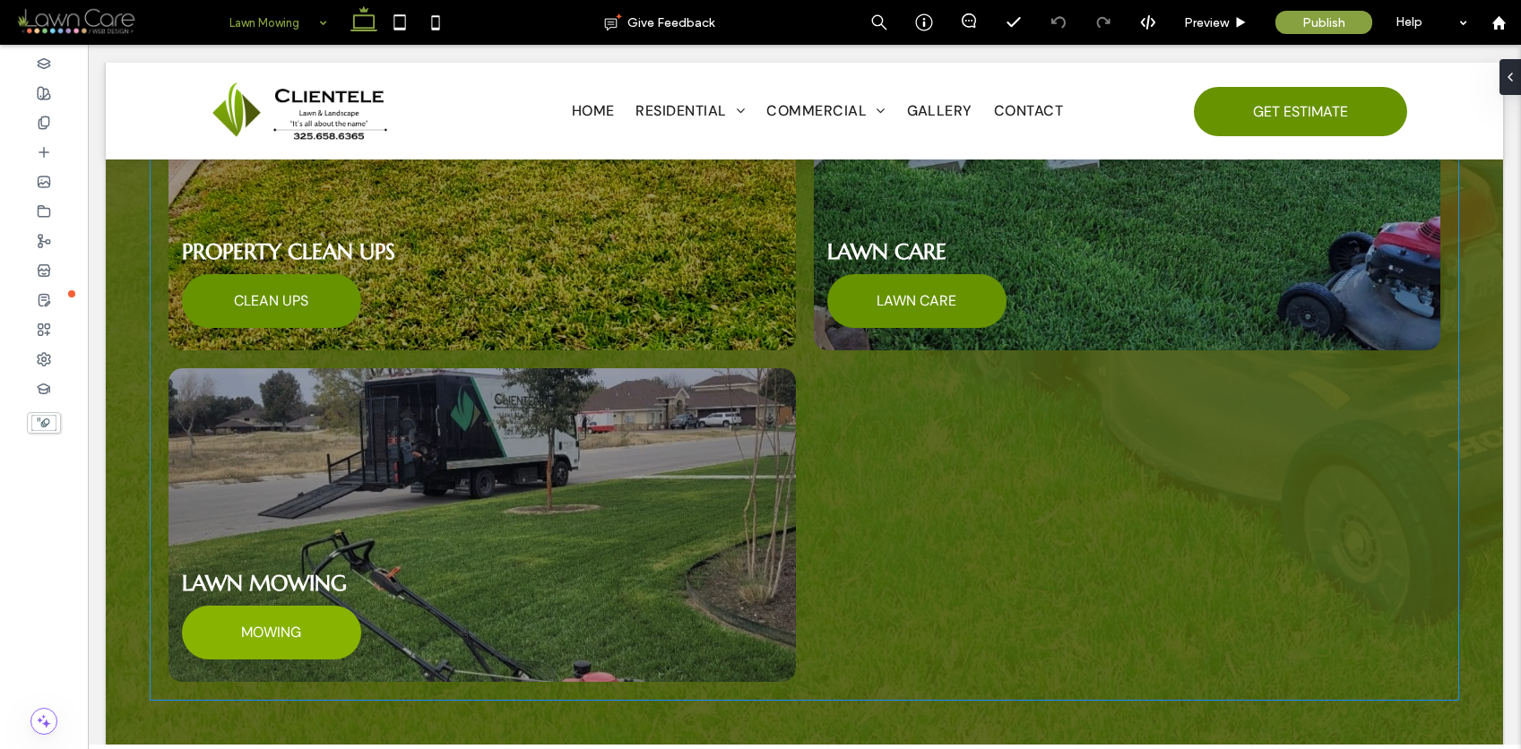
click at [313, 614] on span "MOWING" at bounding box center [271, 632] width 96 height 37
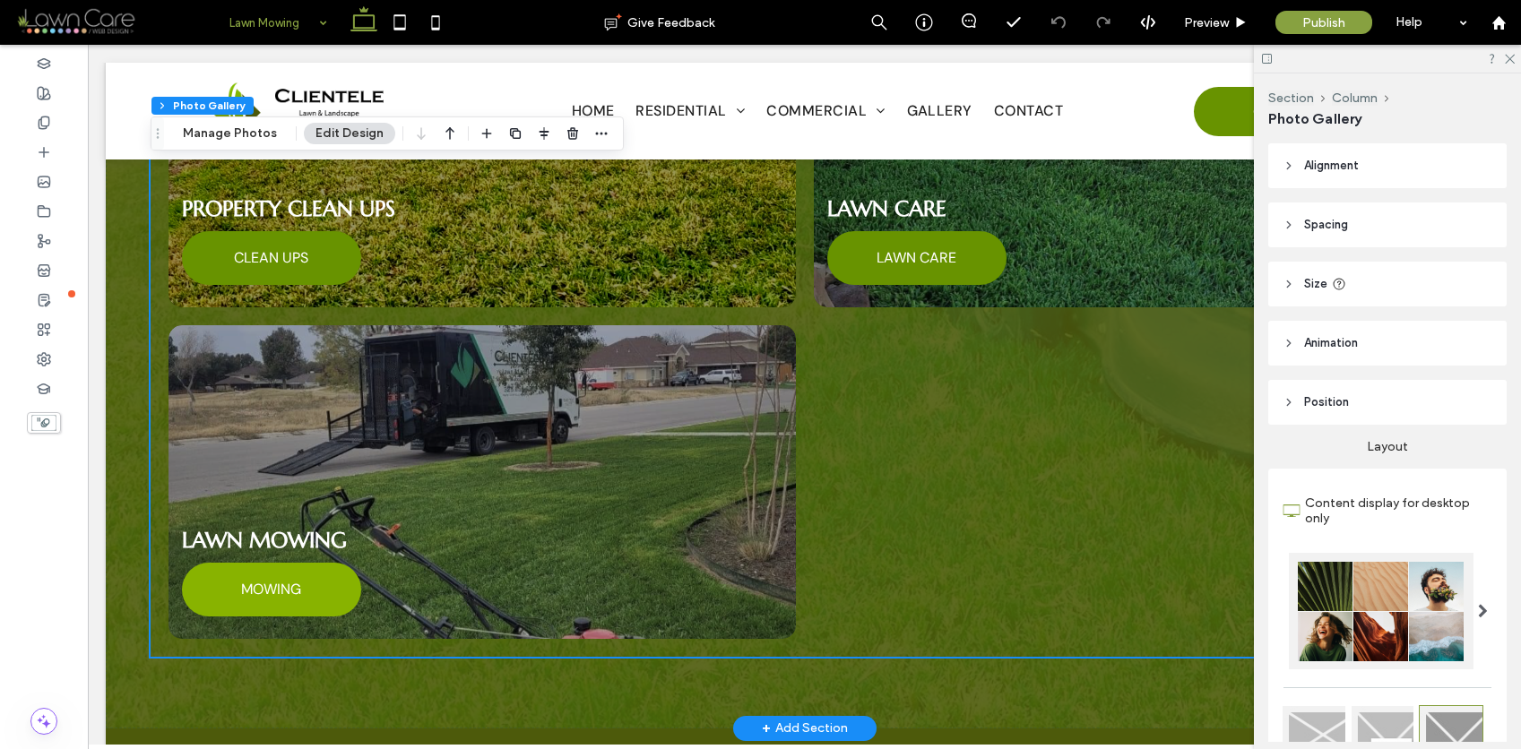
click at [313, 583] on link at bounding box center [482, 482] width 664 height 332
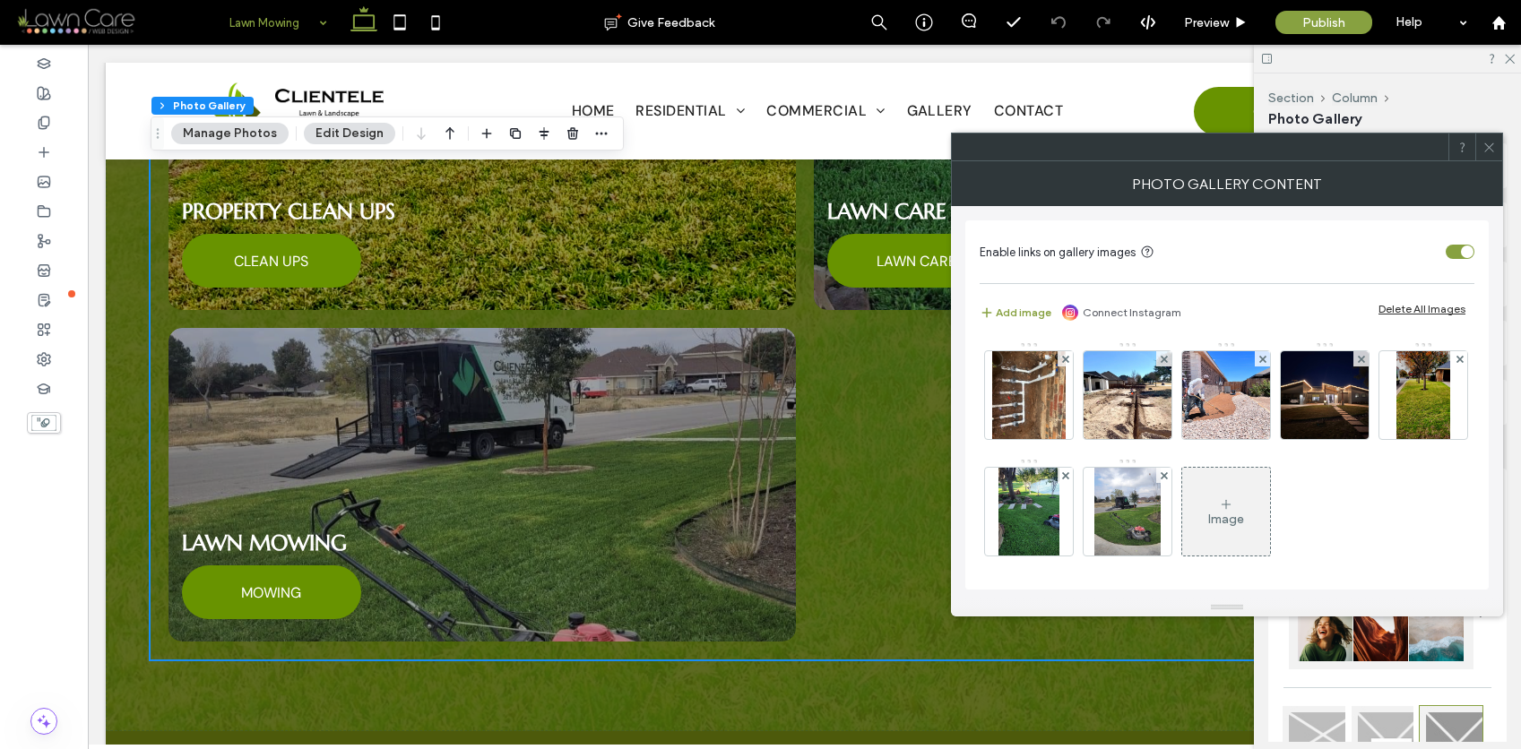
click at [1482, 141] on icon at bounding box center [1488, 147] width 13 height 13
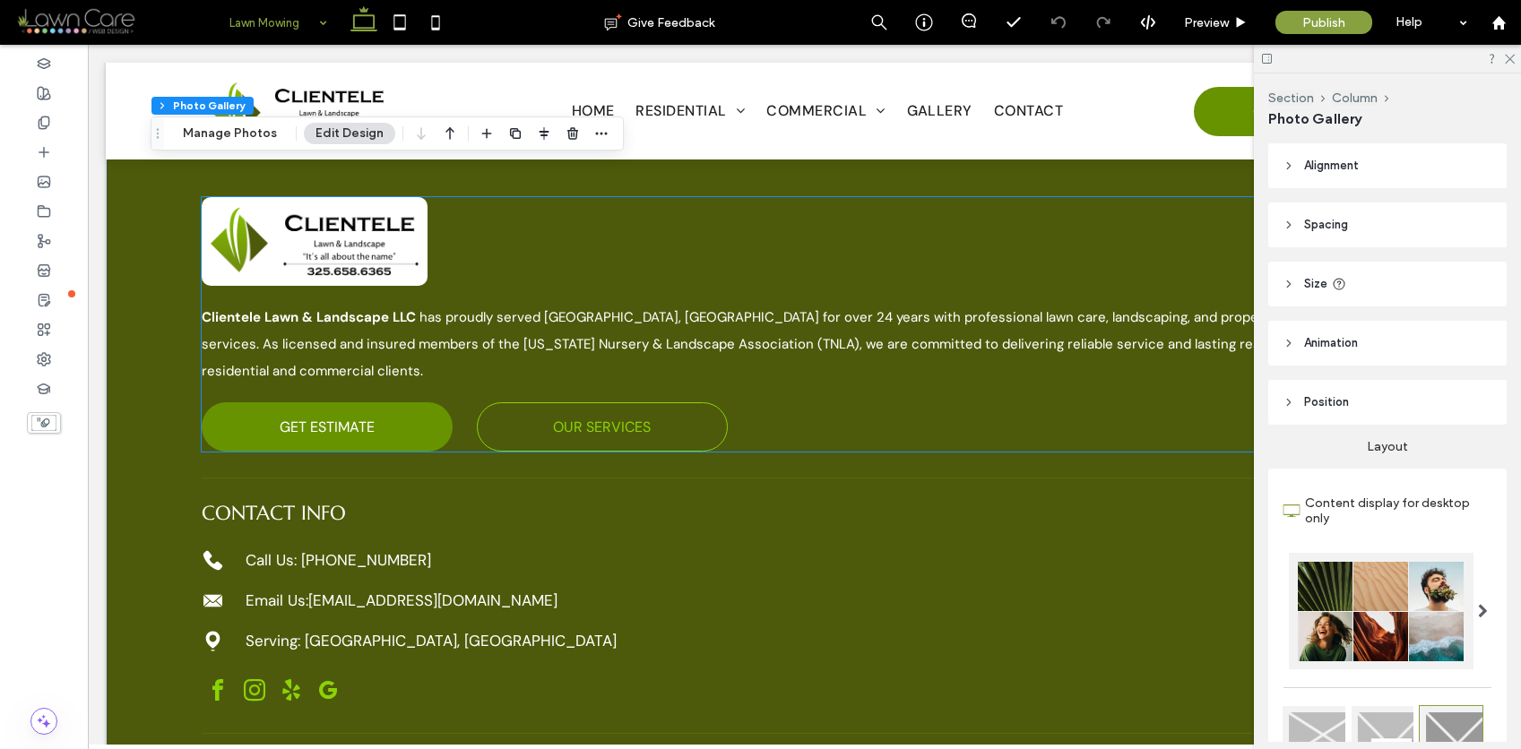
scroll to position [2779, 0]
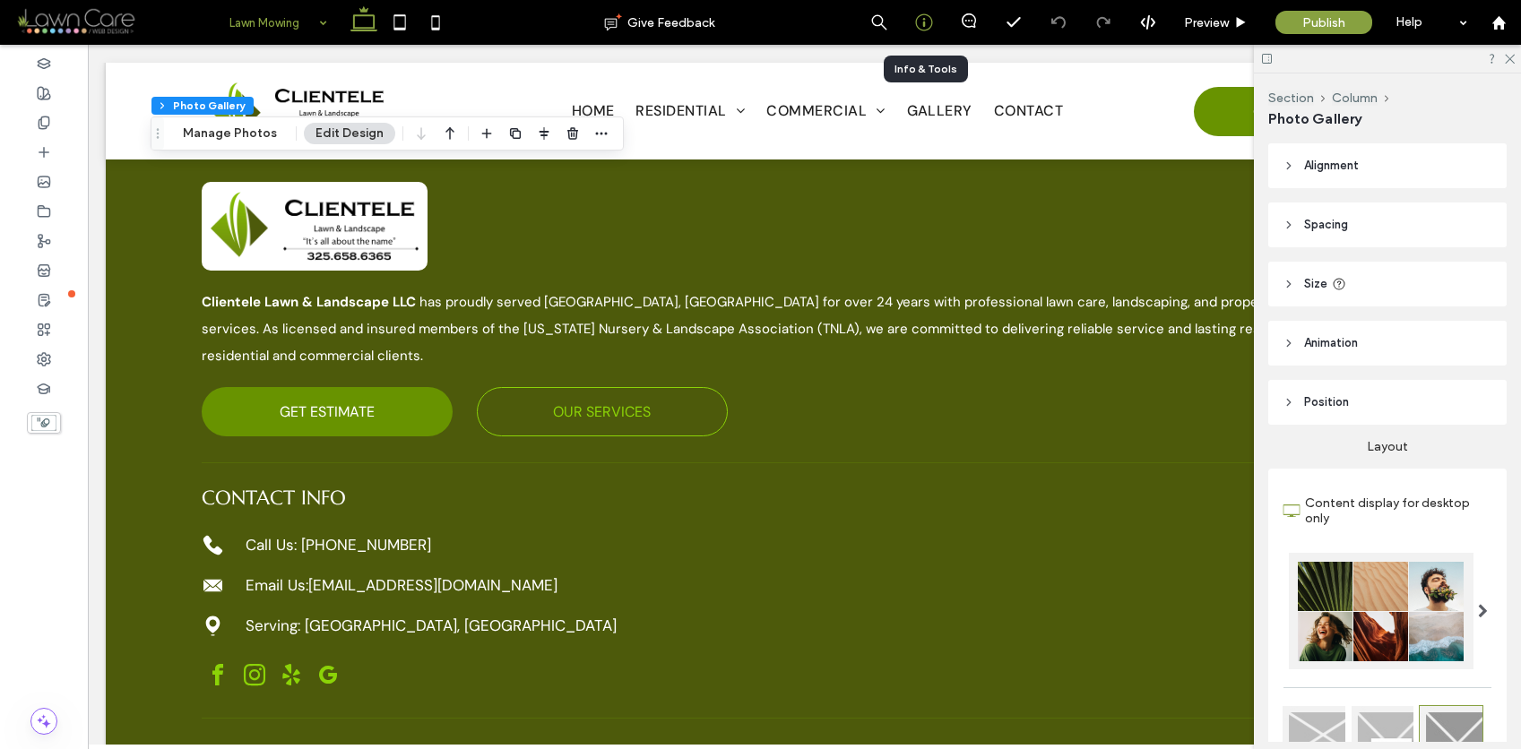
click at [920, 22] on icon at bounding box center [924, 22] width 18 height 18
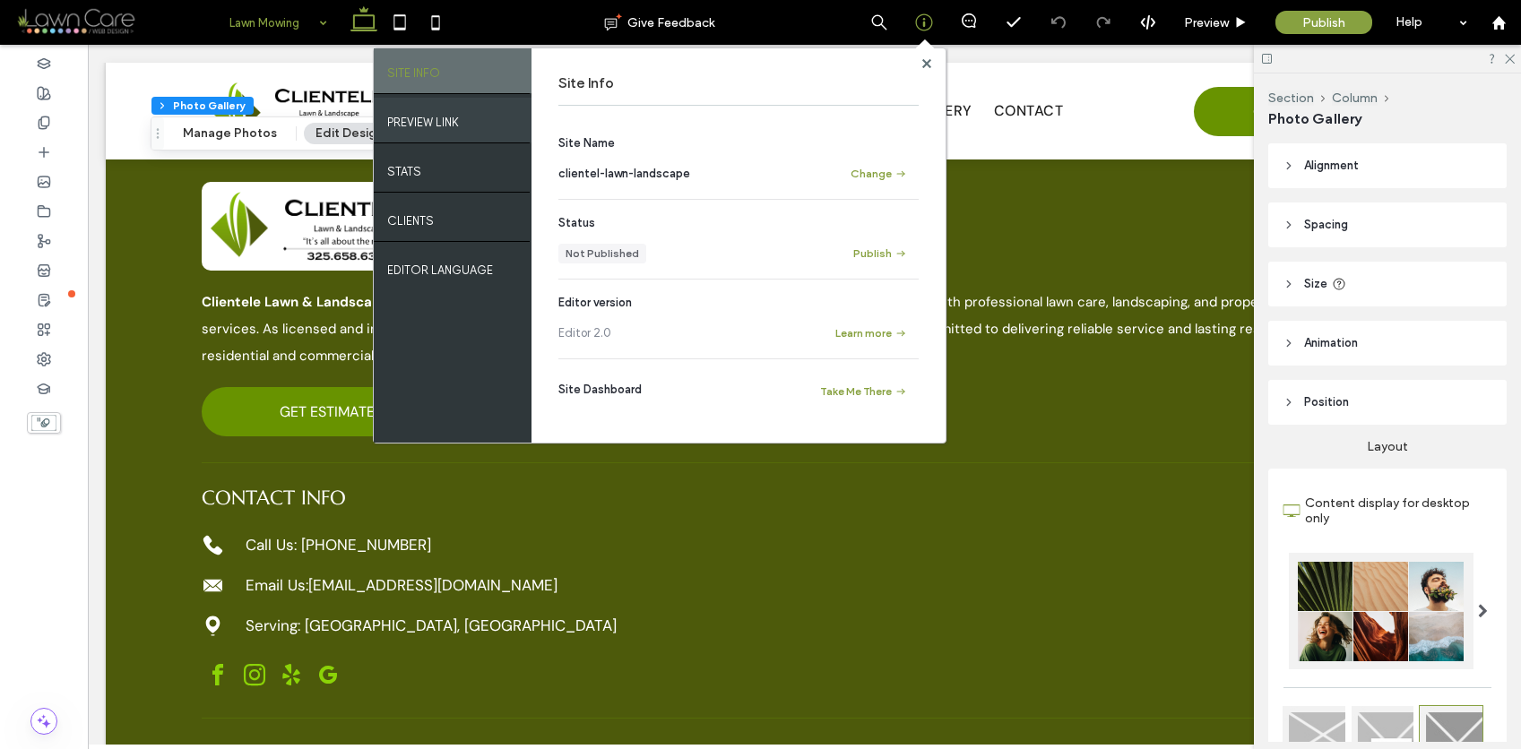
click at [410, 120] on label "PREVIEW LINK" at bounding box center [423, 118] width 72 height 22
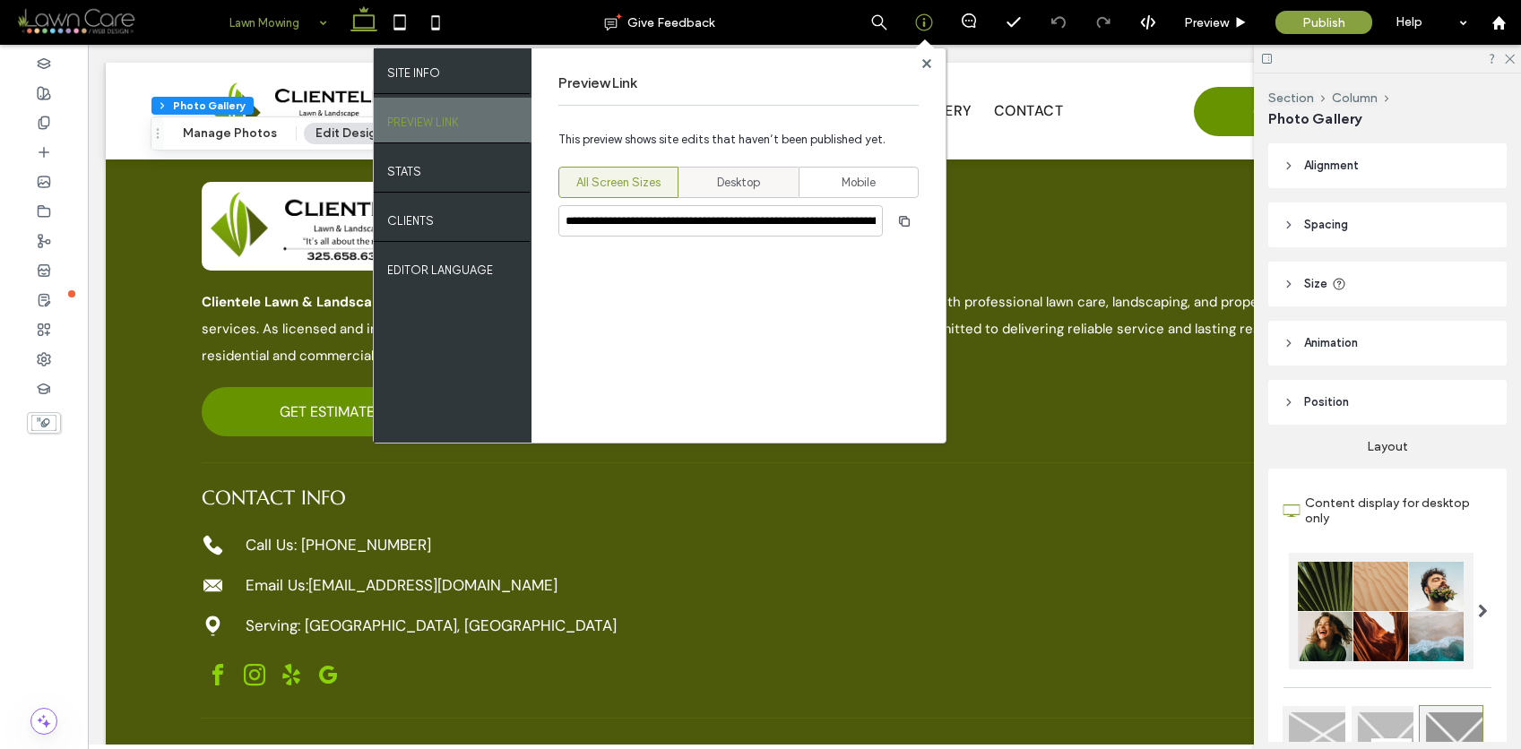
click at [730, 181] on span "Desktop" at bounding box center [738, 183] width 43 height 18
type input "**********"
click at [900, 219] on use "button" at bounding box center [904, 220] width 11 height 11
click at [923, 63] on icon at bounding box center [926, 63] width 9 height 9
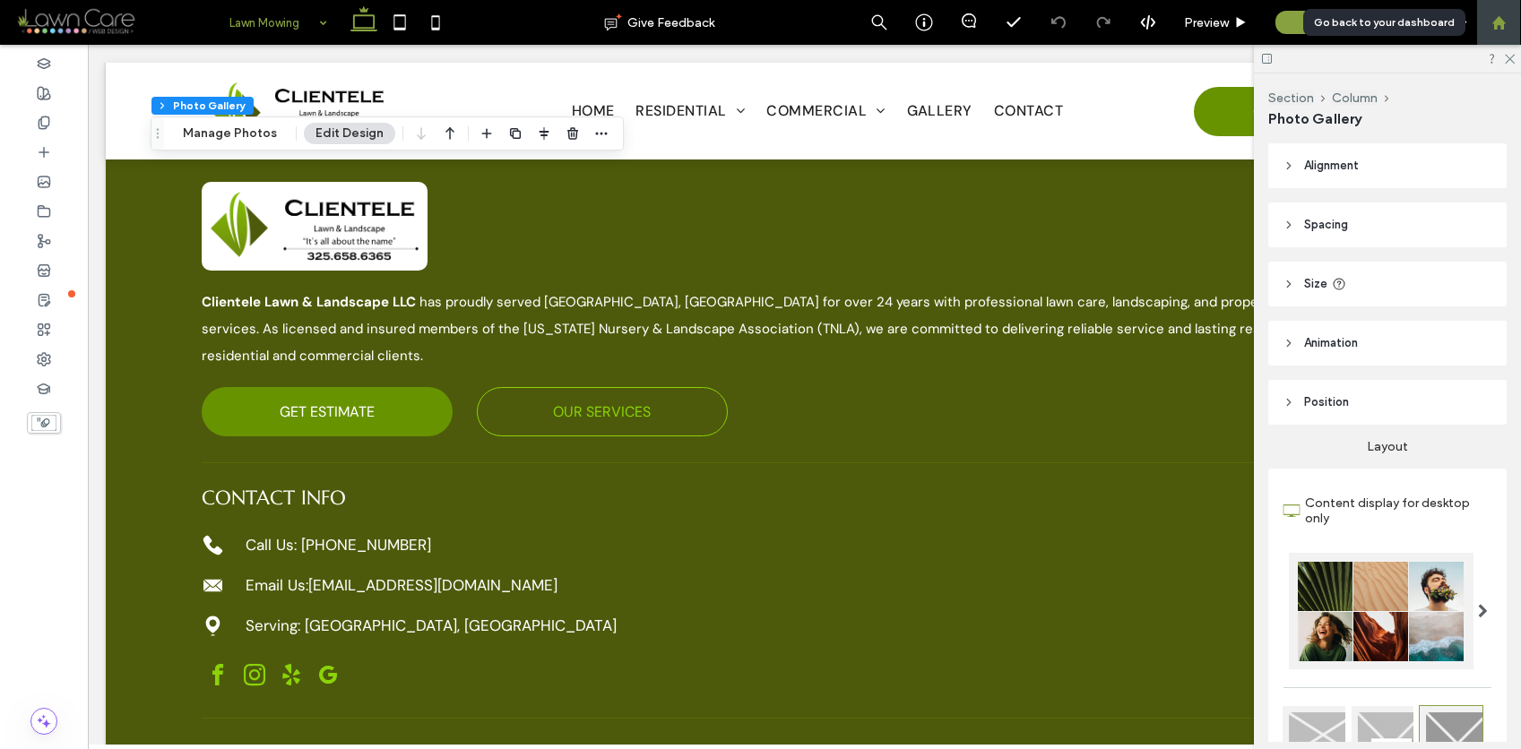
click at [1492, 22] on use at bounding box center [1497, 21] width 13 height 13
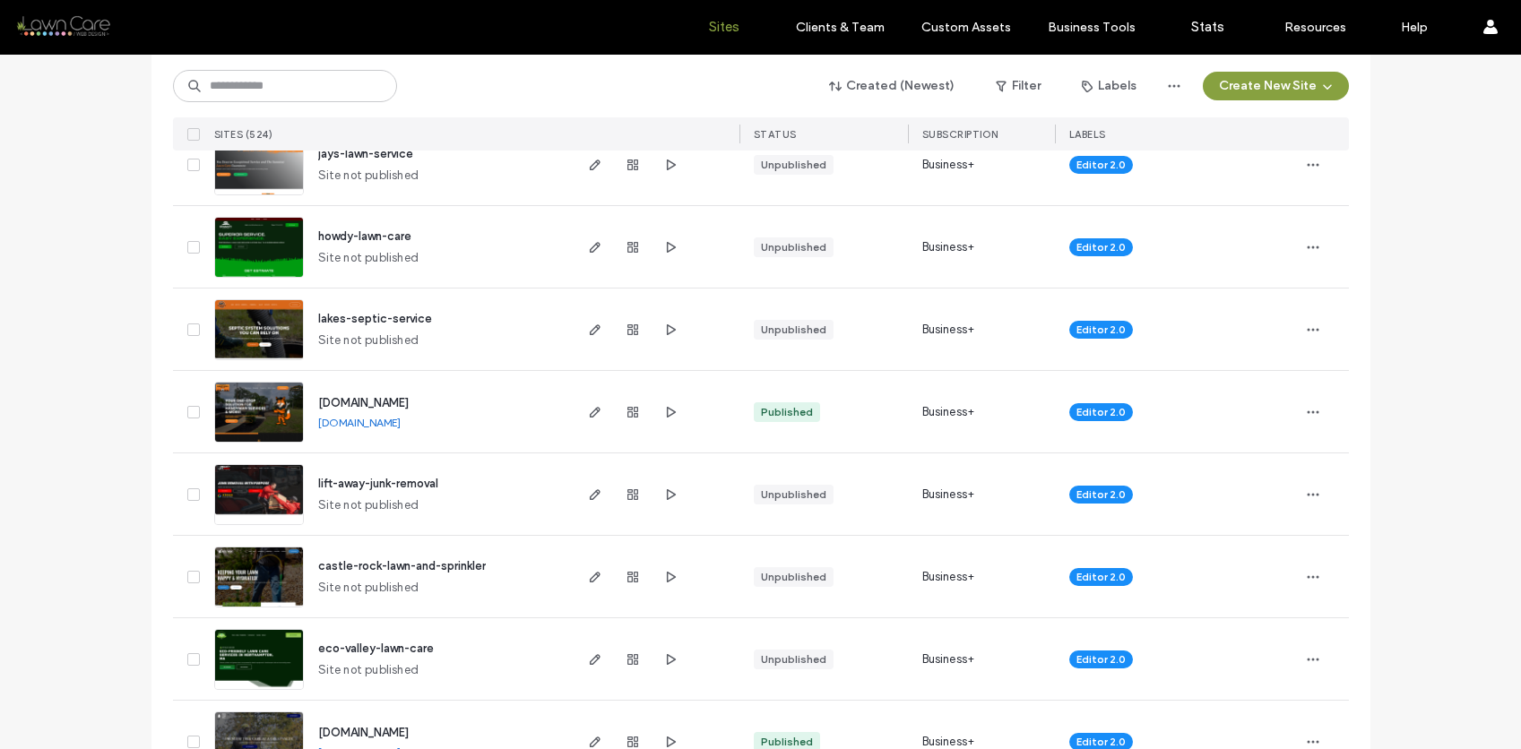
scroll to position [489, 0]
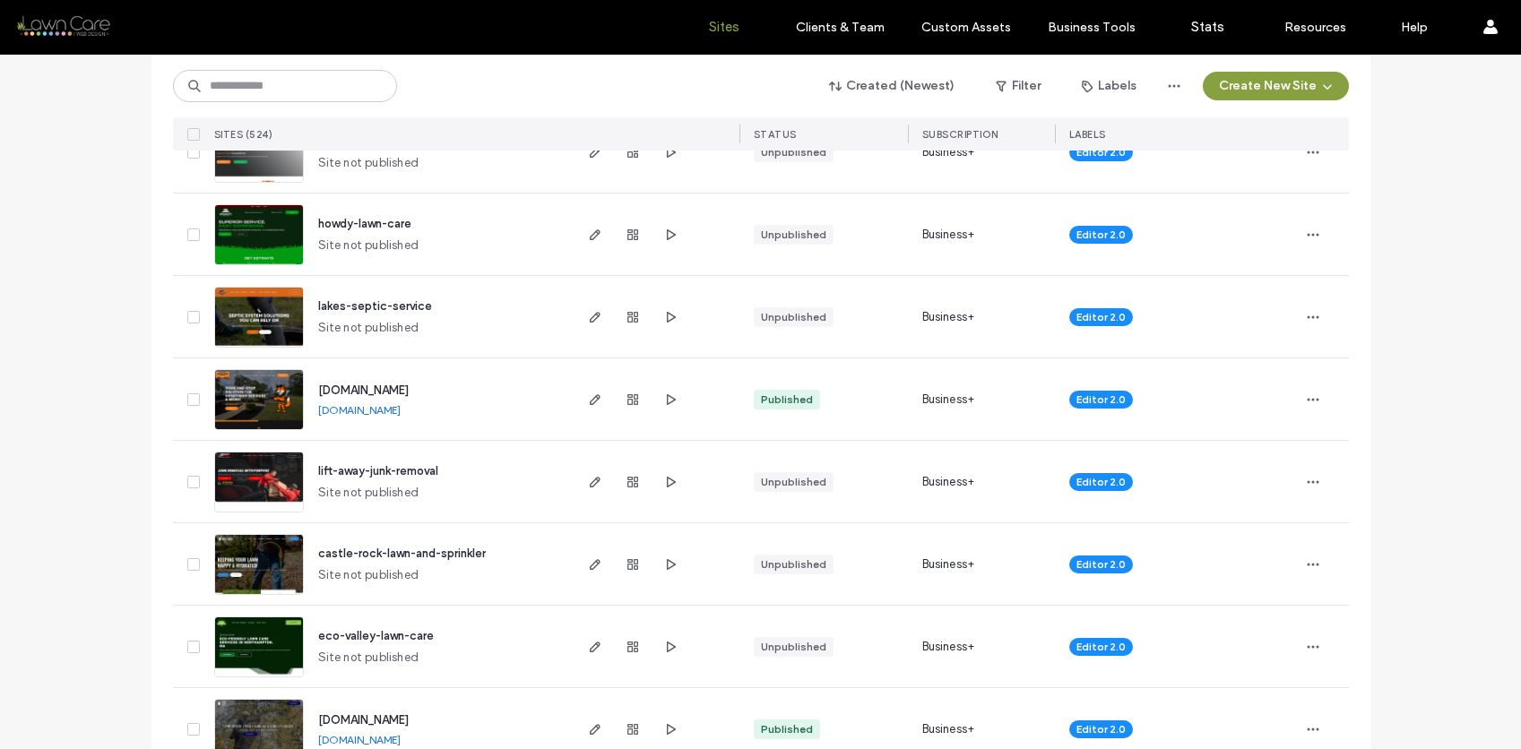
click at [363, 404] on link "[DOMAIN_NAME]" at bounding box center [359, 409] width 82 height 13
click at [251, 392] on img at bounding box center [259, 431] width 88 height 122
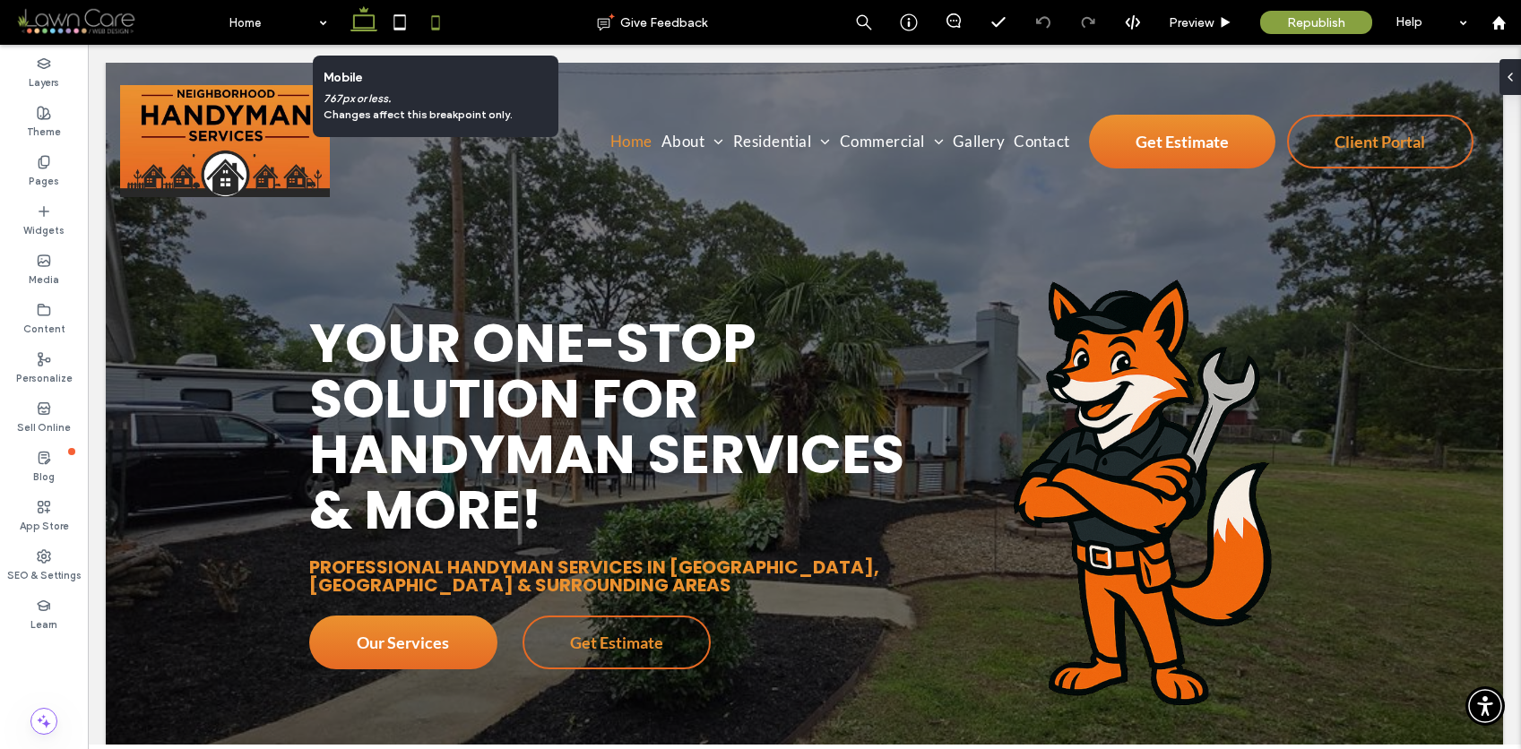
click at [435, 25] on icon at bounding box center [436, 22] width 36 height 36
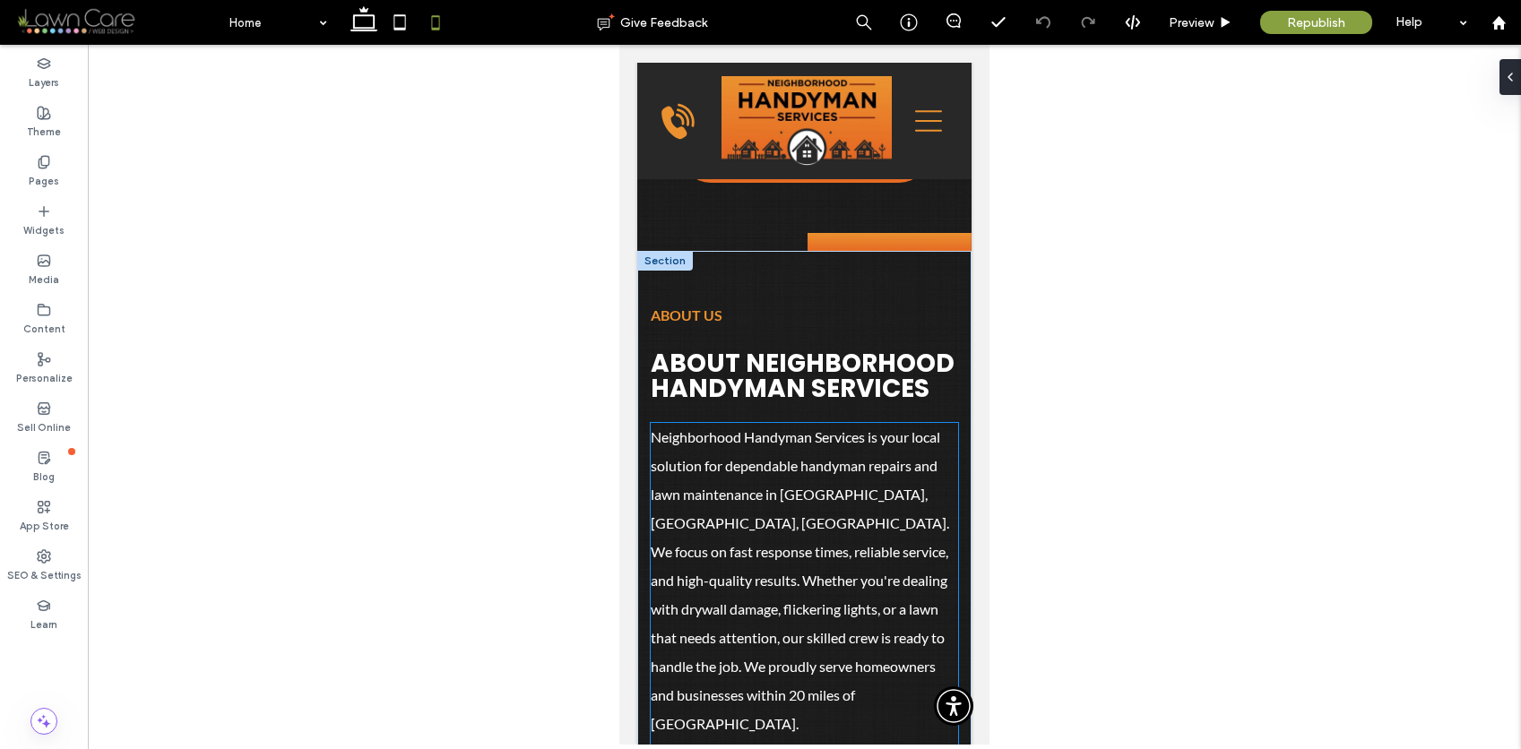
scroll to position [865, 0]
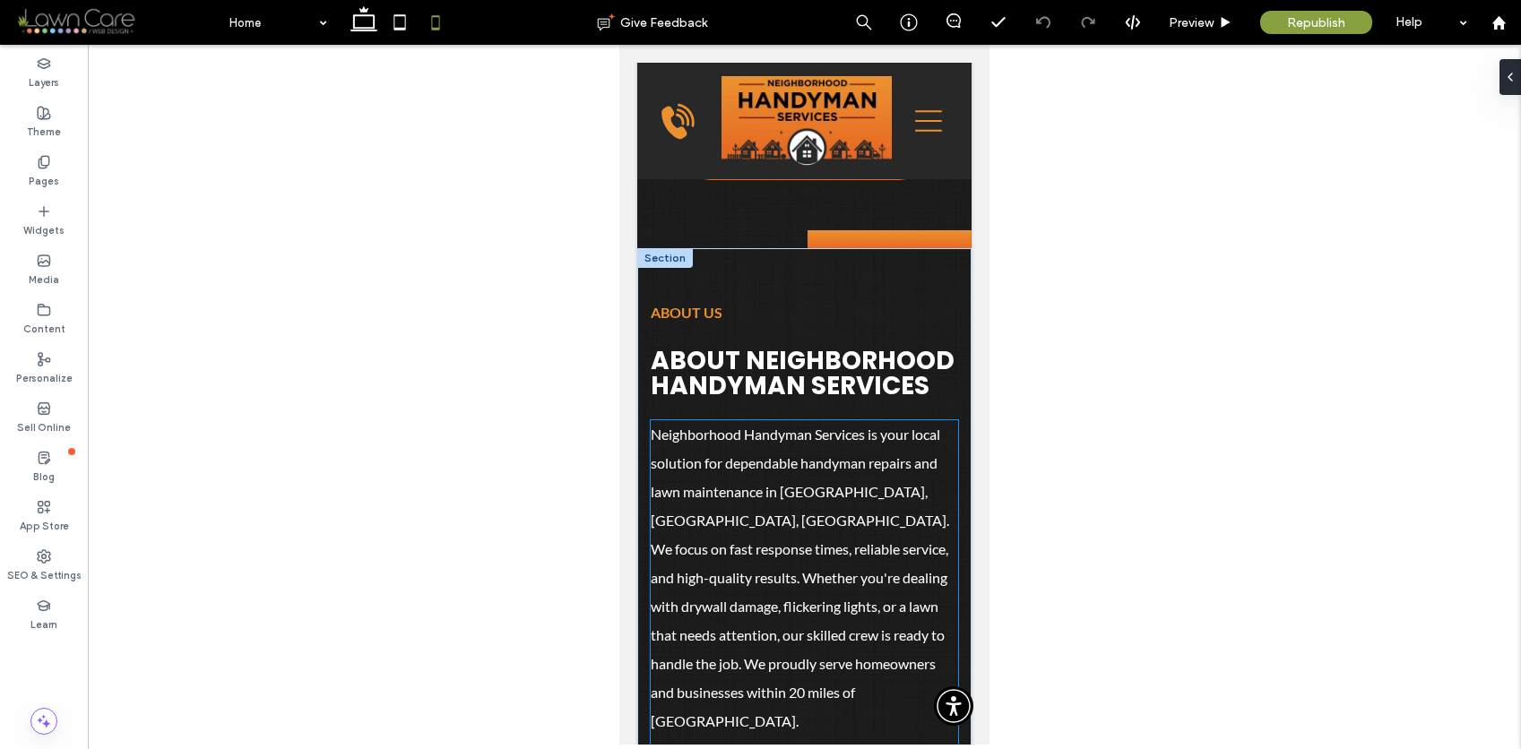
click at [803, 500] on p "Neighborhood Handyman Services is your local solution for dependable handyman r…" at bounding box center [804, 577] width 307 height 315
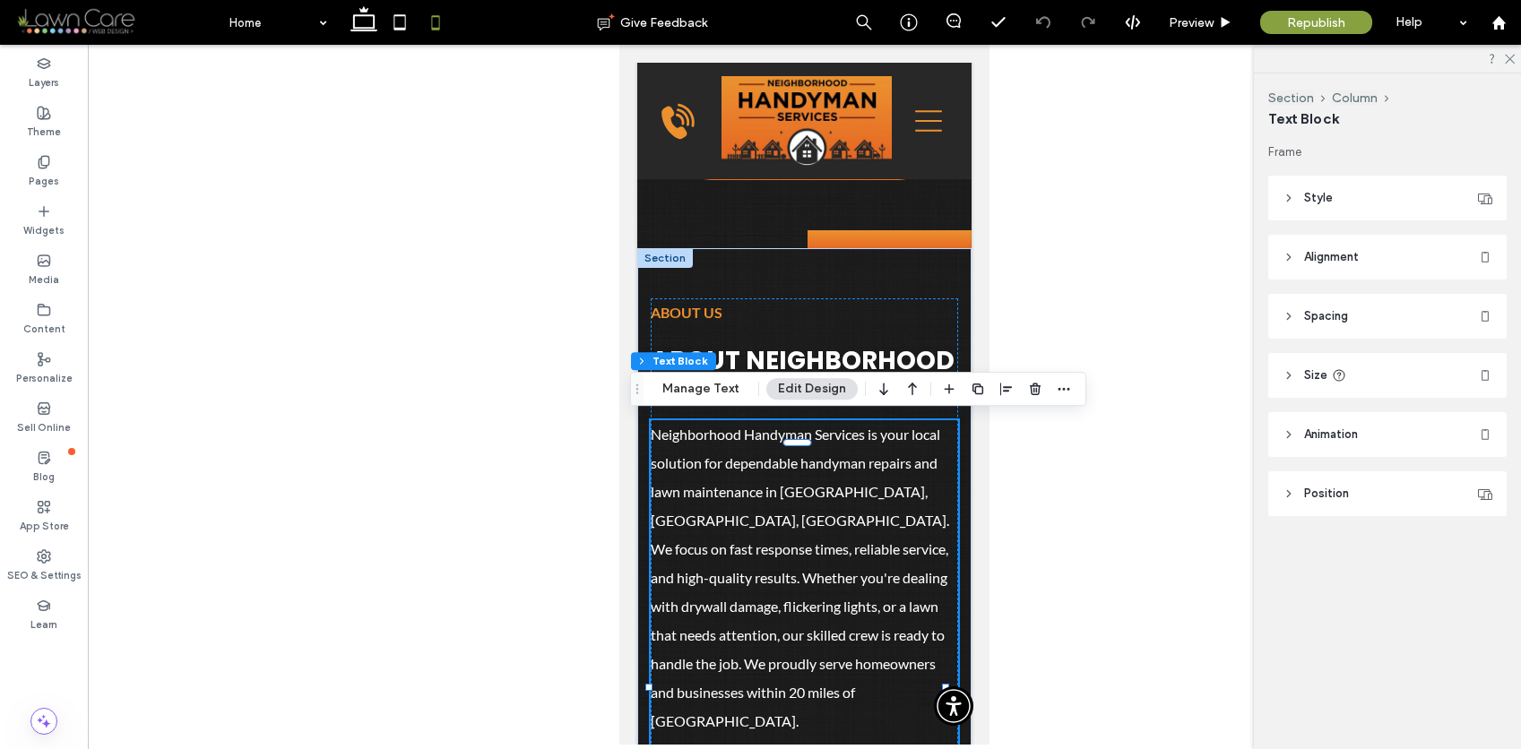
click at [803, 500] on p "Neighborhood Handyman Services is your local solution for dependable handyman r…" at bounding box center [804, 577] width 307 height 315
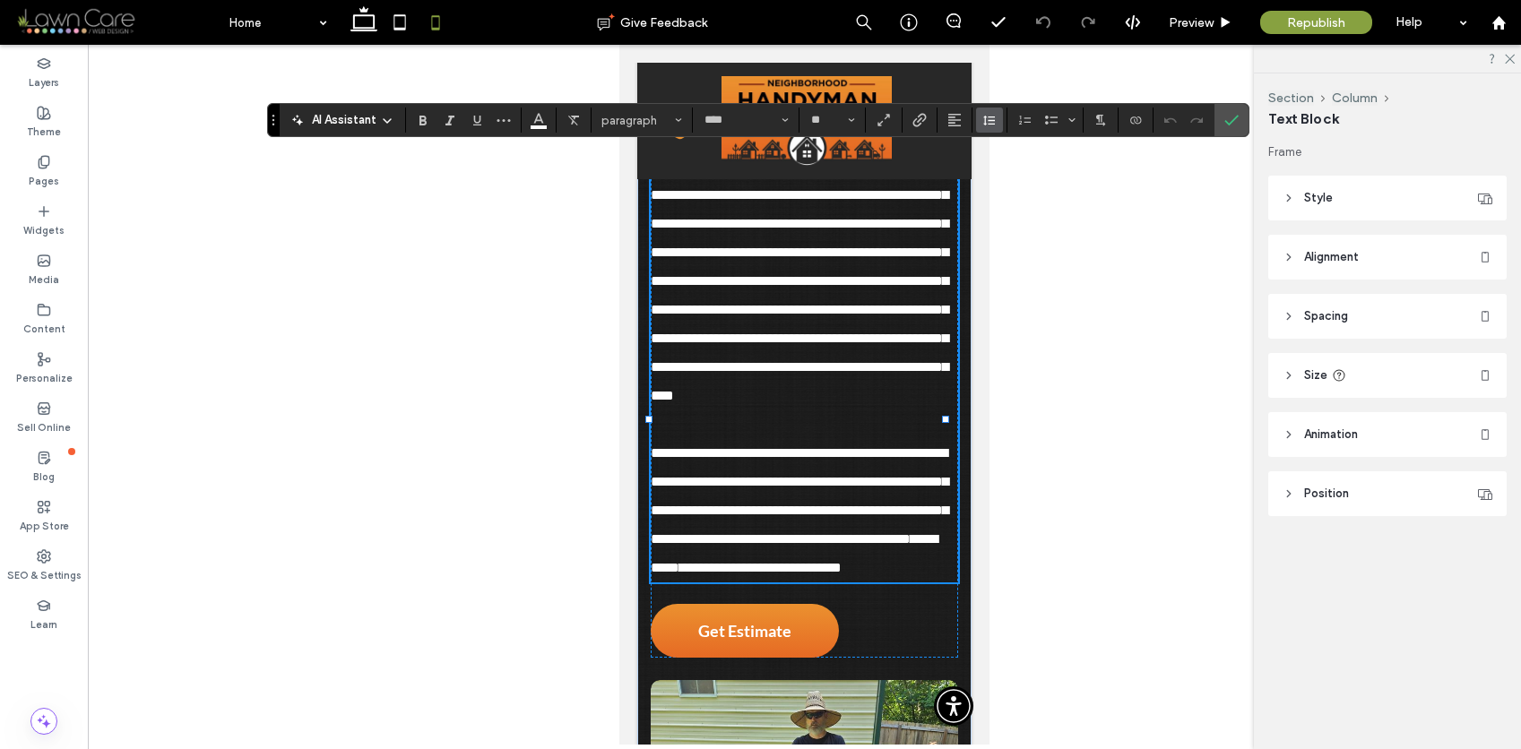
click at [989, 122] on icon "Line Height" at bounding box center [989, 120] width 14 height 14
click at [1229, 117] on icon "Confirm" at bounding box center [1231, 120] width 14 height 14
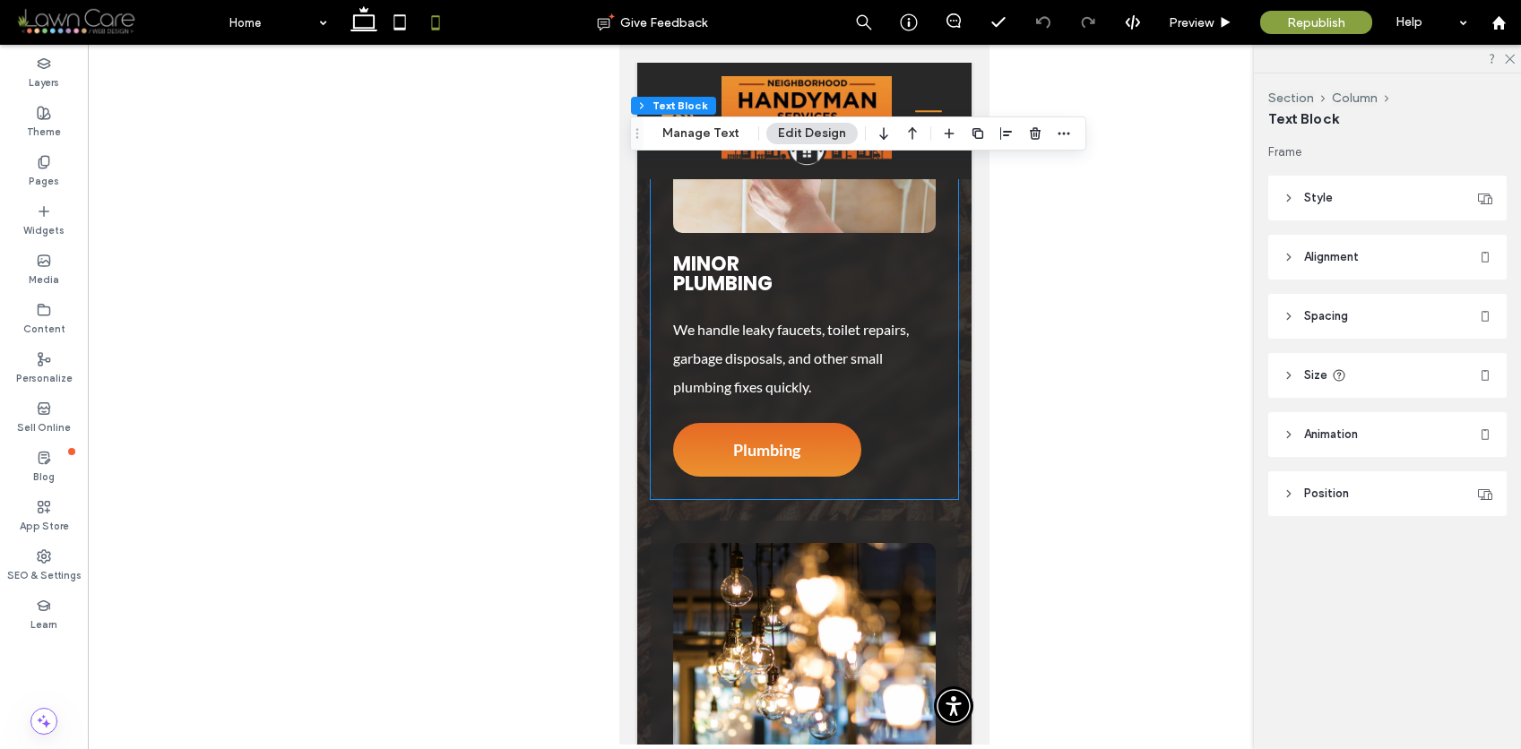
scroll to position [2955, 0]
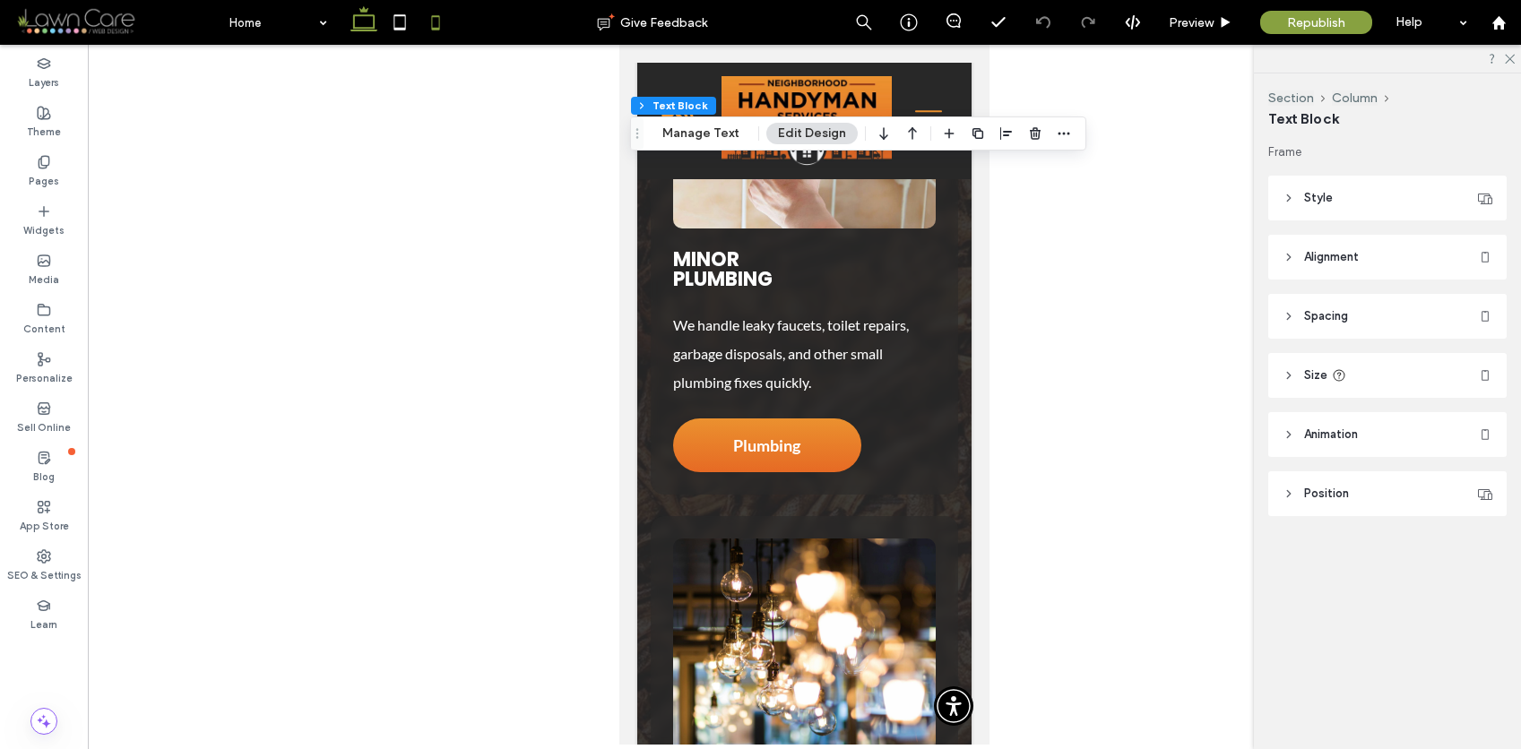
click at [364, 15] on use at bounding box center [363, 18] width 27 height 25
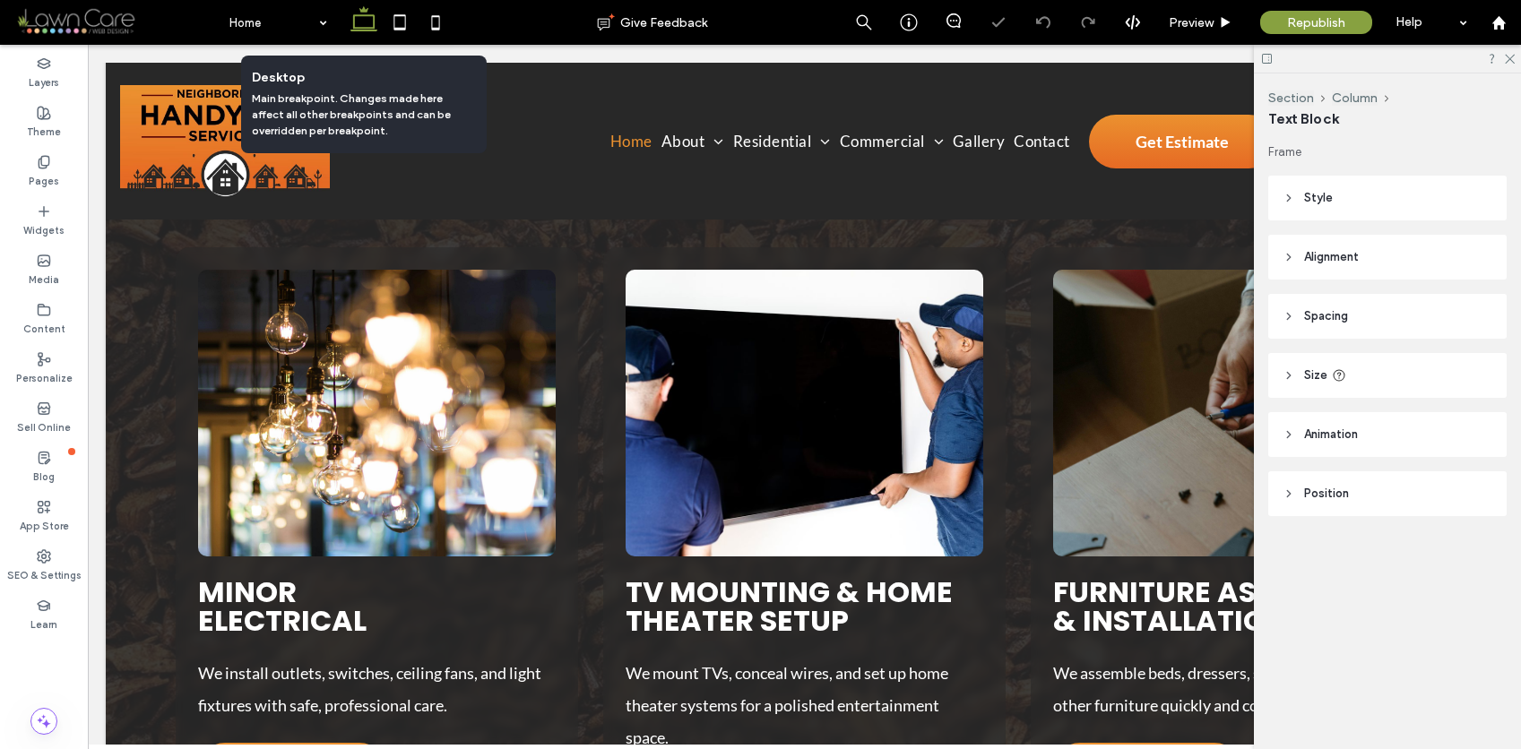
scroll to position [2019, 0]
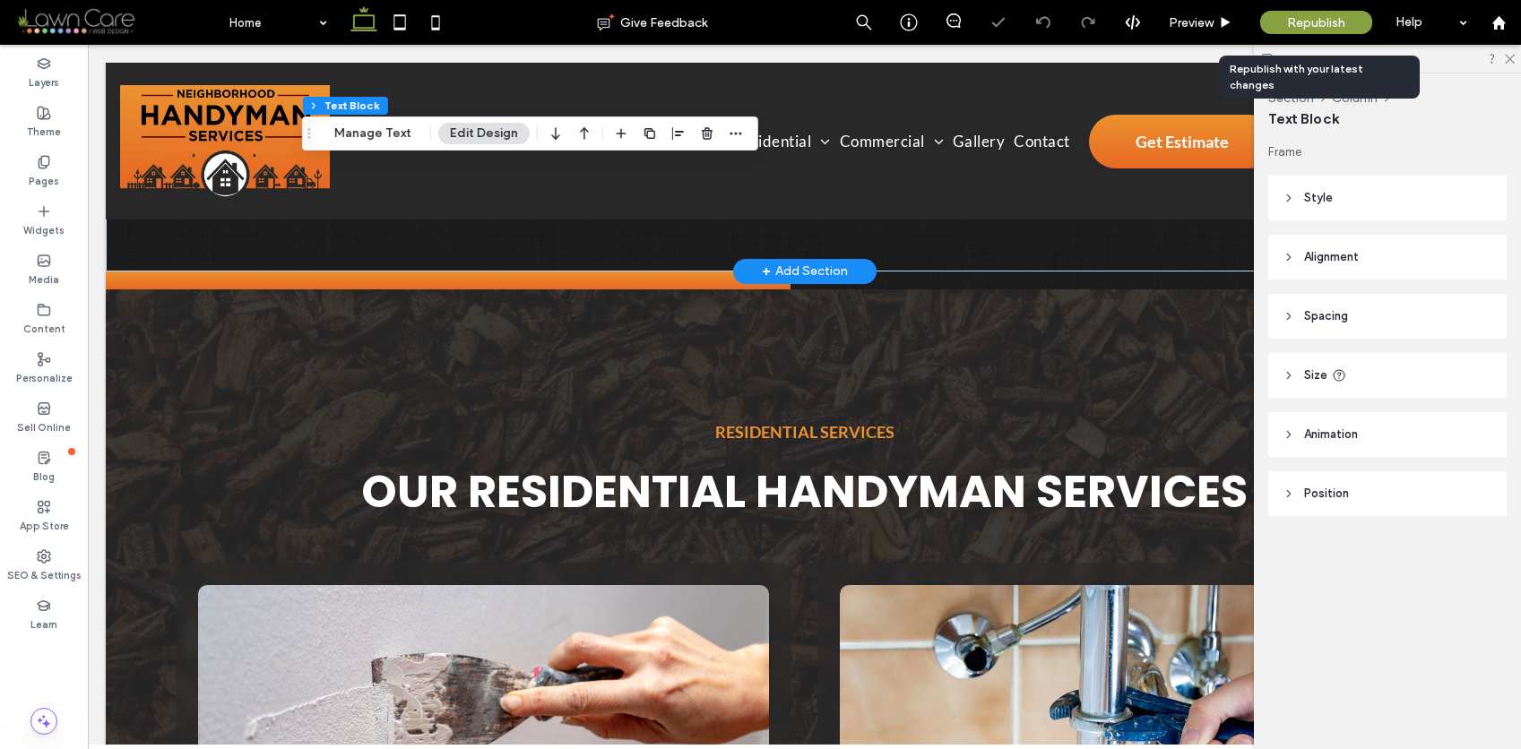
click at [1301, 15] on span "Republish" at bounding box center [1316, 22] width 58 height 15
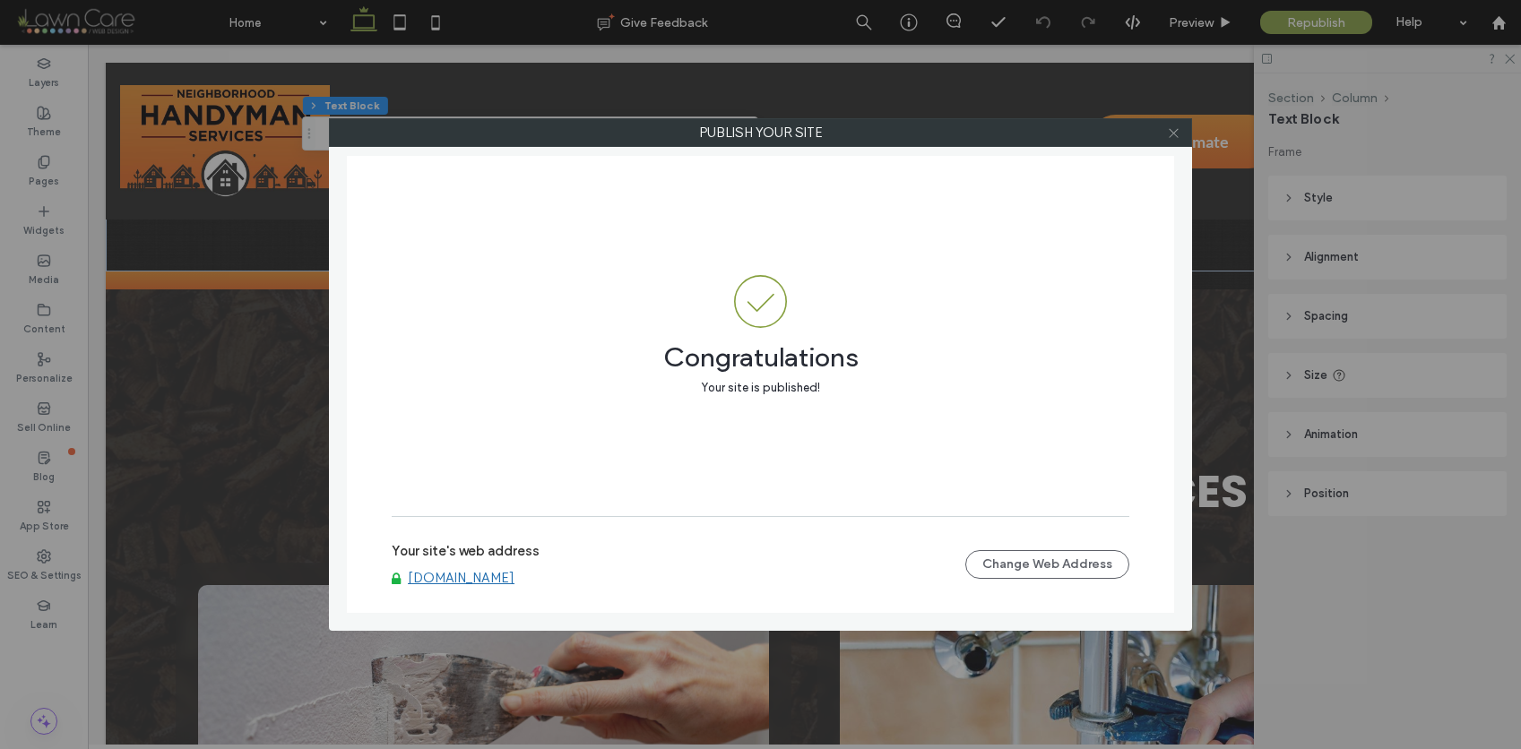
click at [1175, 133] on icon at bounding box center [1173, 132] width 13 height 13
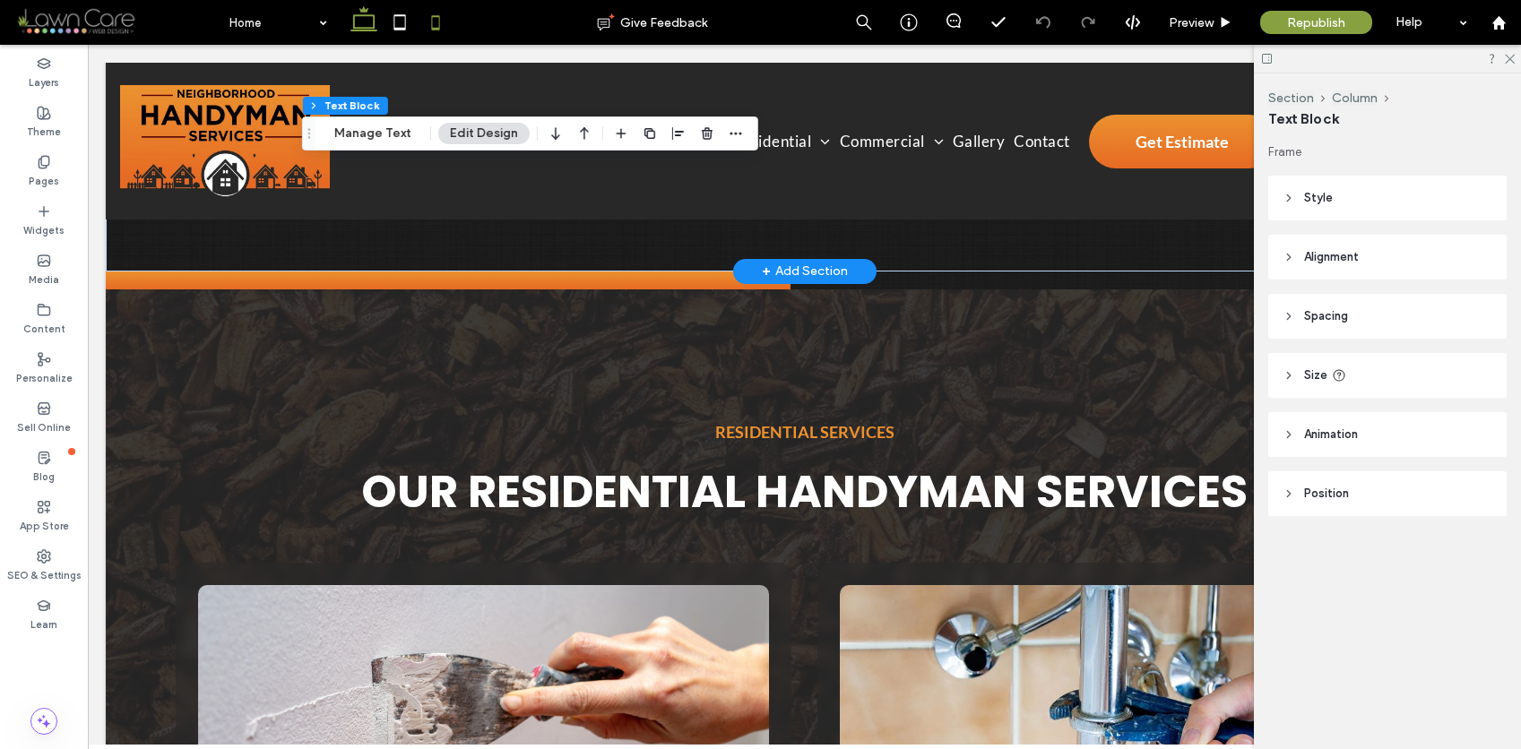
click at [444, 31] on icon at bounding box center [436, 22] width 36 height 36
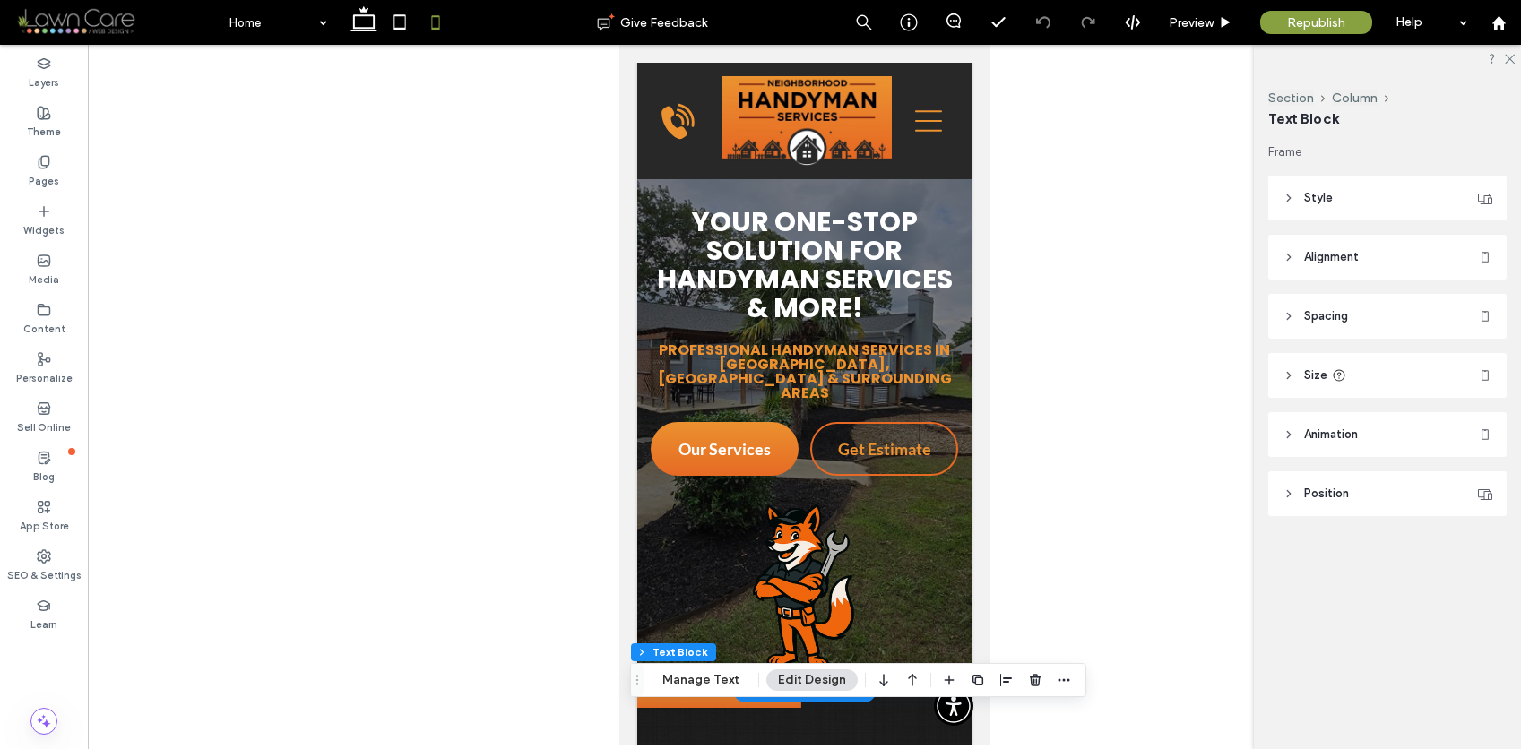
scroll to position [0, 0]
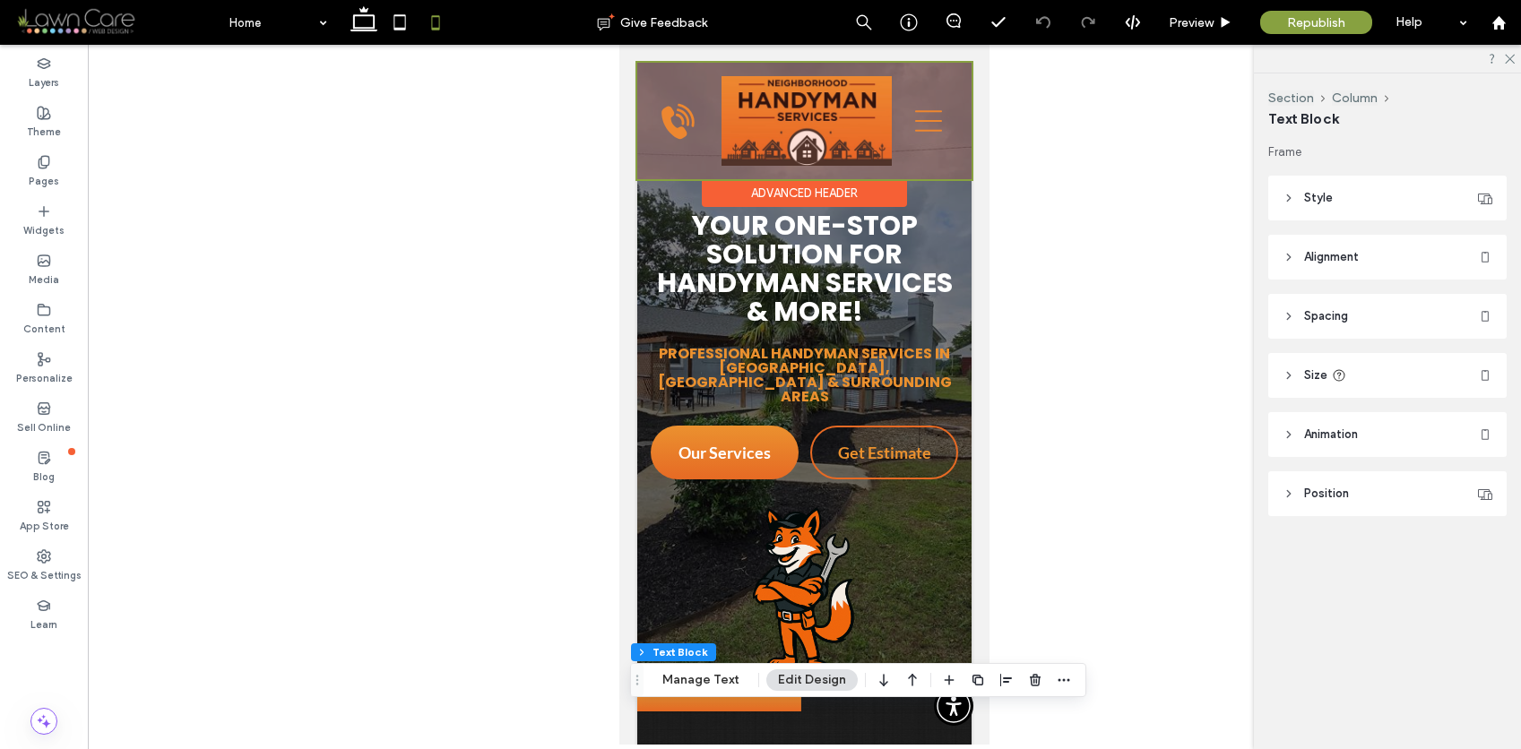
click at [907, 121] on div at bounding box center [804, 121] width 334 height 117
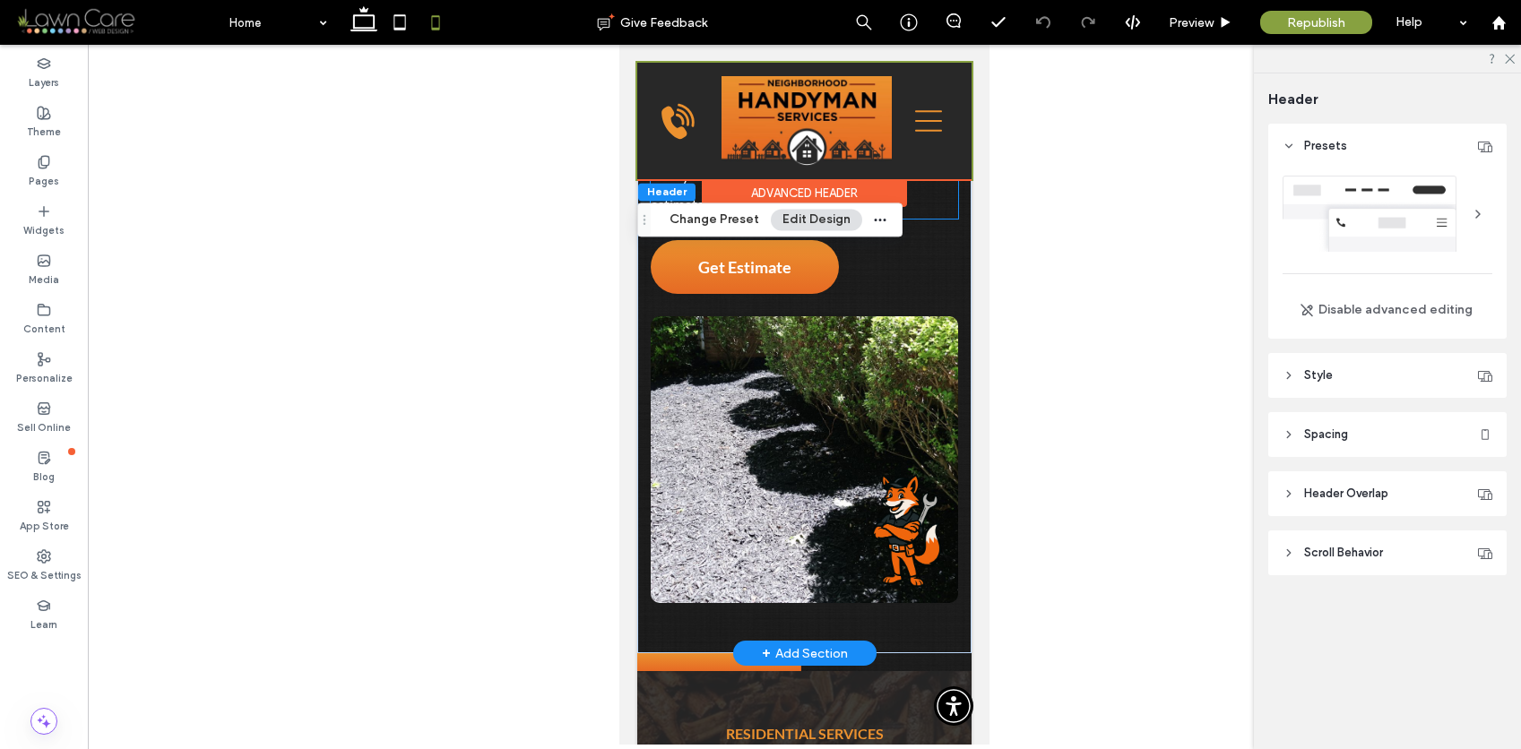
scroll to position [1248, 0]
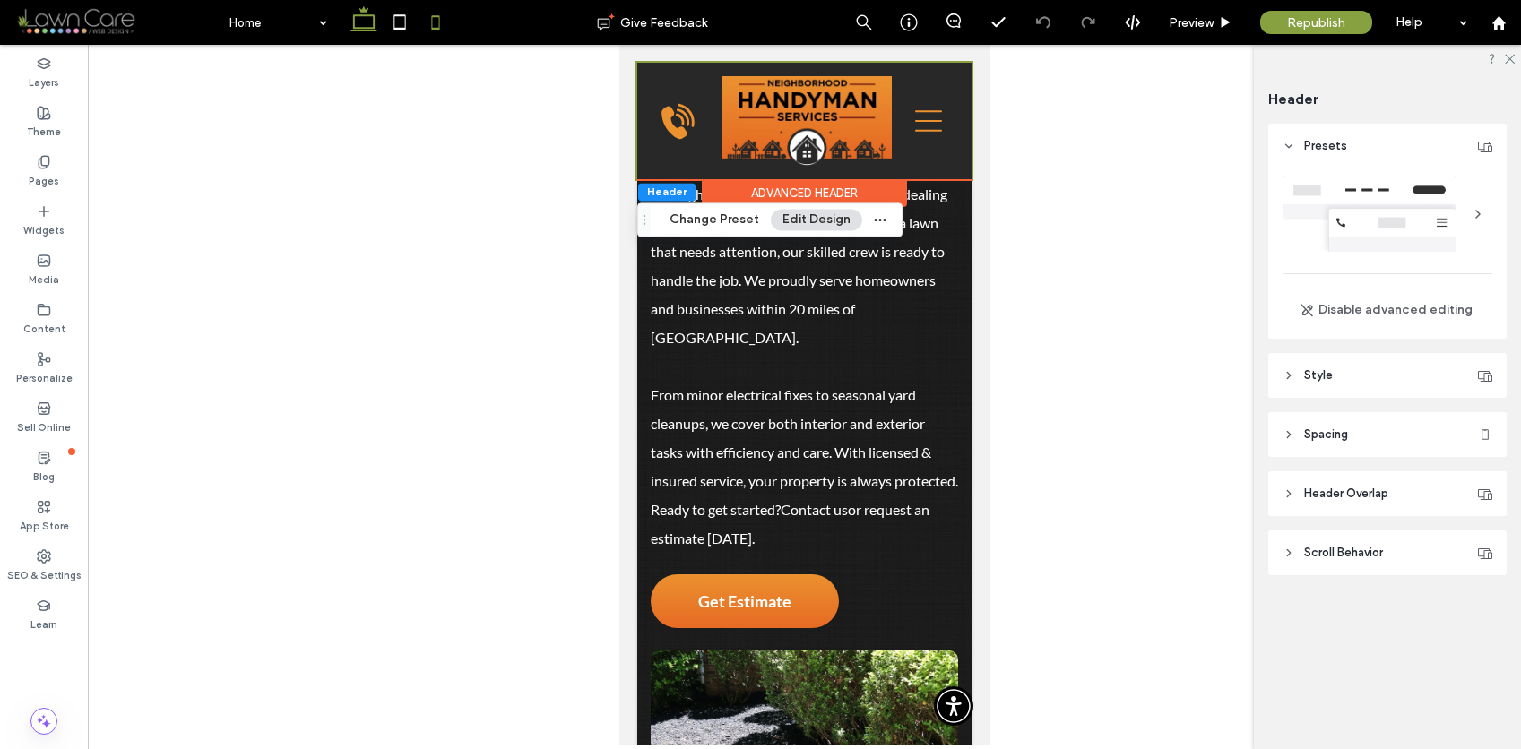
click at [354, 10] on icon at bounding box center [364, 22] width 36 height 36
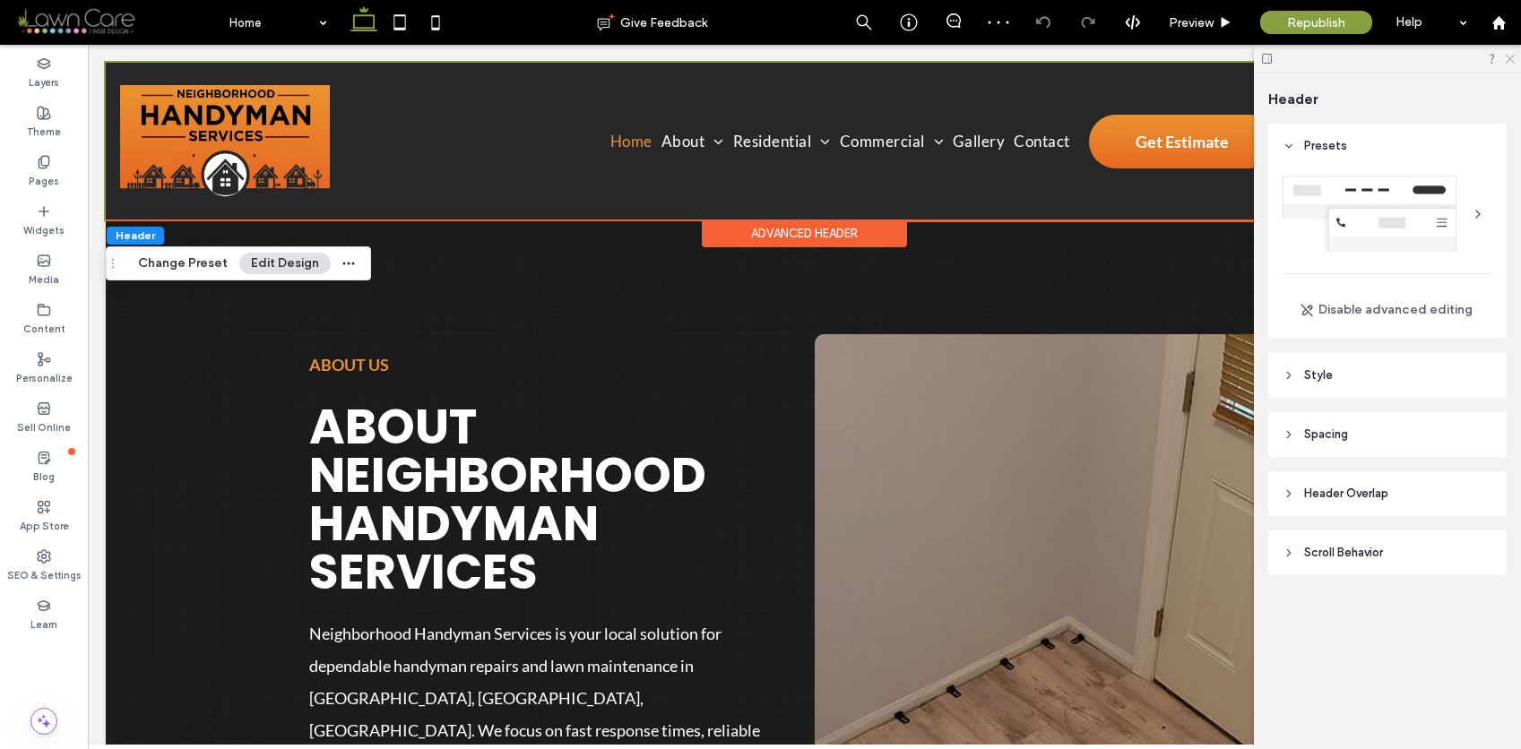
click at [1510, 61] on icon at bounding box center [1509, 58] width 12 height 12
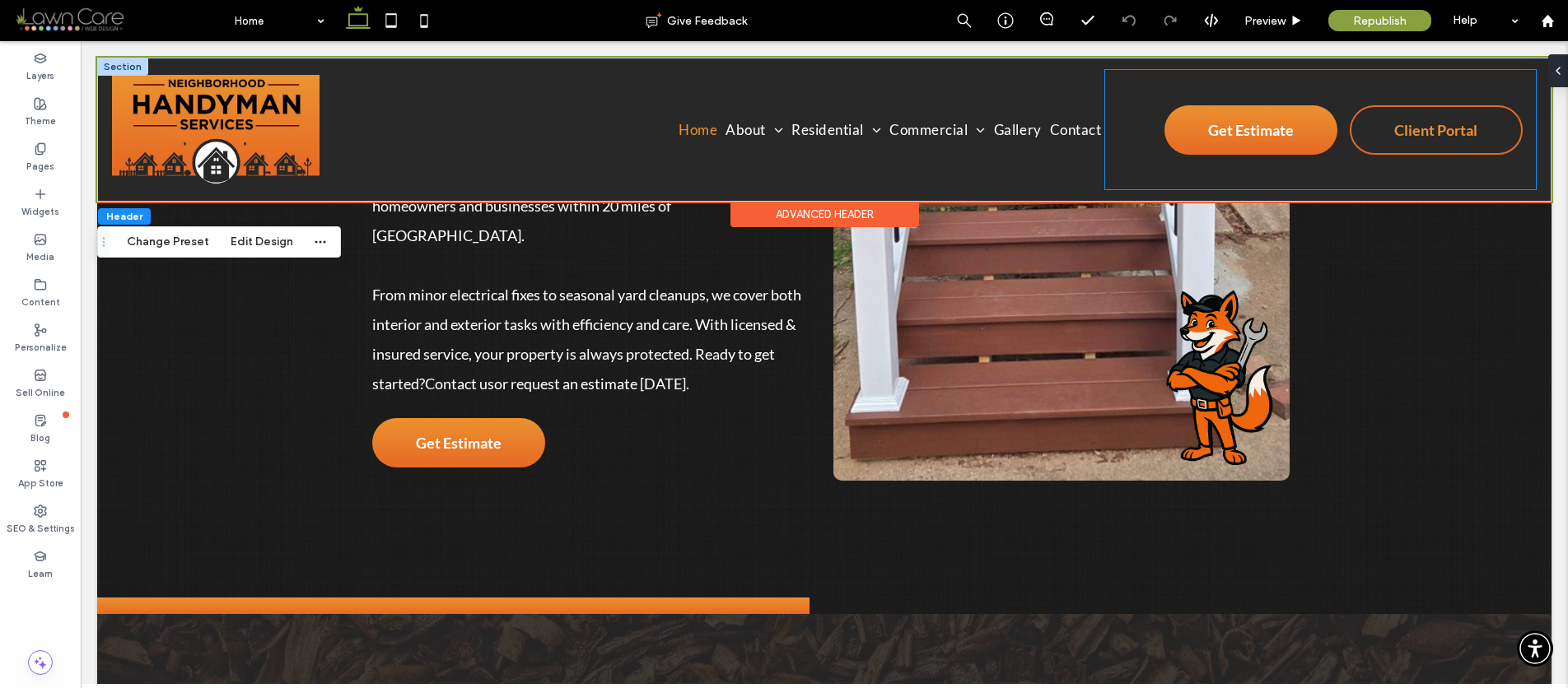
scroll to position [964, 0]
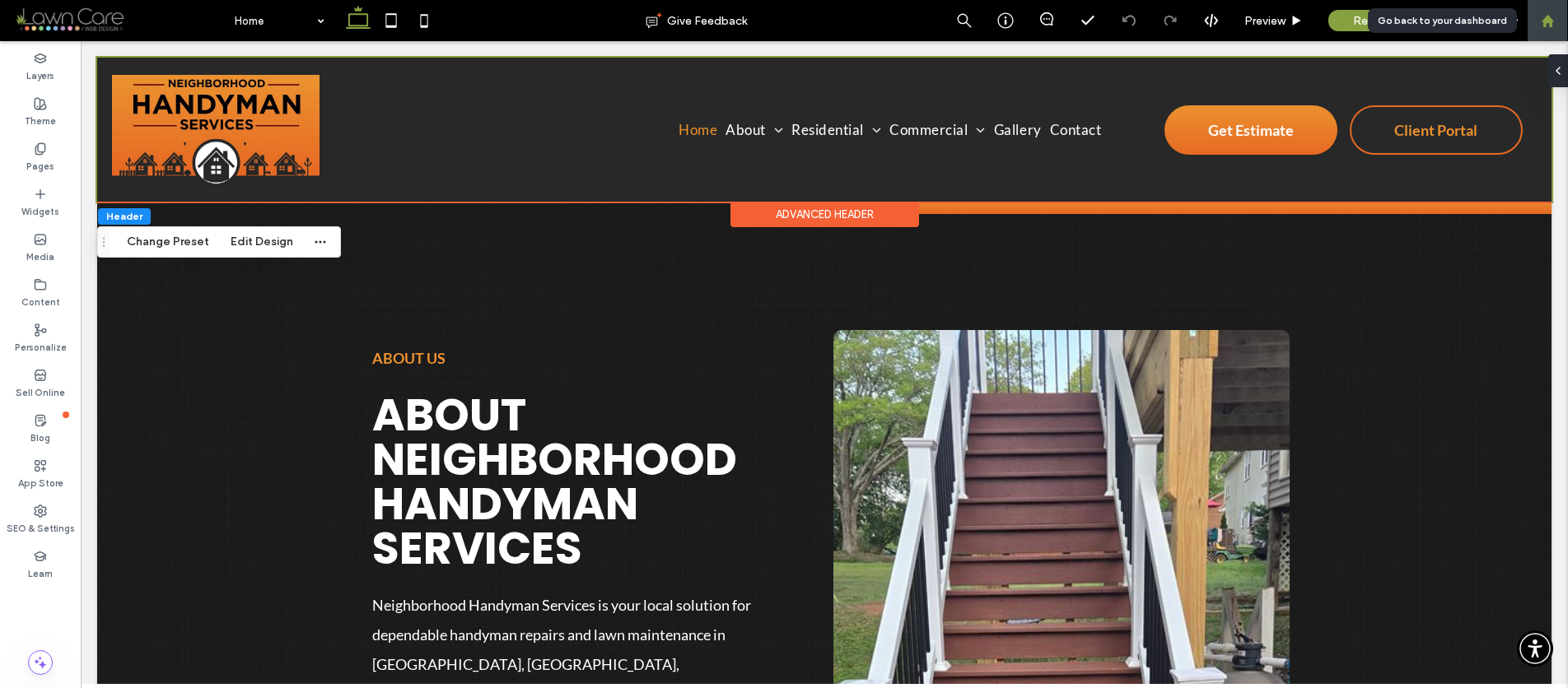
click at [1397, 20] on icon at bounding box center [1548, 20] width 14 height 14
